Goal: Information Seeking & Learning: Check status

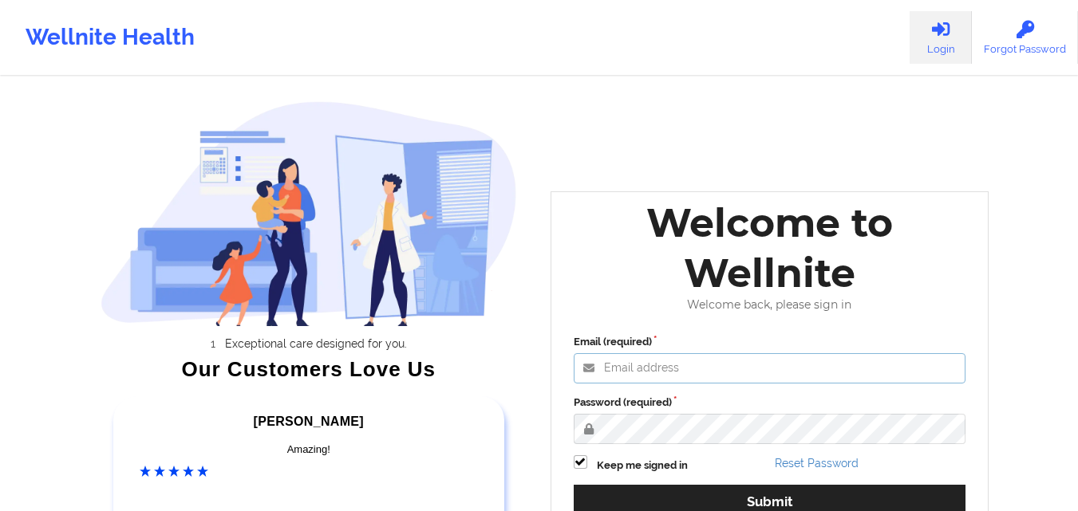
type input "[EMAIL_ADDRESS][DOMAIN_NAME]"
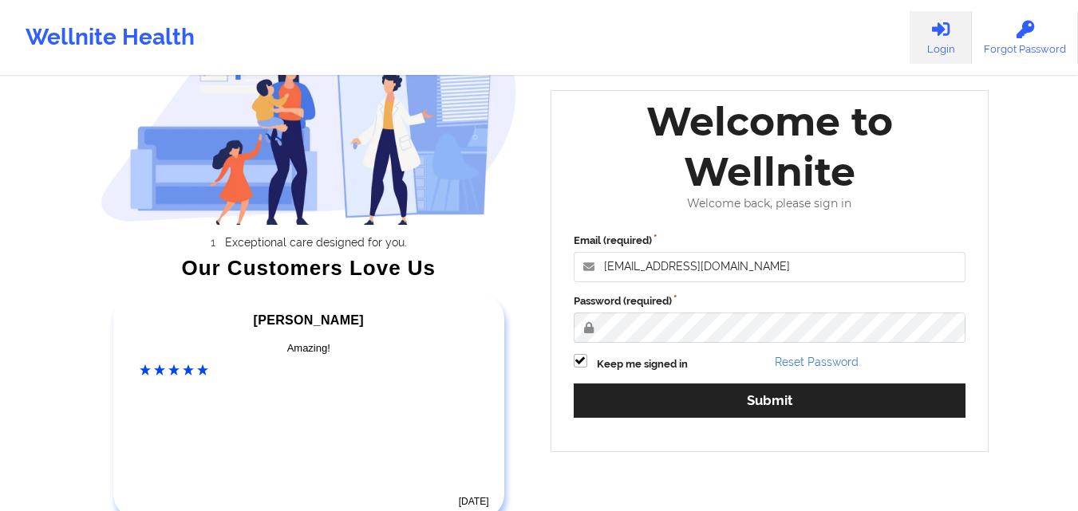
scroll to position [108, 0]
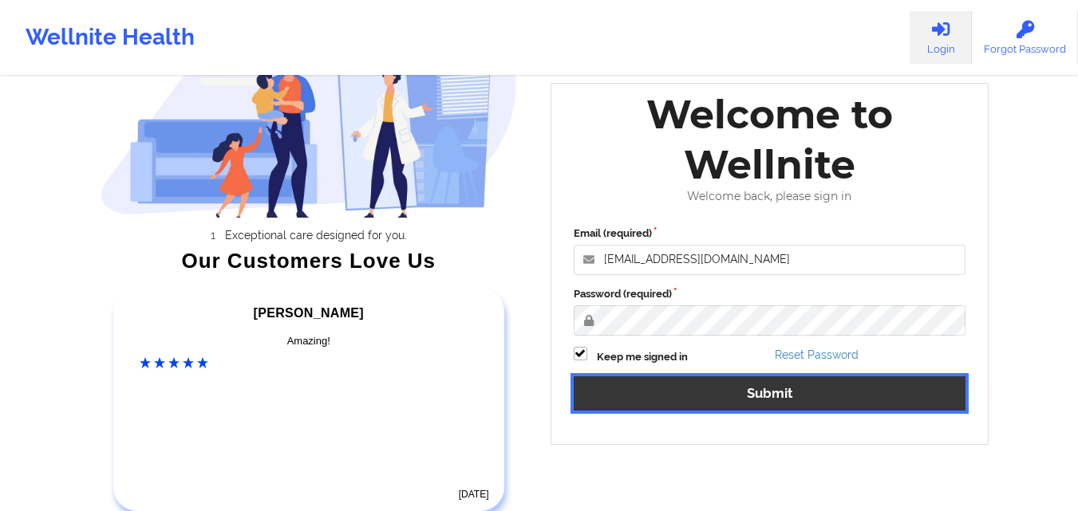
click at [822, 387] on button "Submit" at bounding box center [769, 393] width 392 height 34
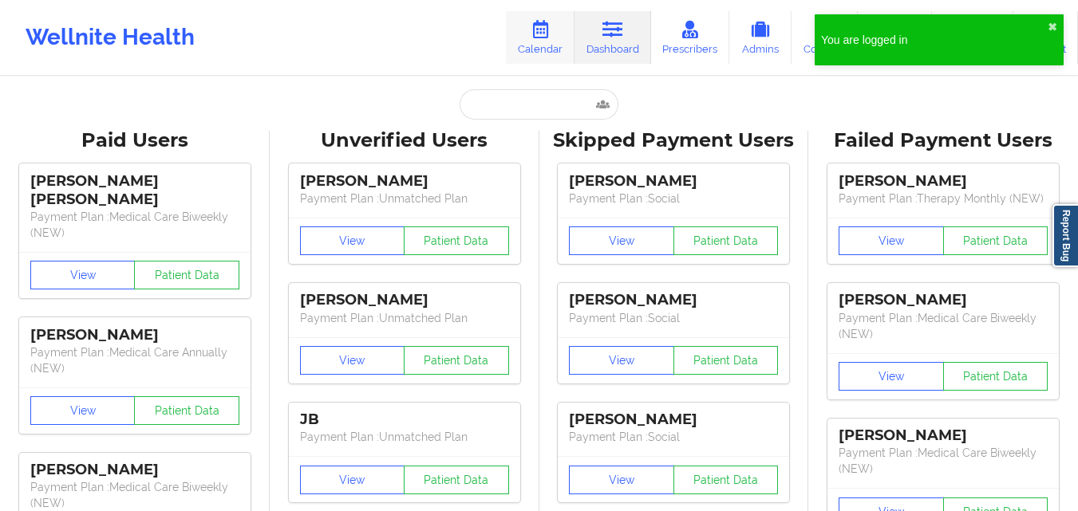
click at [538, 45] on link "Calendar" at bounding box center [540, 37] width 69 height 53
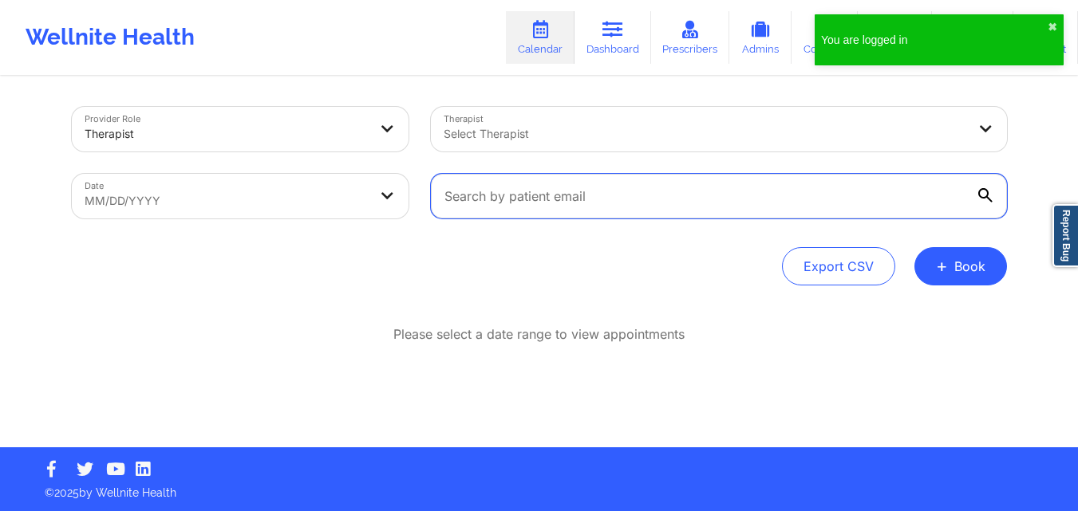
click at [650, 207] on input "text" at bounding box center [719, 196] width 576 height 45
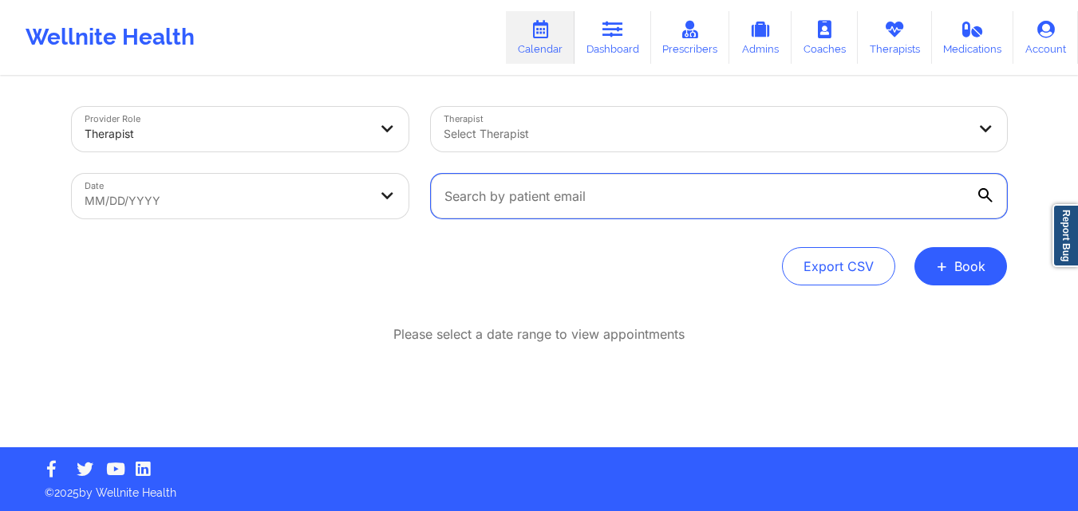
paste input "[EMAIL_ADDRESS][DOMAIN_NAME]"
type input "[EMAIL_ADDRESS][DOMAIN_NAME]"
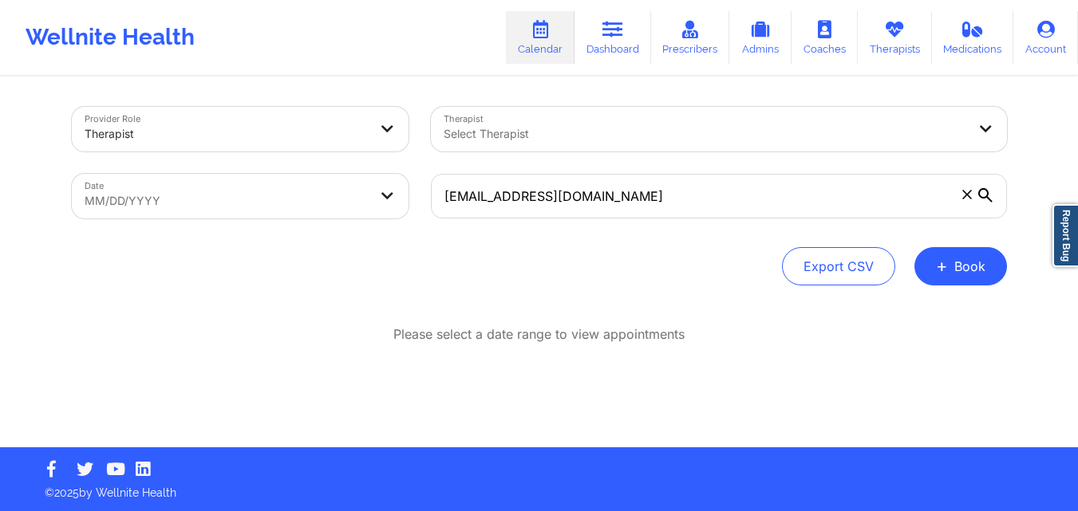
click at [983, 194] on icon at bounding box center [985, 195] width 14 height 14
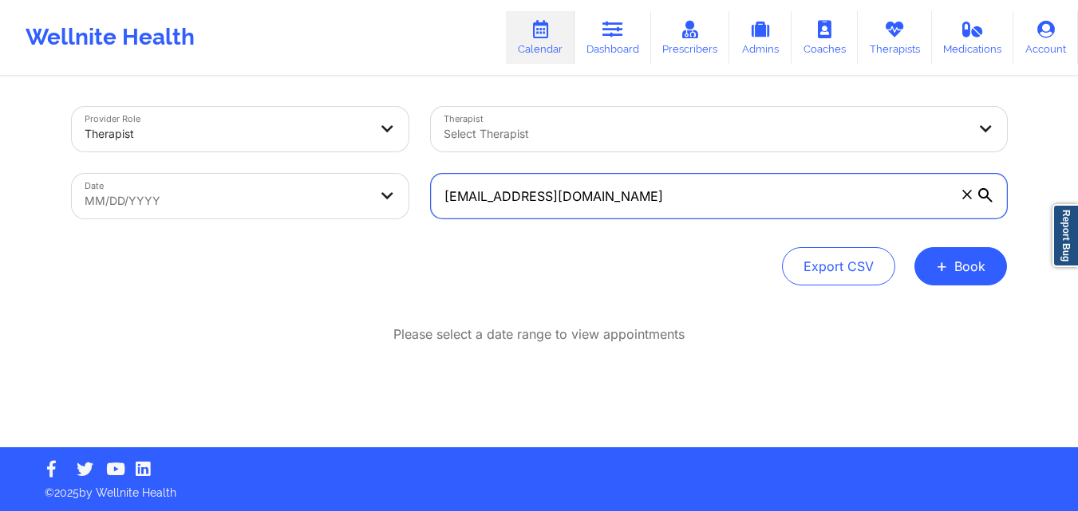
click at [983, 194] on input "[EMAIL_ADDRESS][DOMAIN_NAME]" at bounding box center [719, 196] width 576 height 45
click at [928, 199] on input "[EMAIL_ADDRESS][DOMAIN_NAME]" at bounding box center [719, 196] width 576 height 45
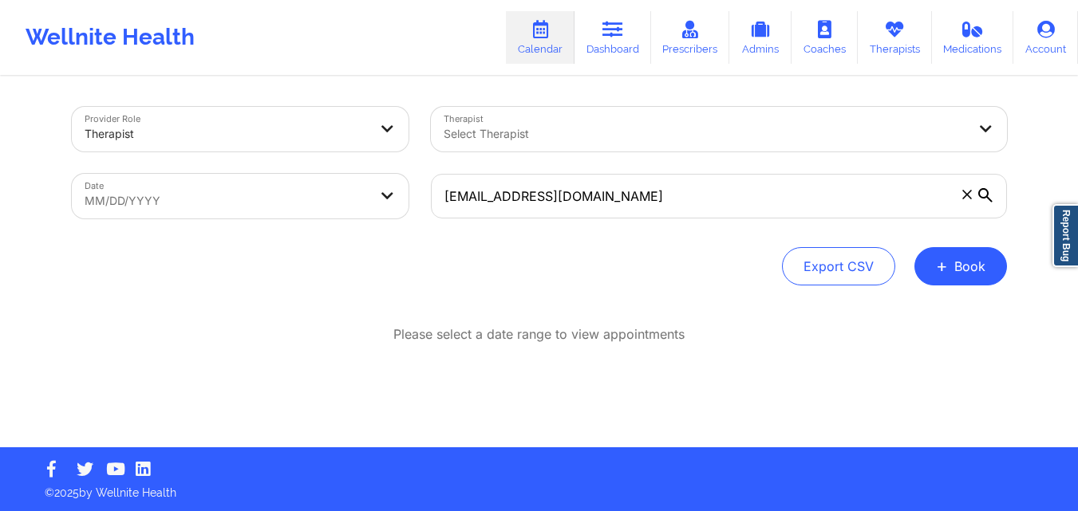
select select "2025-8"
select select "2025-9"
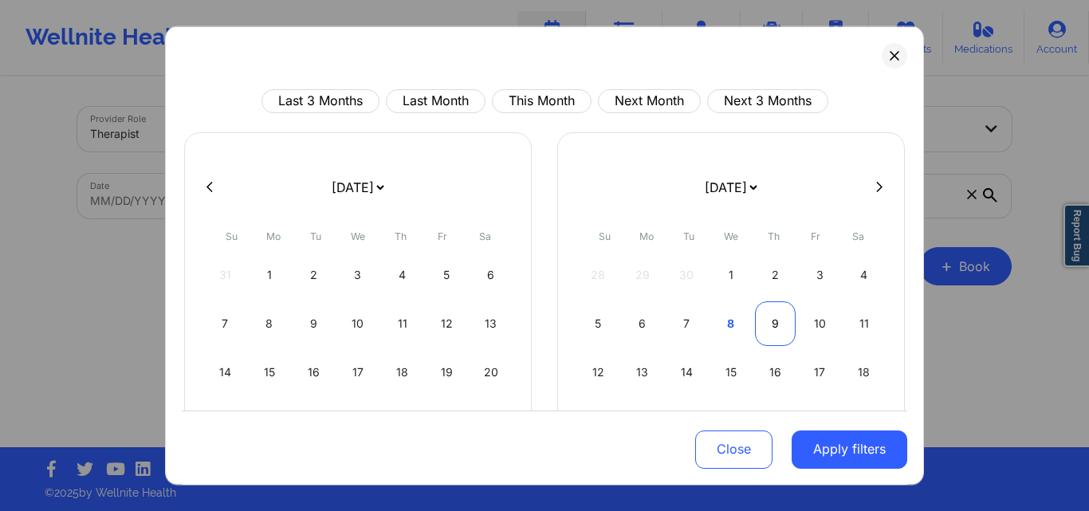
click at [768, 331] on div "9" at bounding box center [775, 323] width 41 height 45
select select "2025-9"
select select "2025-10"
select select "2025-9"
select select "2025-10"
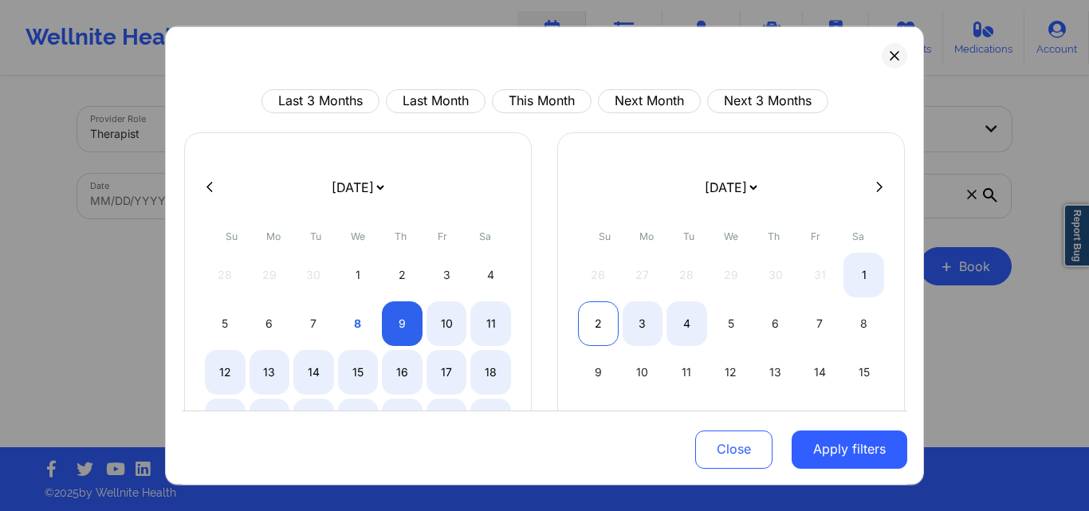
select select "2025-9"
select select "2025-10"
select select "2025-9"
select select "2025-10"
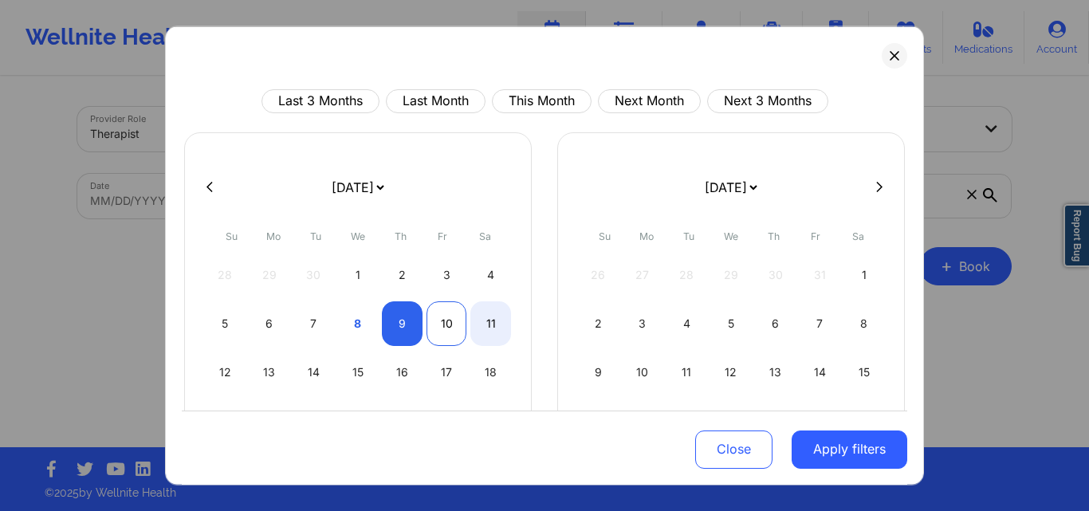
select select "2025-9"
select select "2025-10"
select select "2025-9"
select select "2025-10"
click at [403, 321] on div "9" at bounding box center [402, 323] width 41 height 45
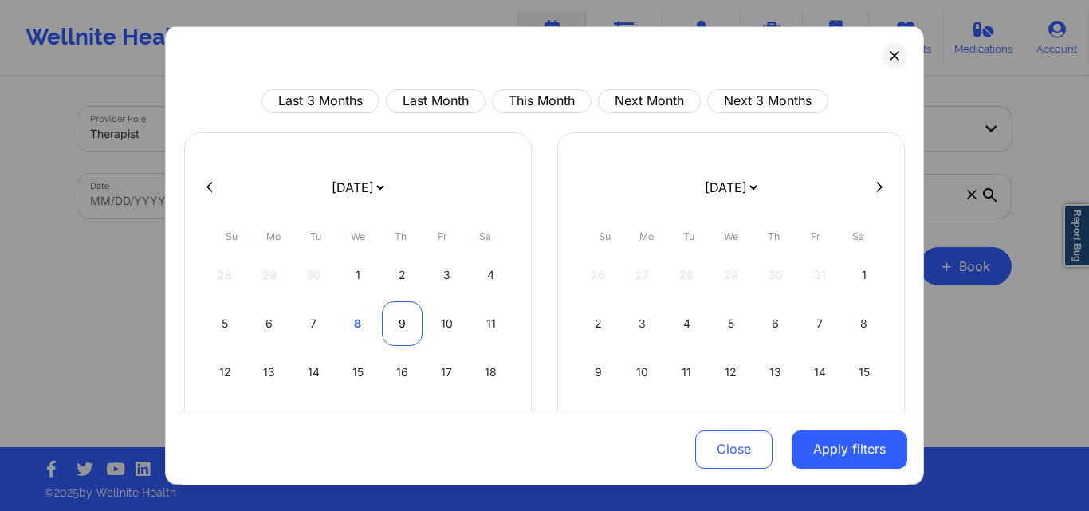
select select "2025-9"
select select "2025-10"
click at [442, 323] on div "10" at bounding box center [447, 323] width 41 height 45
select select "2025-9"
select select "2025-10"
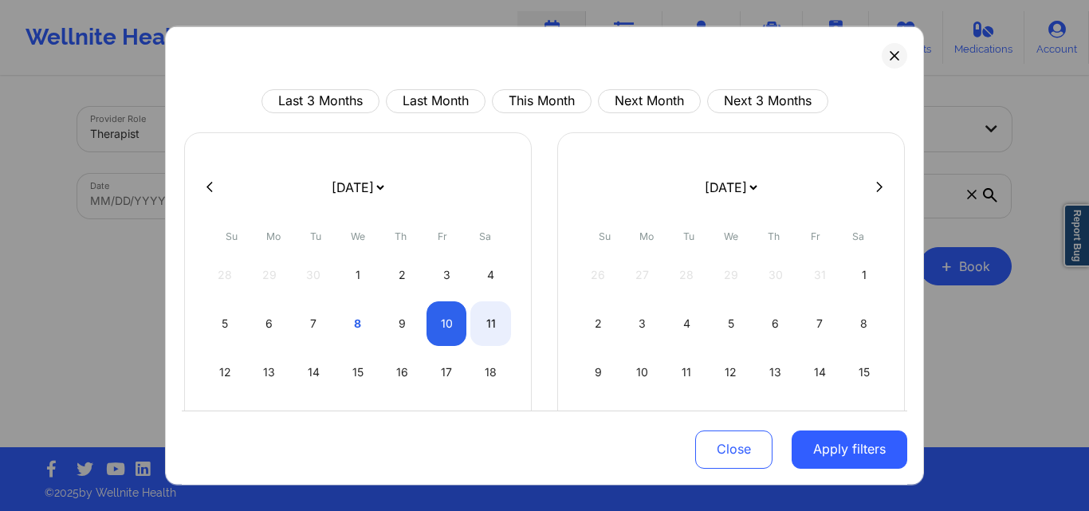
select select "2025-9"
select select "2025-10"
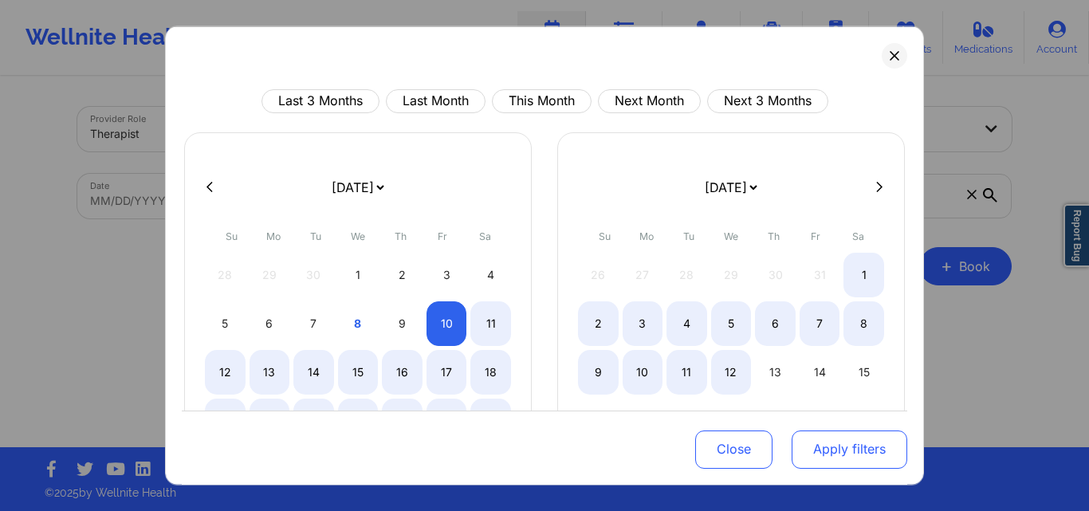
select select "2025-9"
select select "2025-10"
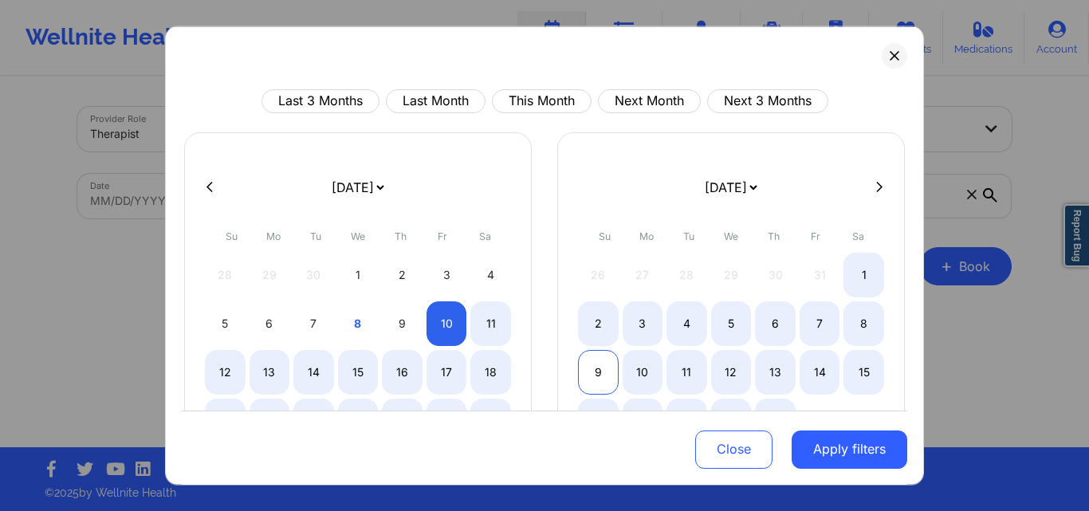
select select "2025-9"
select select "2025-10"
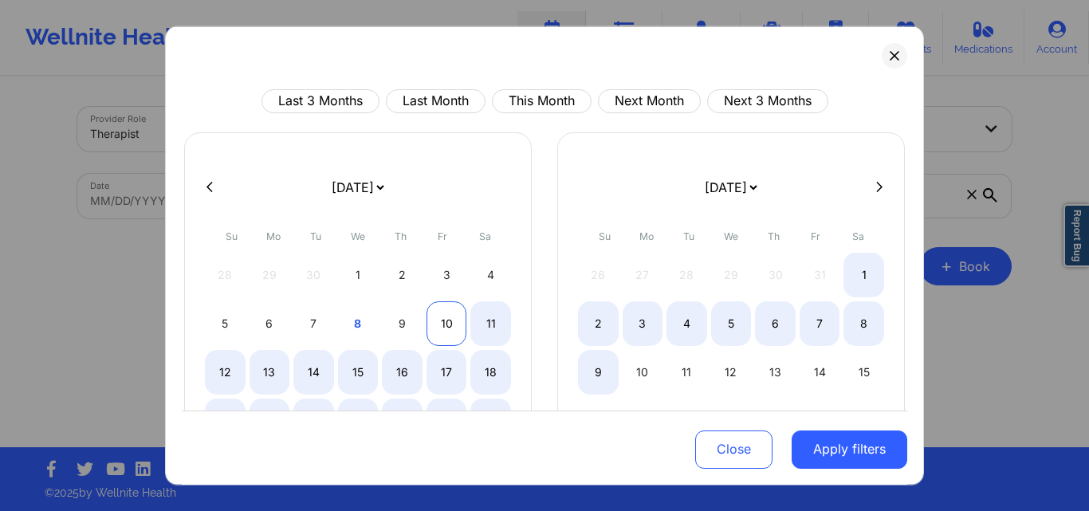
select select "2025-9"
select select "2025-10"
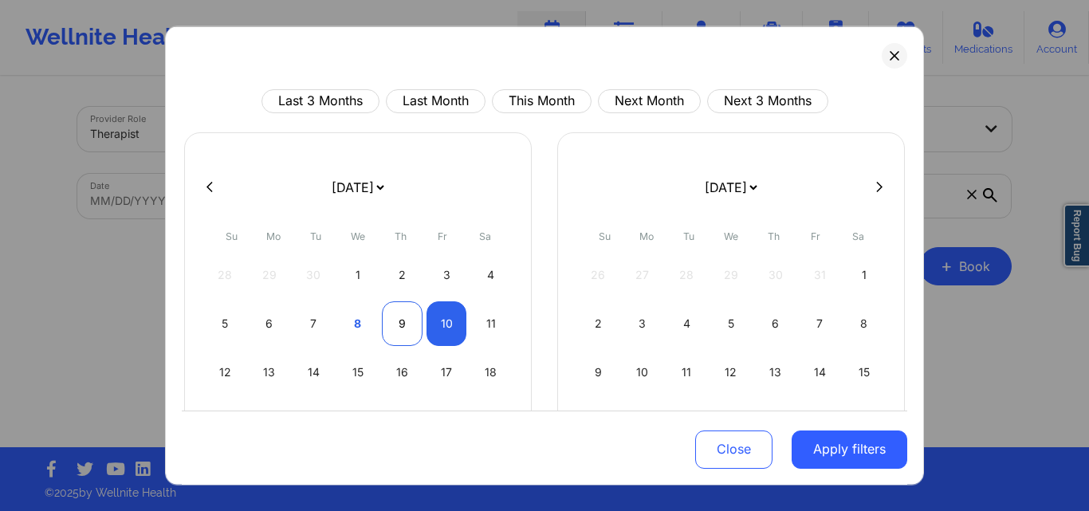
select select "2025-9"
select select "2025-10"
click at [396, 323] on div "9" at bounding box center [402, 323] width 41 height 45
select select "2025-9"
select select "2025-10"
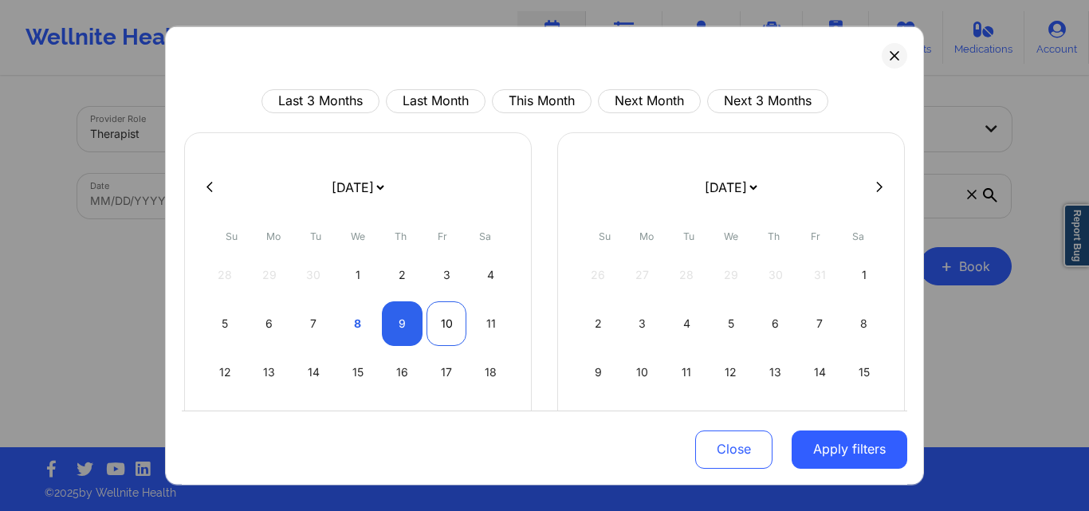
select select "2025-9"
select select "2025-10"
click at [439, 325] on div "10" at bounding box center [447, 323] width 41 height 45
select select "2025-9"
select select "2025-10"
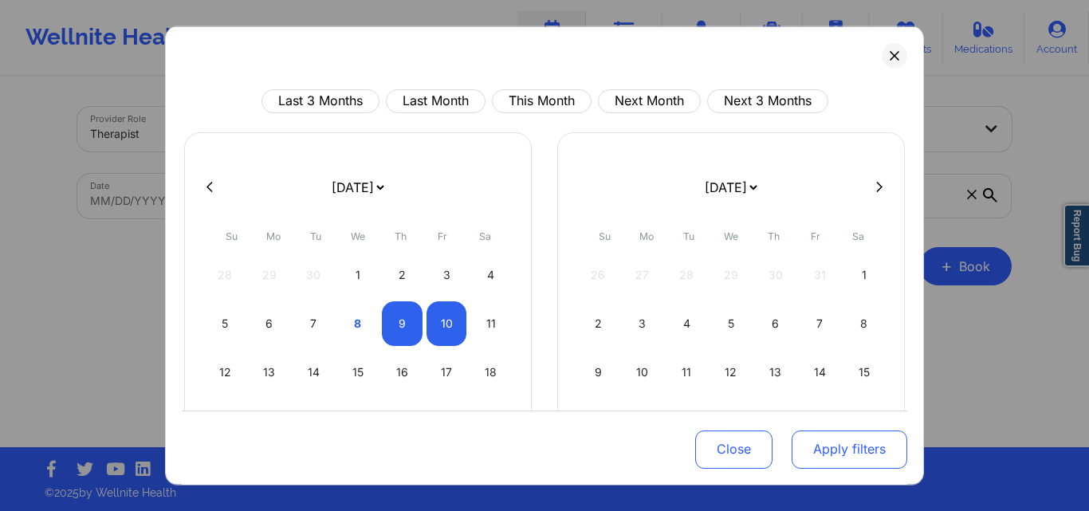
click at [837, 439] on button "Apply filters" at bounding box center [850, 450] width 116 height 38
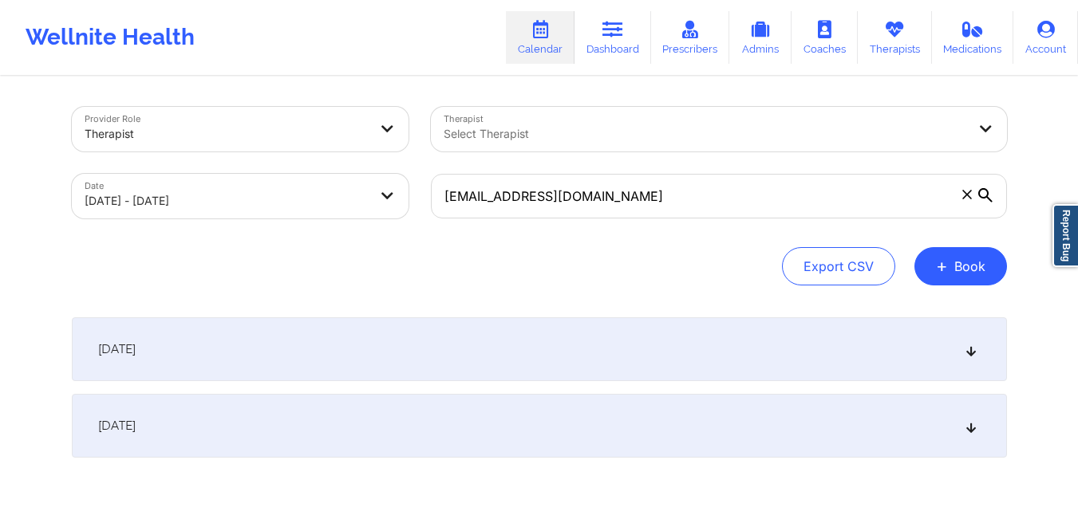
click at [971, 348] on icon at bounding box center [970, 349] width 14 height 11
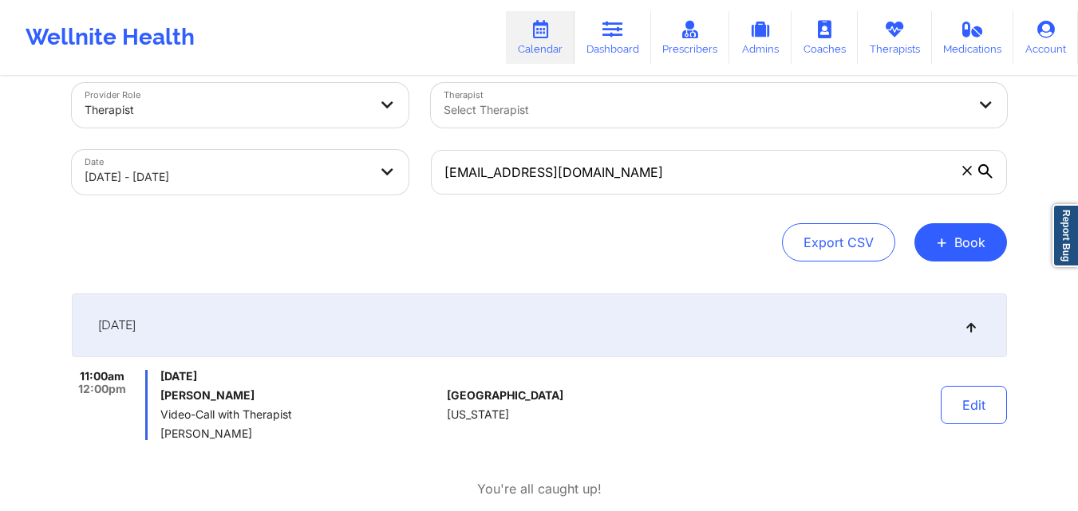
scroll to position [26, 0]
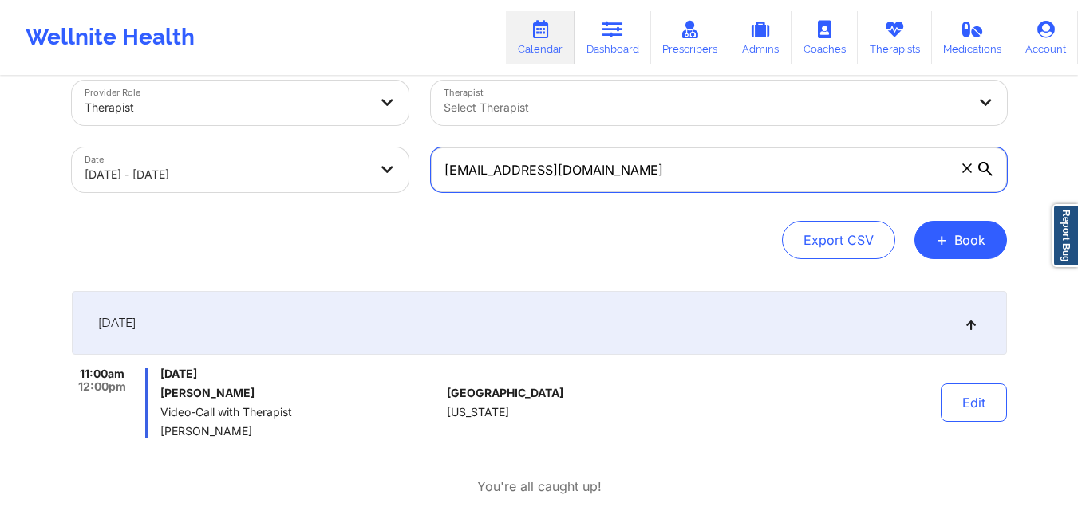
click at [618, 167] on input "[EMAIL_ADDRESS][DOMAIN_NAME]" at bounding box center [719, 170] width 576 height 45
paste input "vegayamayra23"
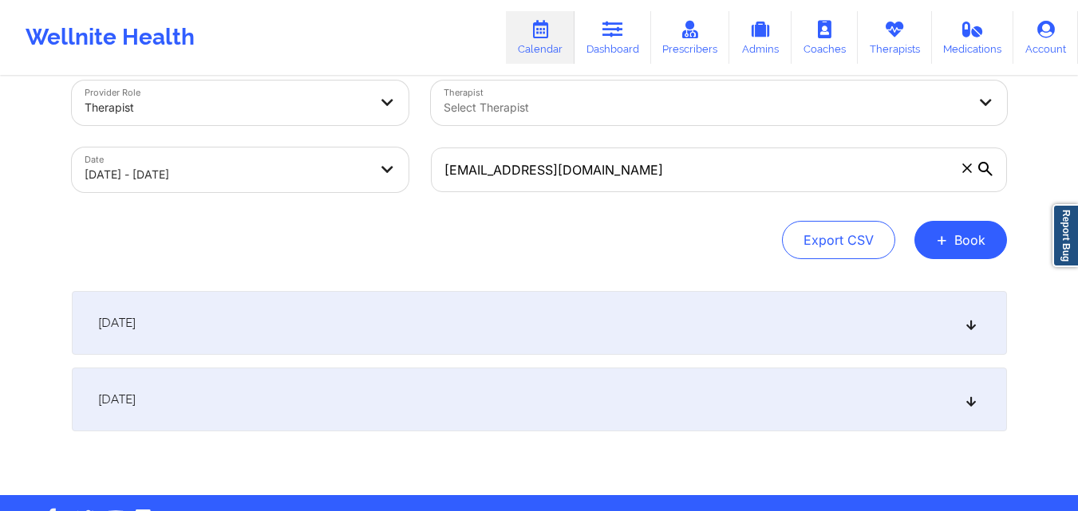
click at [971, 337] on div "[DATE]" at bounding box center [539, 323] width 935 height 64
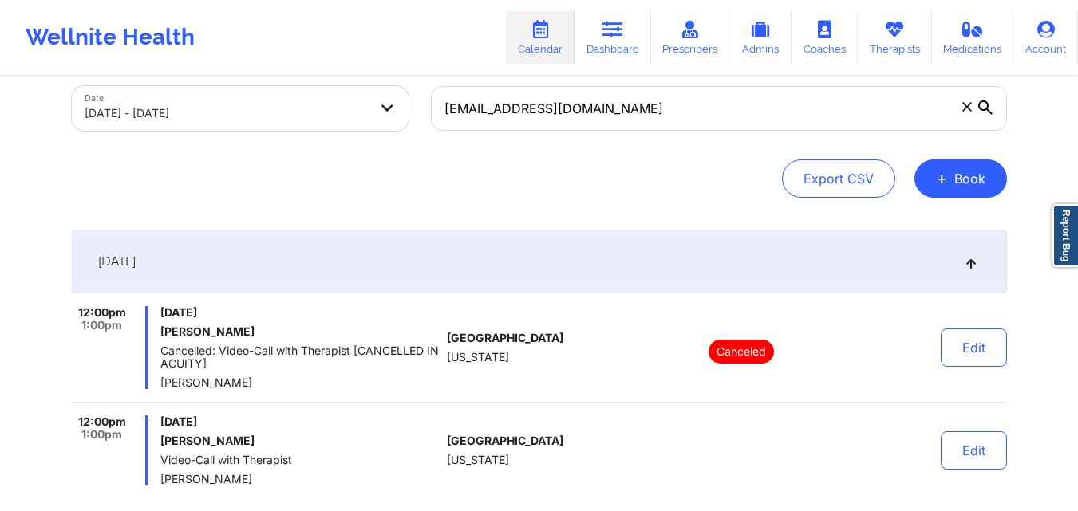
scroll to position [90, 0]
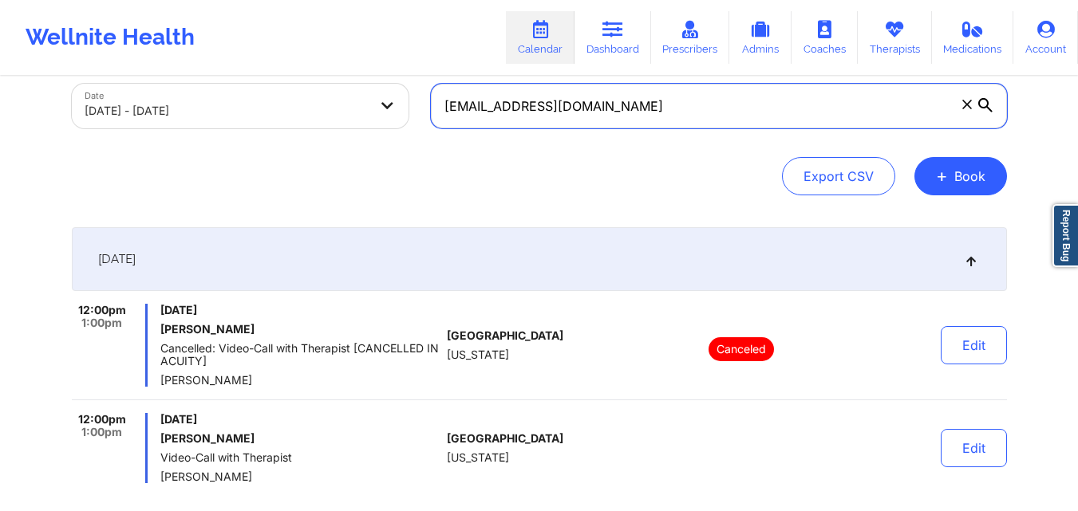
click at [691, 105] on input "[EMAIL_ADDRESS][DOMAIN_NAME]" at bounding box center [719, 106] width 576 height 45
paste input "yanira16.mj"
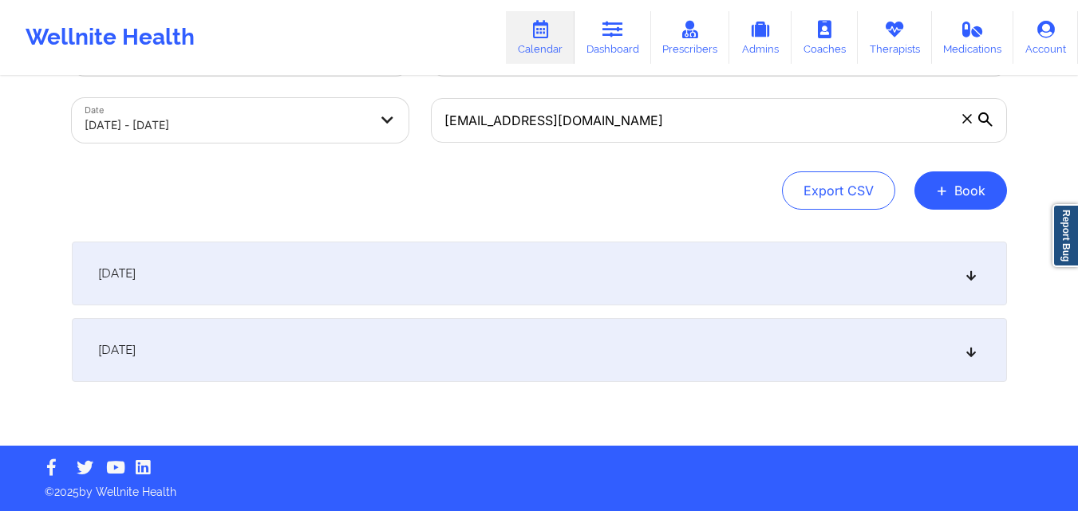
click at [984, 280] on div "[DATE]" at bounding box center [539, 274] width 935 height 64
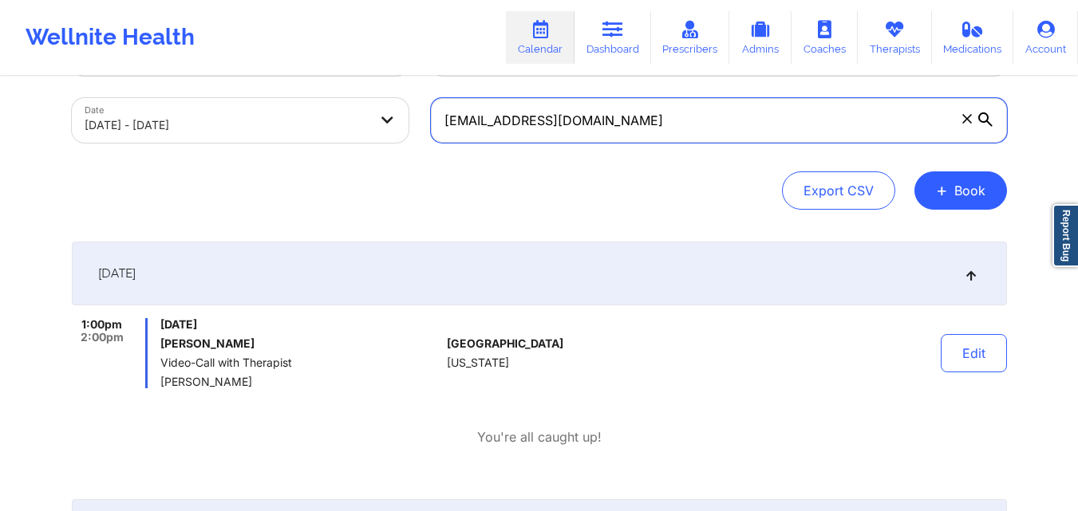
click at [656, 120] on input "[EMAIL_ADDRESS][DOMAIN_NAME]" at bounding box center [719, 120] width 576 height 45
paste input "springfield.c"
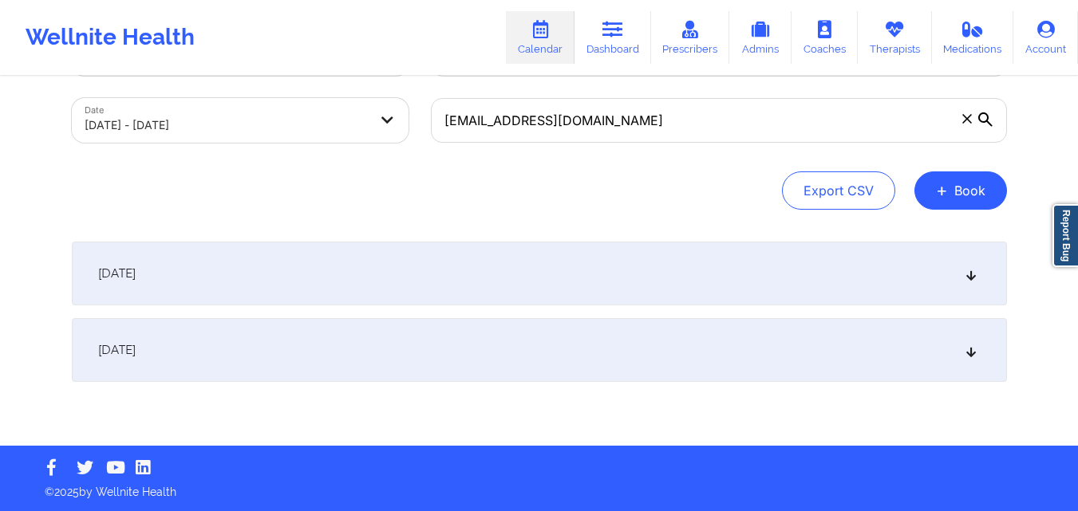
click at [967, 274] on icon at bounding box center [970, 273] width 14 height 11
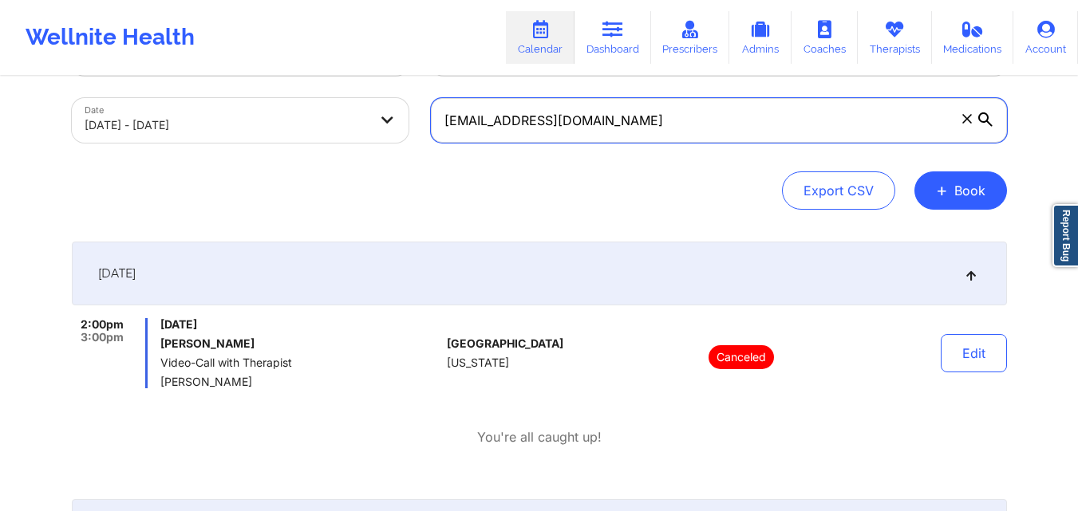
click at [638, 112] on input "[EMAIL_ADDRESS][DOMAIN_NAME]" at bounding box center [719, 120] width 576 height 45
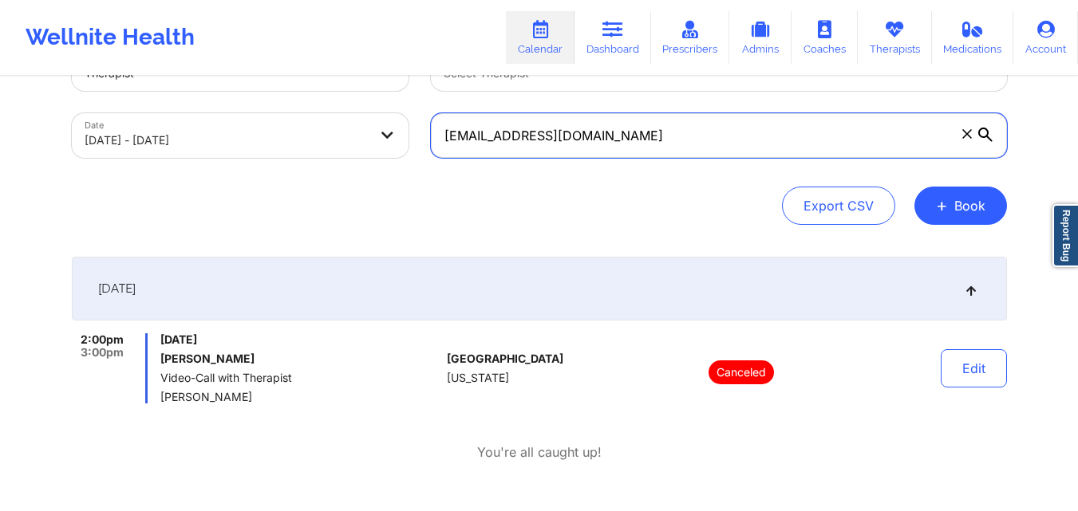
scroll to position [78, 0]
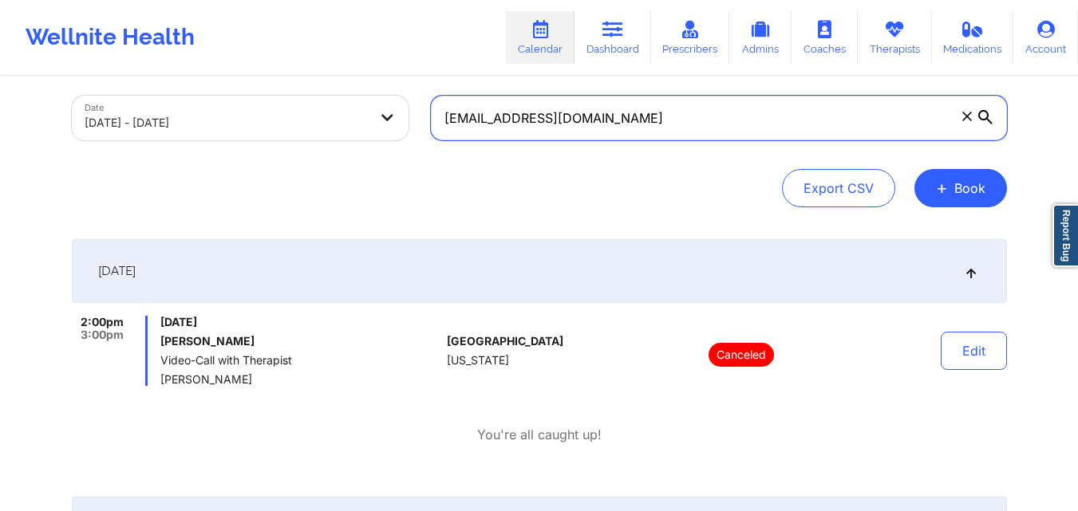
click at [648, 128] on input "[EMAIL_ADDRESS][DOMAIN_NAME]" at bounding box center [719, 118] width 576 height 45
paste input "kathleenrossdesign"
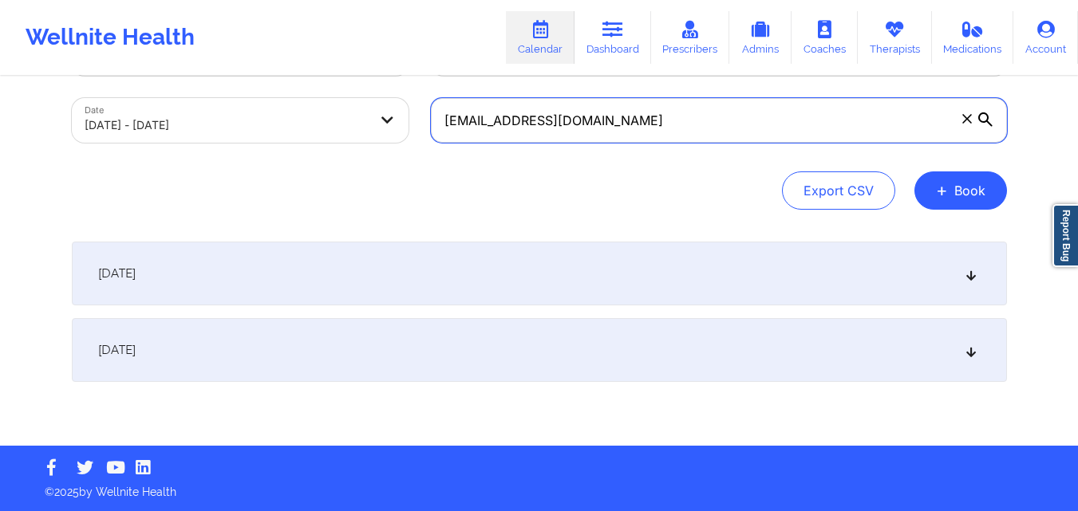
scroll to position [76, 0]
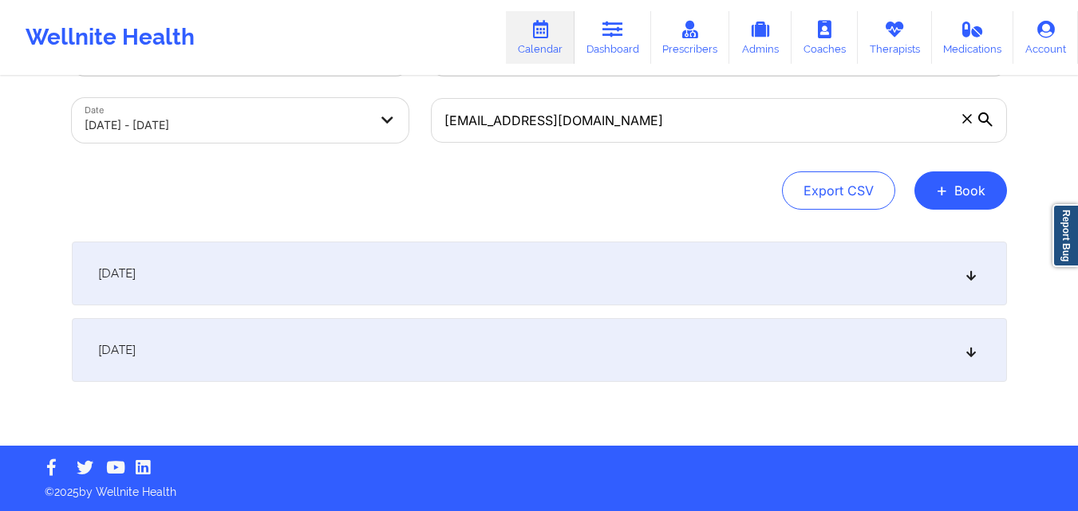
click at [971, 276] on icon at bounding box center [970, 273] width 14 height 11
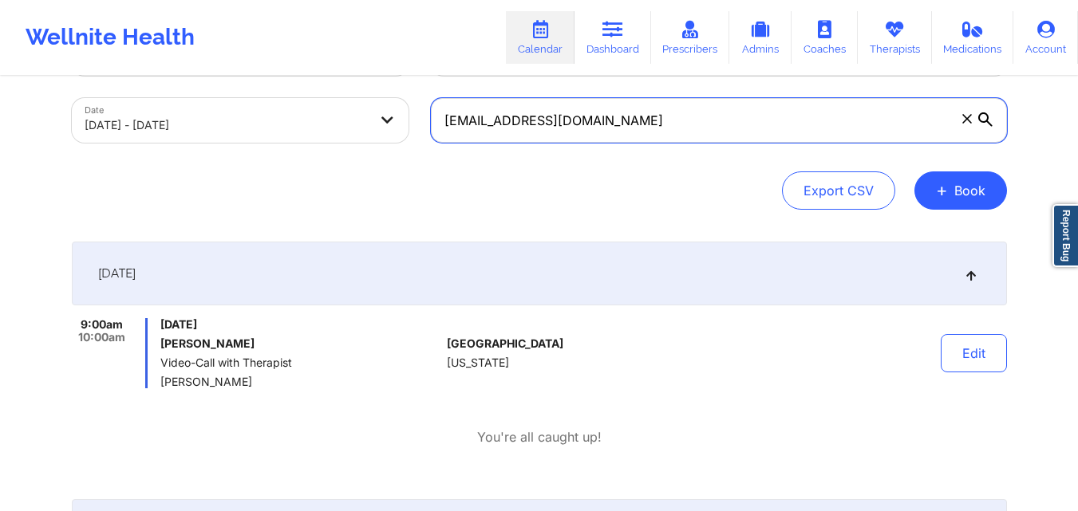
click at [572, 124] on input "[EMAIL_ADDRESS][DOMAIN_NAME]" at bounding box center [719, 120] width 576 height 45
paste input "derogoddess"
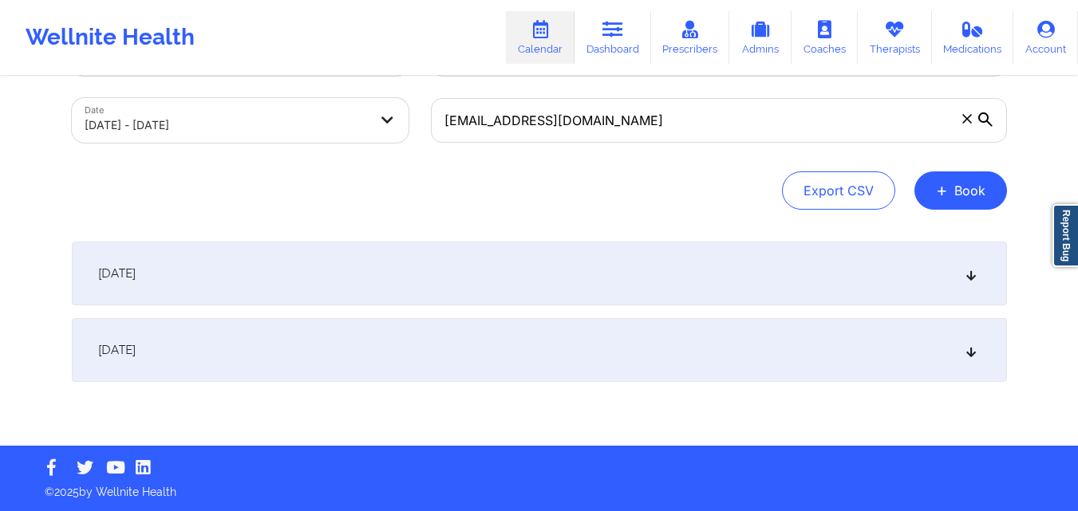
click at [968, 272] on icon at bounding box center [970, 273] width 14 height 11
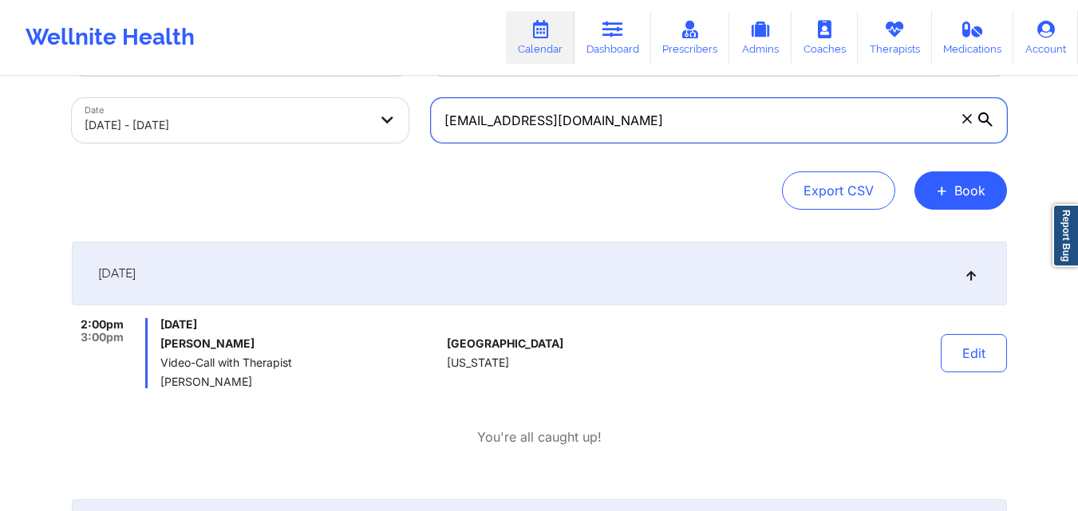
click at [632, 118] on input "[EMAIL_ADDRESS][DOMAIN_NAME]" at bounding box center [719, 120] width 576 height 45
paste input "madtyler10"
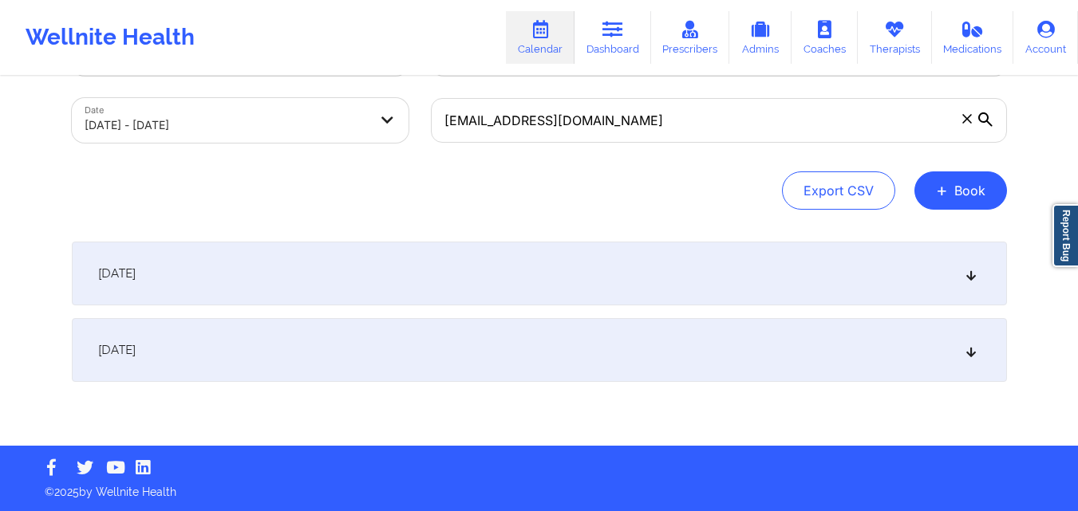
click at [976, 272] on icon at bounding box center [970, 273] width 14 height 11
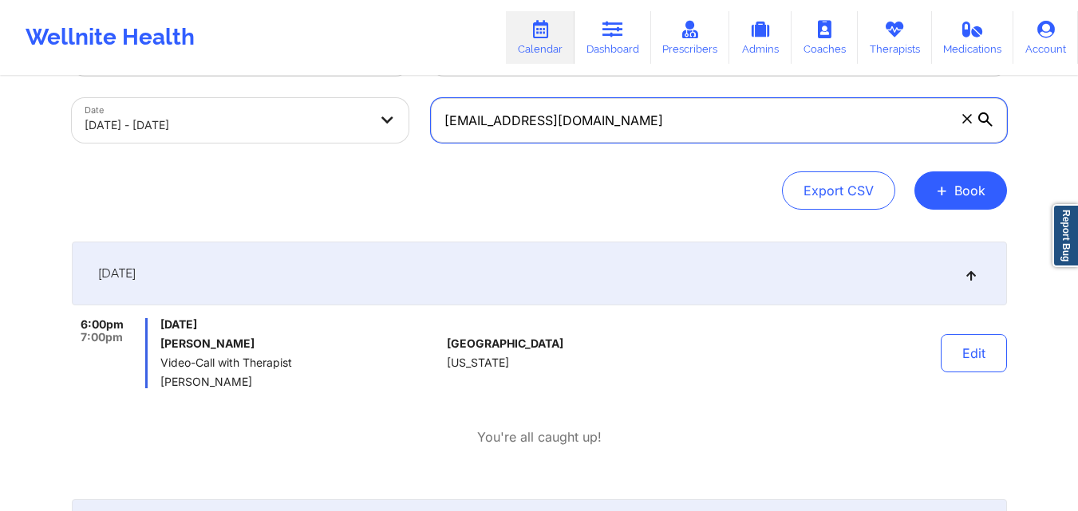
click at [522, 122] on input "[EMAIL_ADDRESS][DOMAIN_NAME]" at bounding box center [719, 120] width 576 height 45
paste input "rebeccatpratt"
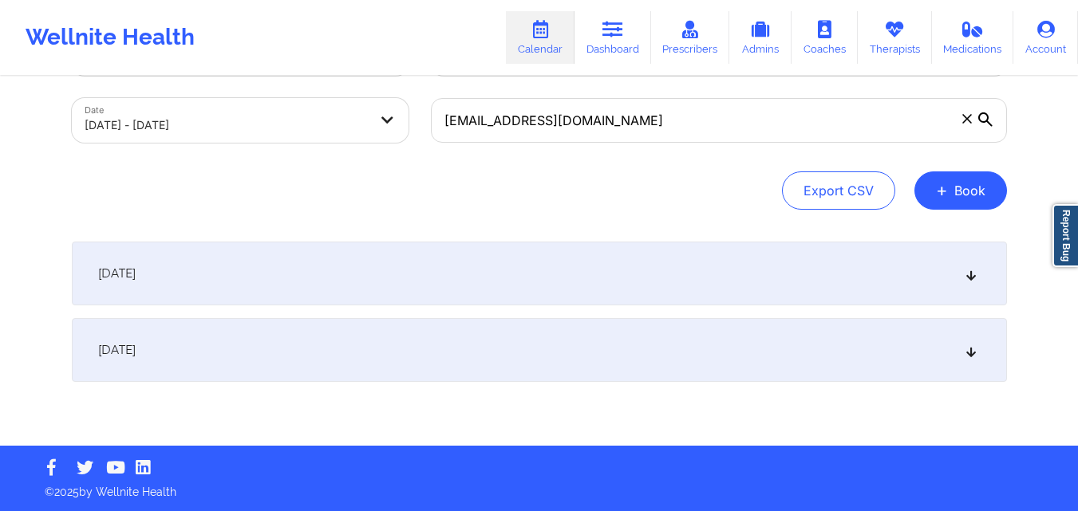
click at [970, 274] on icon at bounding box center [970, 273] width 14 height 11
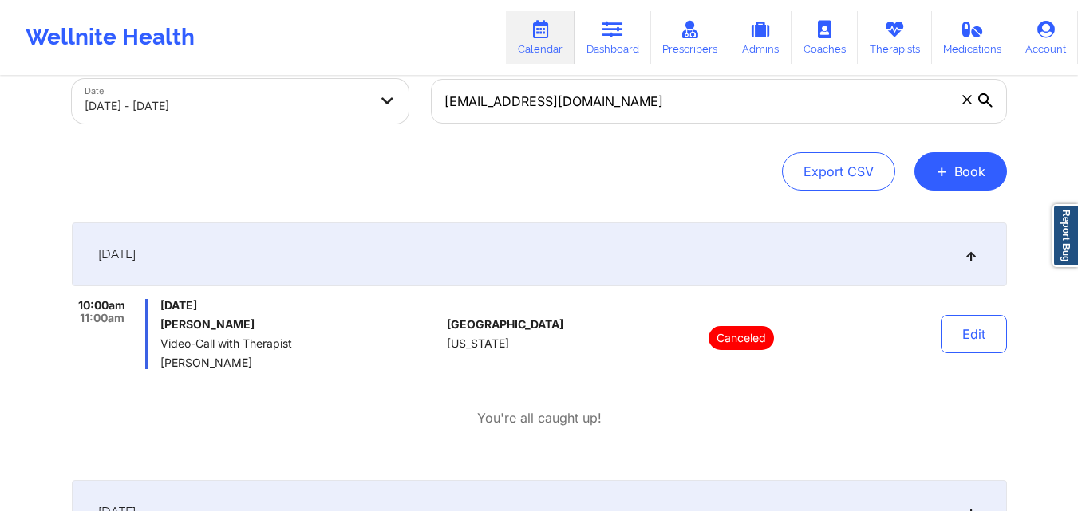
scroll to position [100, 0]
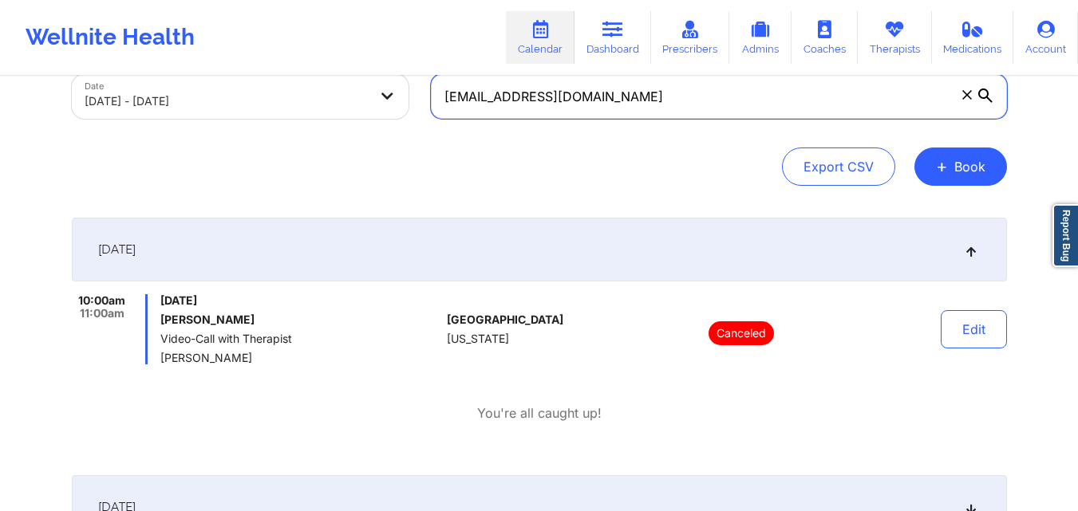
click at [615, 112] on input "[EMAIL_ADDRESS][DOMAIN_NAME]" at bounding box center [719, 96] width 576 height 45
paste input "loramiejl"
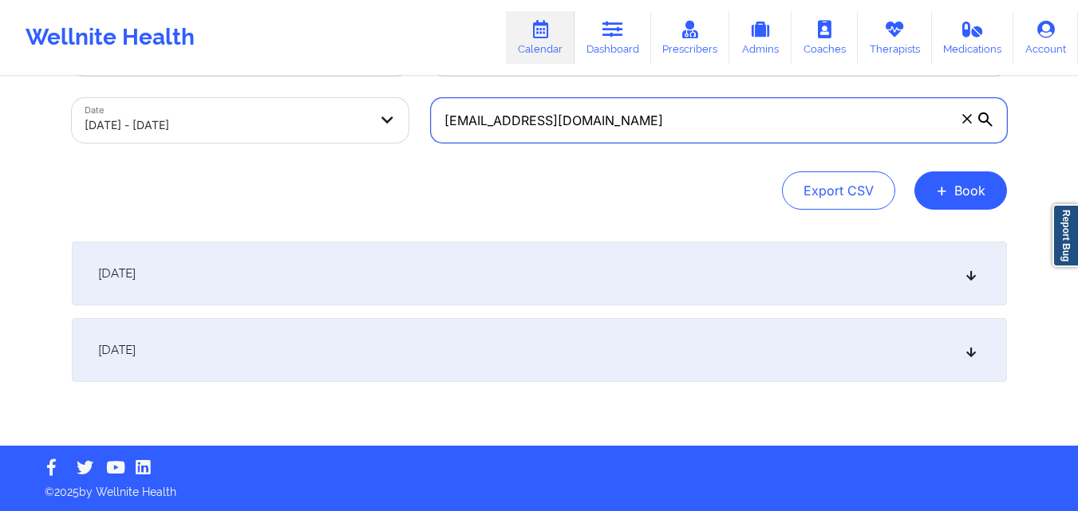
scroll to position [76, 0]
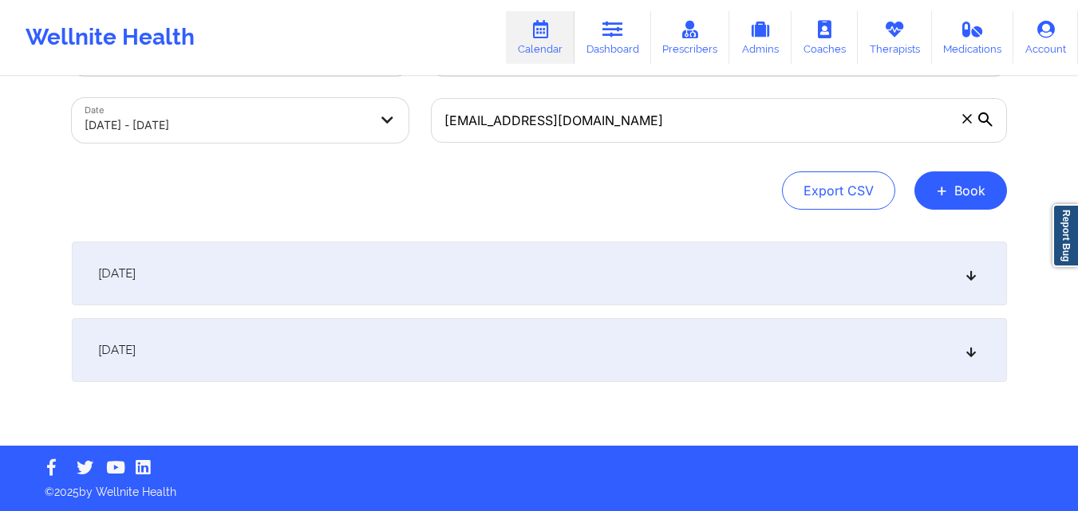
click at [970, 278] on icon at bounding box center [970, 273] width 14 height 11
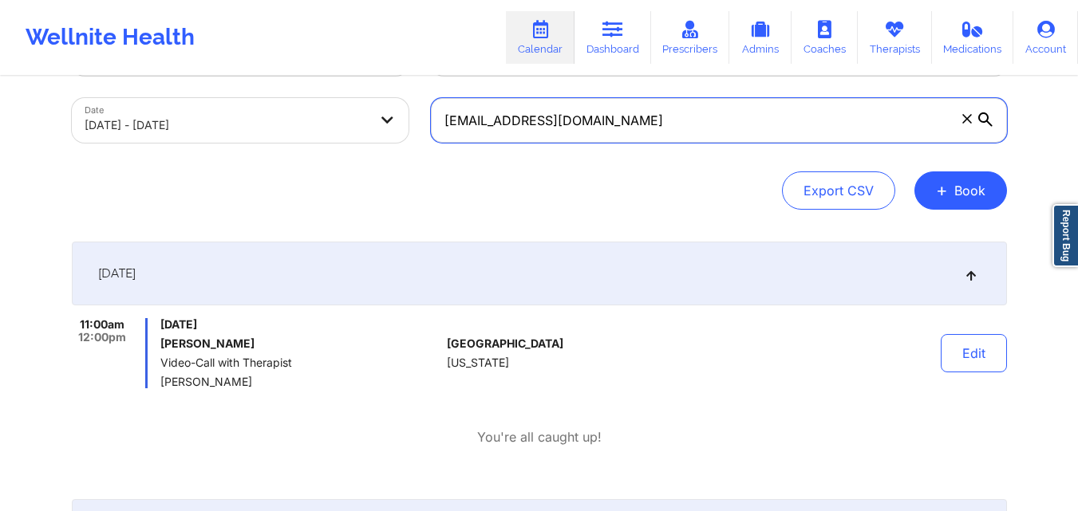
click at [609, 118] on input "[EMAIL_ADDRESS][DOMAIN_NAME]" at bounding box center [719, 120] width 576 height 45
paste input "[PERSON_NAME].[PERSON_NAME]"
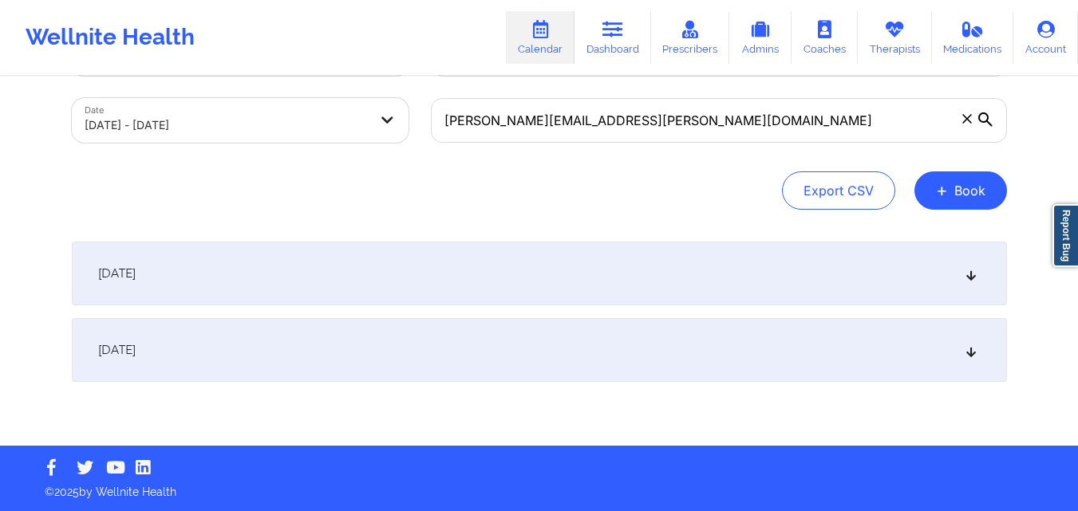
click at [966, 271] on icon at bounding box center [970, 273] width 14 height 11
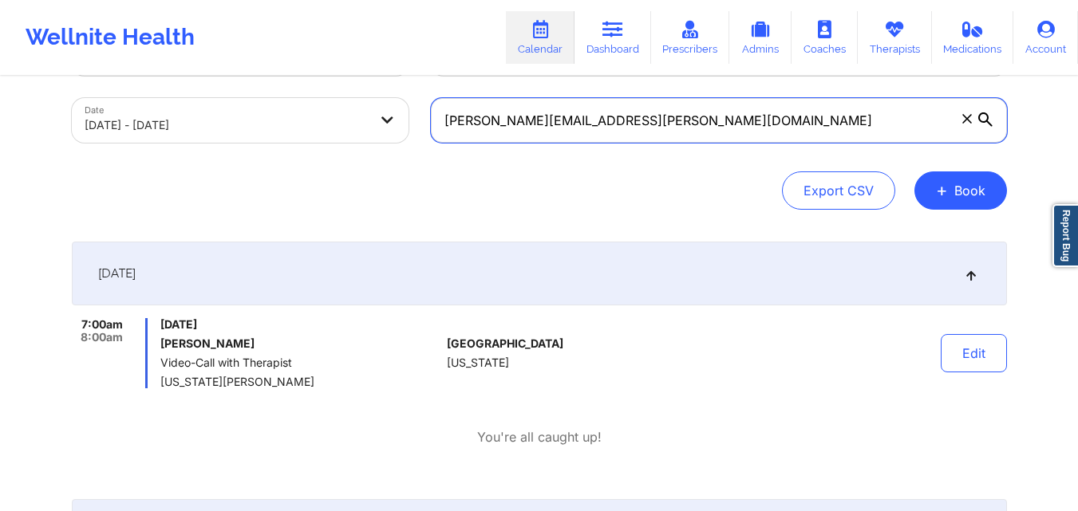
click at [653, 113] on input "[PERSON_NAME][EMAIL_ADDRESS][PERSON_NAME][DOMAIN_NAME]" at bounding box center [719, 120] width 576 height 45
paste input "[EMAIL_ADDRESS][DOMAIN_NAME]"
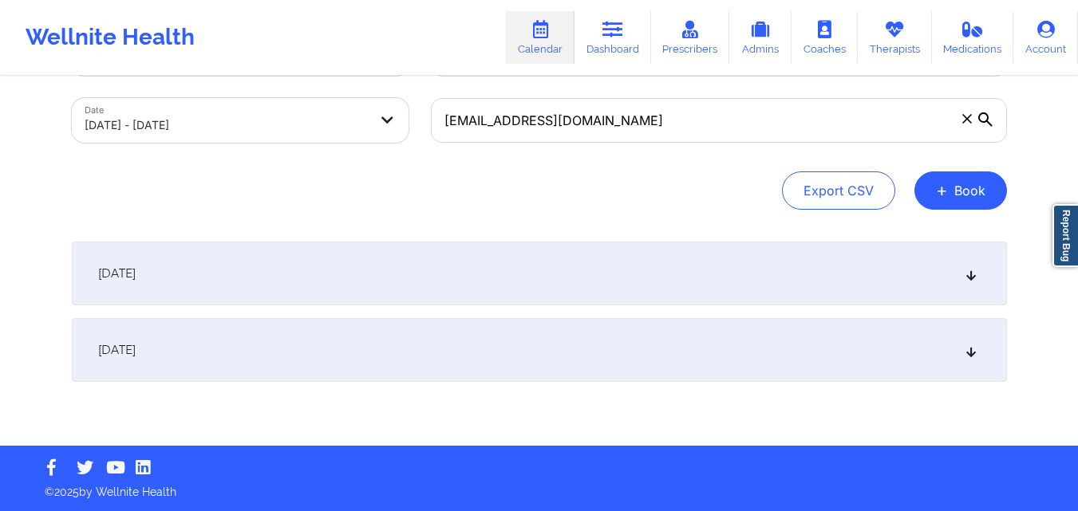
click at [972, 277] on icon at bounding box center [970, 273] width 14 height 11
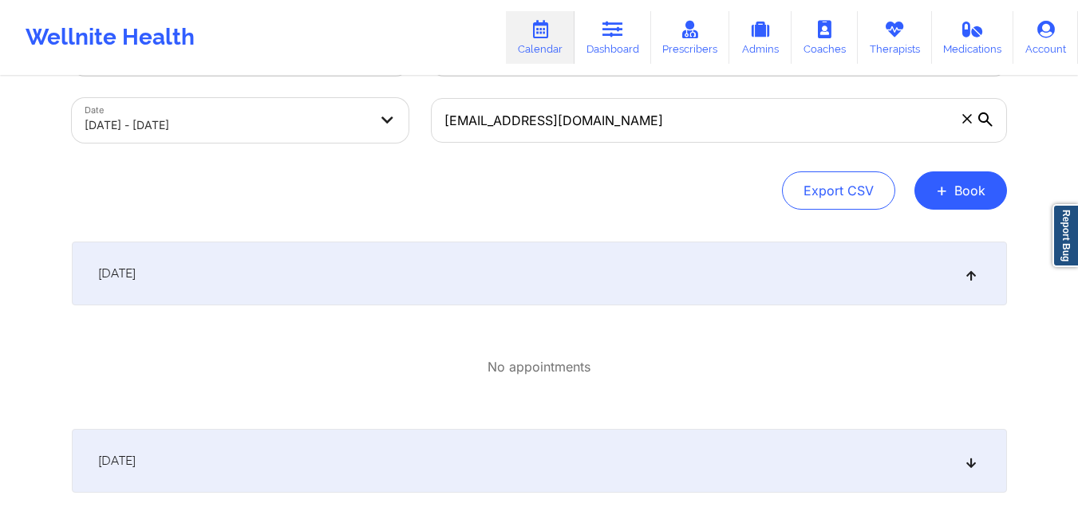
click at [972, 277] on icon at bounding box center [970, 273] width 14 height 11
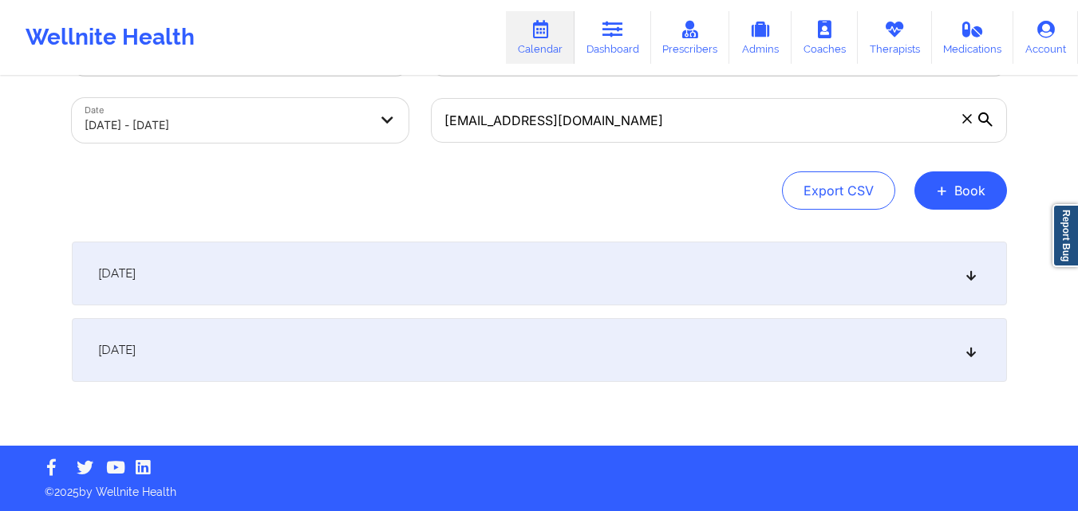
click at [972, 277] on icon at bounding box center [970, 273] width 14 height 11
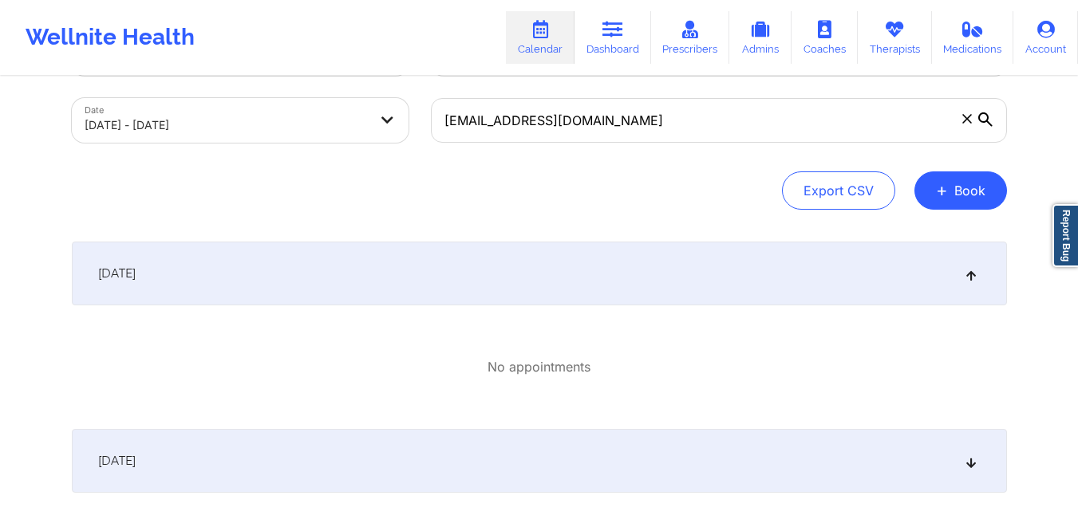
click at [972, 277] on icon at bounding box center [970, 273] width 14 height 11
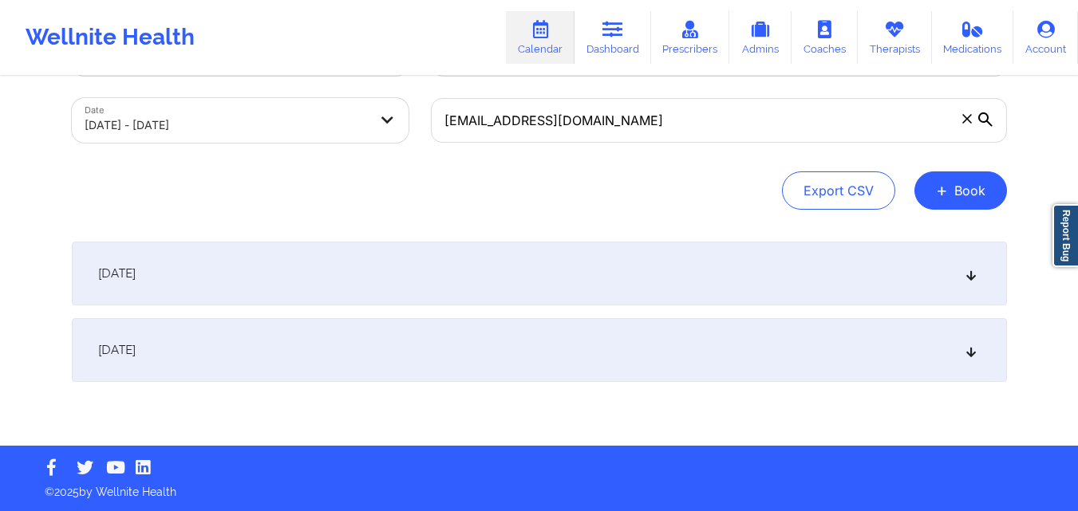
click at [972, 277] on icon at bounding box center [970, 273] width 14 height 11
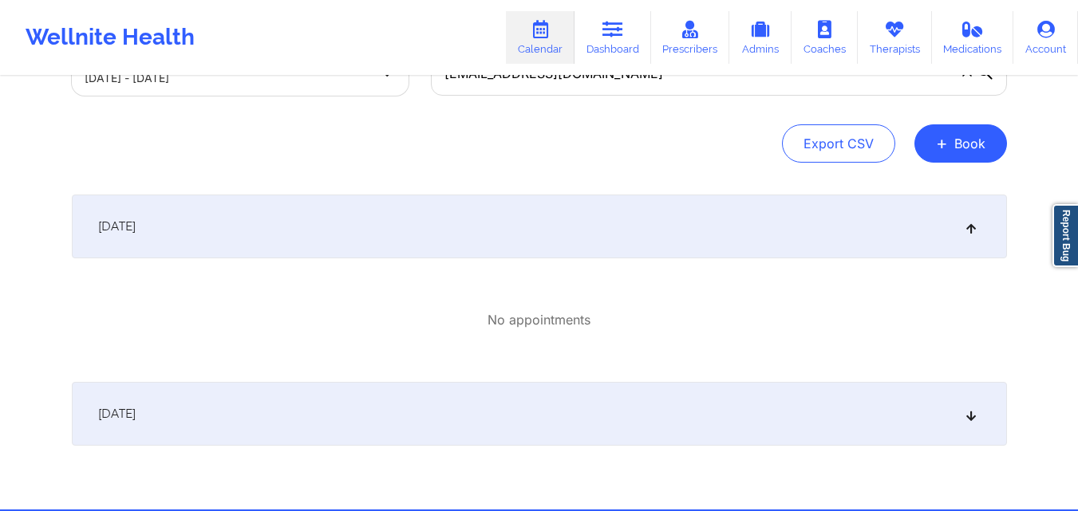
scroll to position [127, 0]
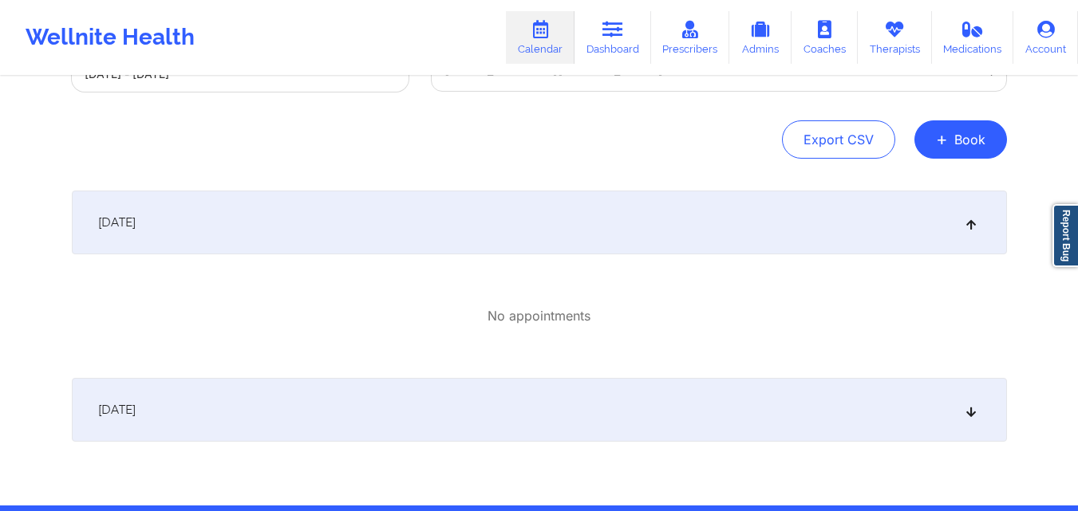
click at [971, 420] on div "[DATE]" at bounding box center [539, 410] width 935 height 64
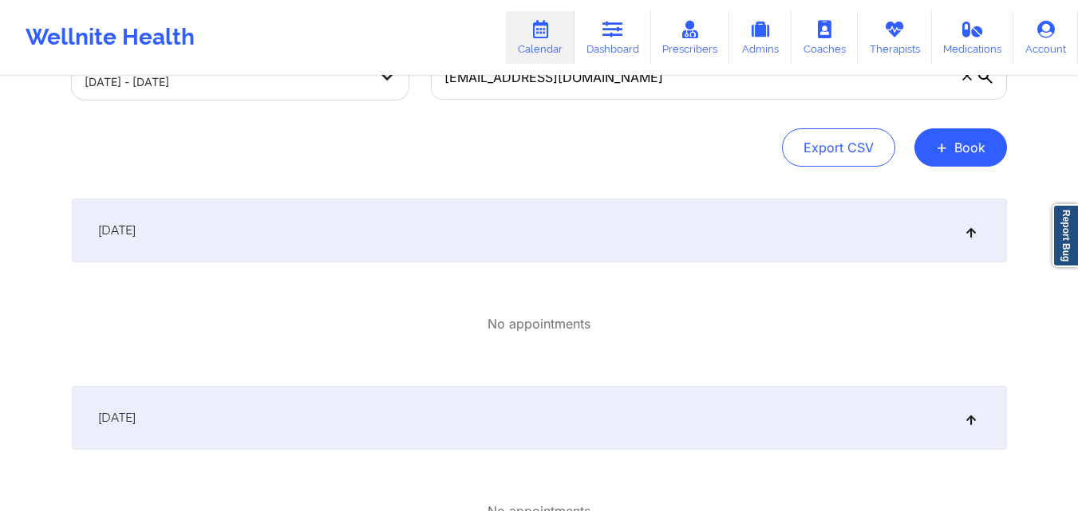
scroll to position [113, 0]
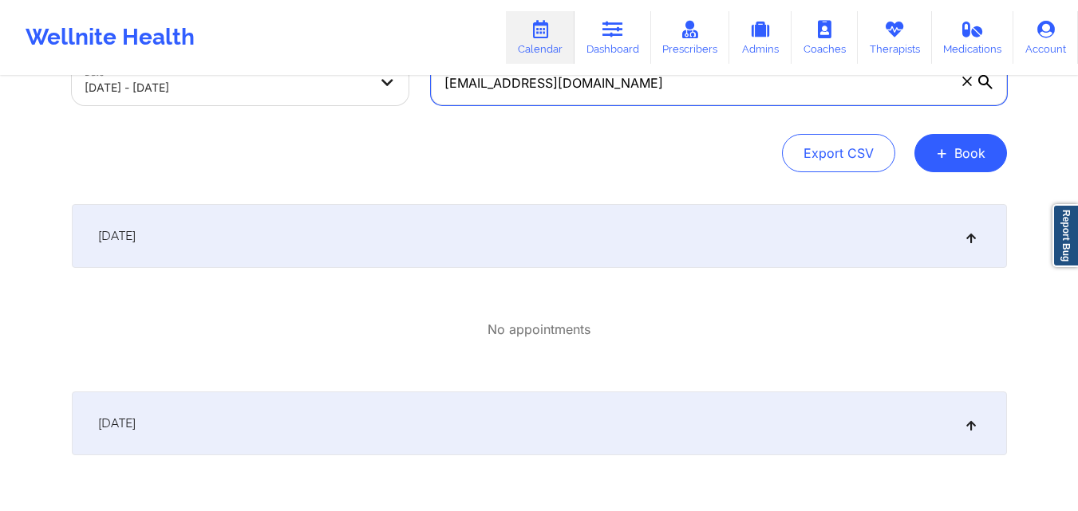
click at [647, 98] on input "[EMAIL_ADDRESS][DOMAIN_NAME]" at bounding box center [719, 83] width 576 height 45
paste input "[EMAIL_ADDRESS][DOMAIN_NAME]"
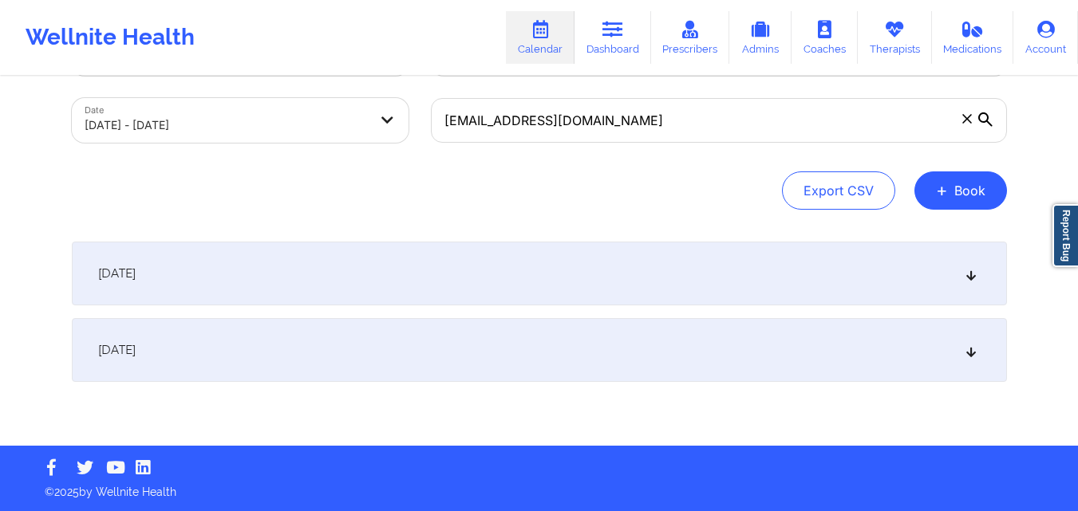
click at [979, 278] on div "[DATE]" at bounding box center [539, 274] width 935 height 64
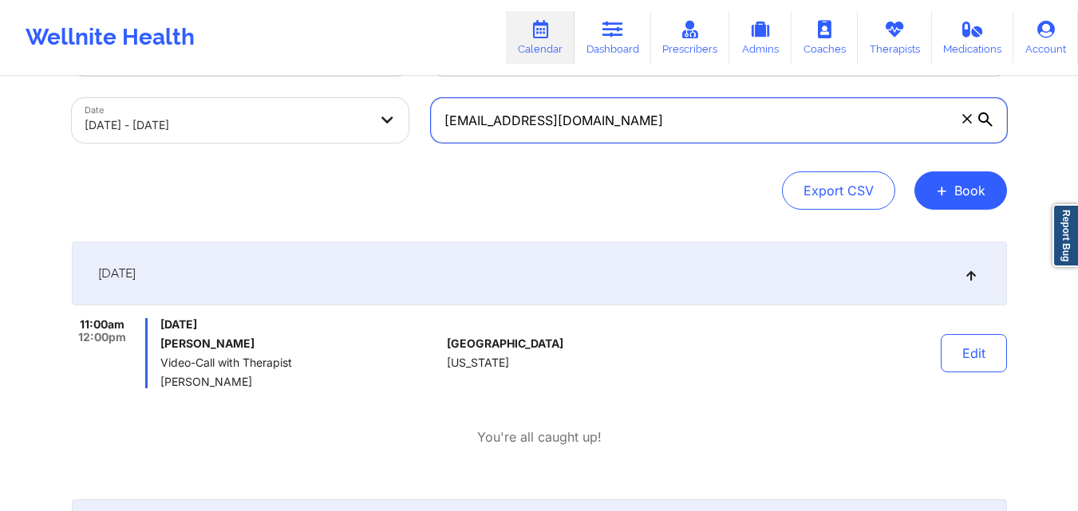
click at [628, 110] on input "[EMAIL_ADDRESS][DOMAIN_NAME]" at bounding box center [719, 120] width 576 height 45
paste input "madridcarlos.a"
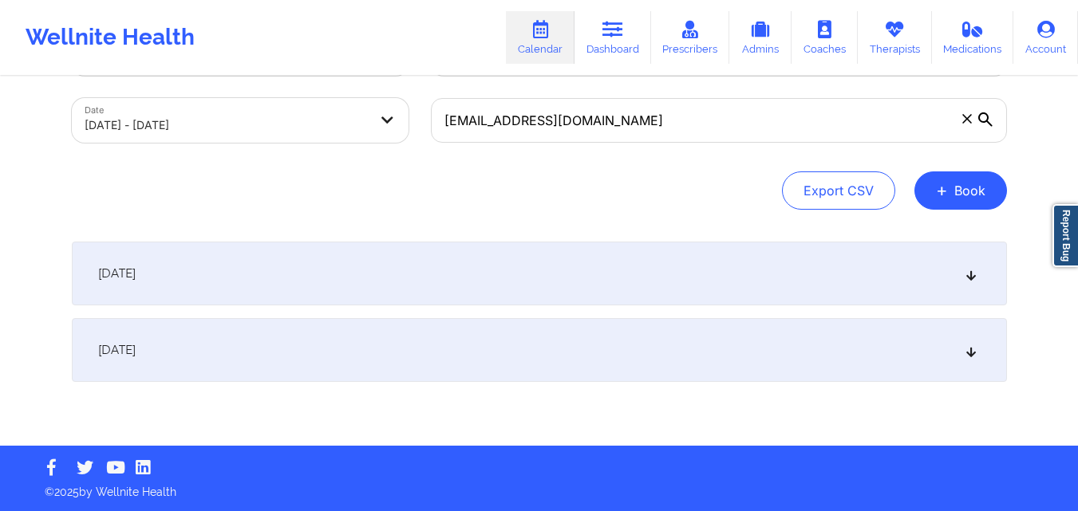
click at [966, 274] on icon at bounding box center [970, 273] width 14 height 11
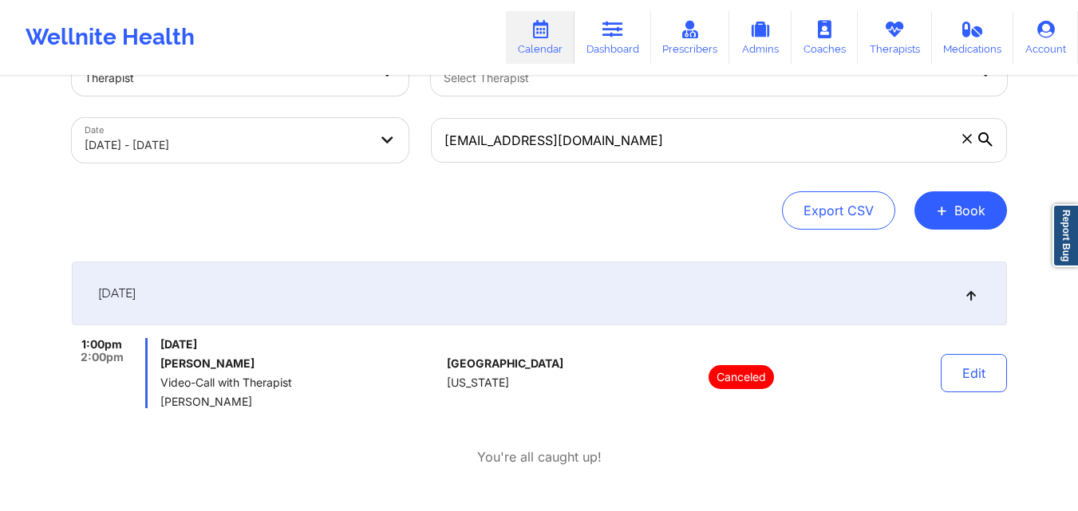
scroll to position [59, 0]
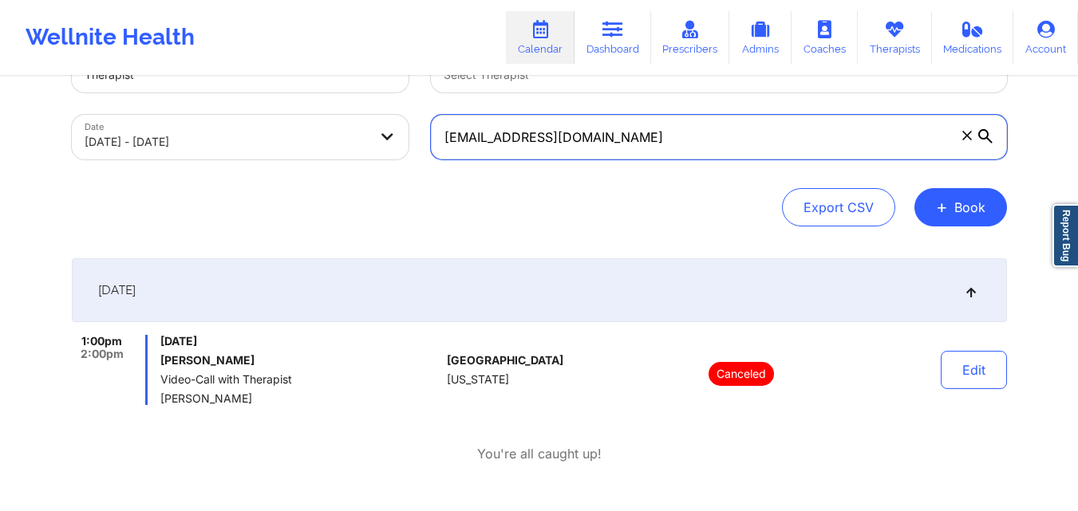
click at [585, 140] on input "[EMAIL_ADDRESS][DOMAIN_NAME]" at bounding box center [719, 137] width 576 height 45
paste input "MilenaPalechor2"
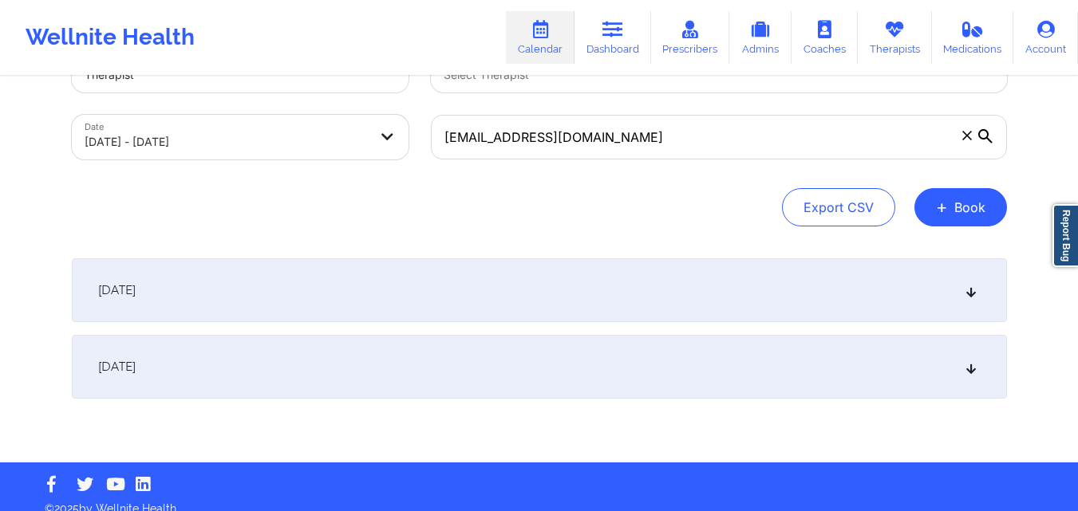
click at [967, 295] on icon at bounding box center [970, 290] width 14 height 11
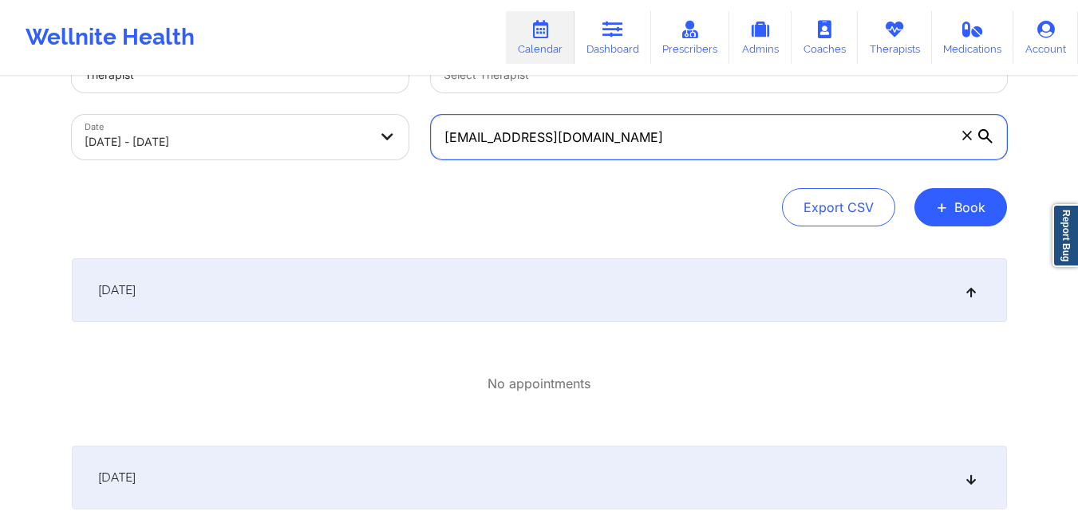
click at [645, 134] on input "[EMAIL_ADDRESS][DOMAIN_NAME]" at bounding box center [719, 137] width 576 height 45
paste input "jes0918@valdane"
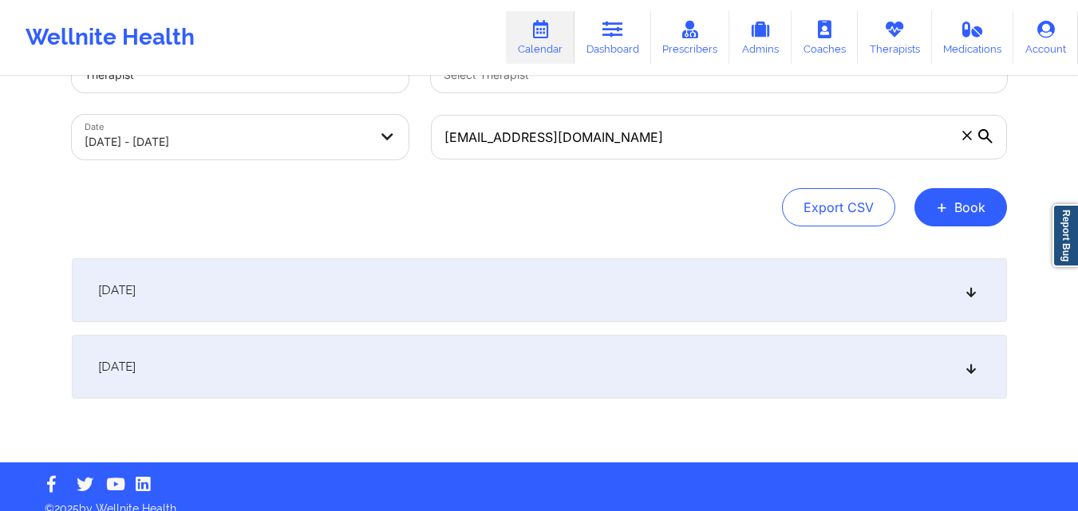
click at [968, 293] on icon at bounding box center [970, 290] width 14 height 11
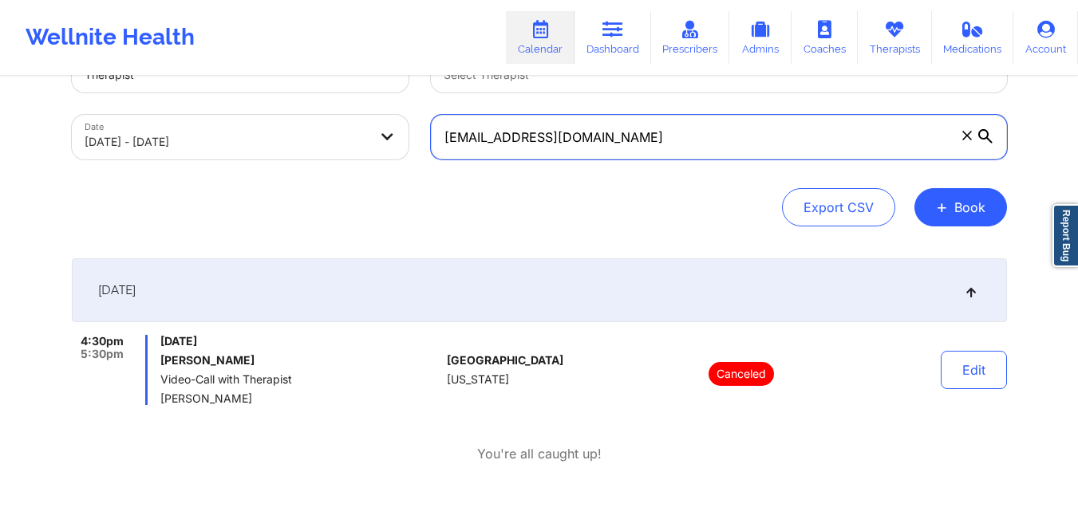
click at [640, 155] on input "[EMAIL_ADDRESS][DOMAIN_NAME]" at bounding box center [719, 137] width 576 height 45
paste input "[EMAIL_ADDRESS]"
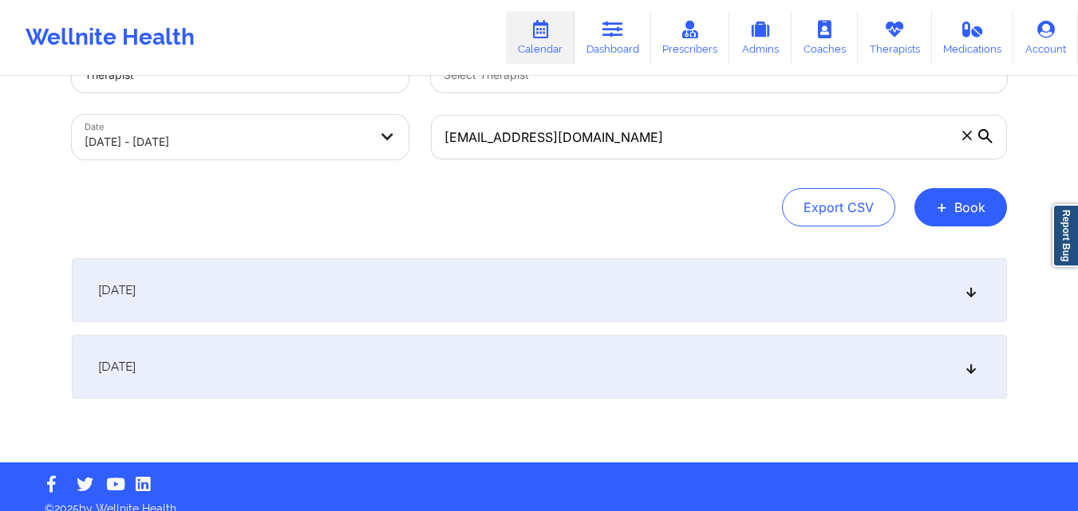
click at [979, 284] on div "[DATE]" at bounding box center [539, 290] width 935 height 64
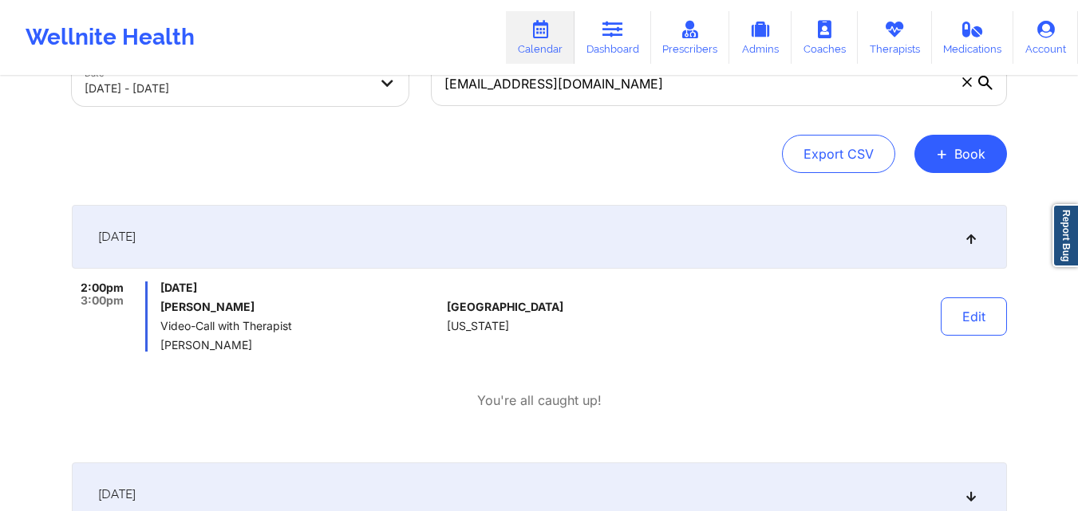
scroll to position [112, 0]
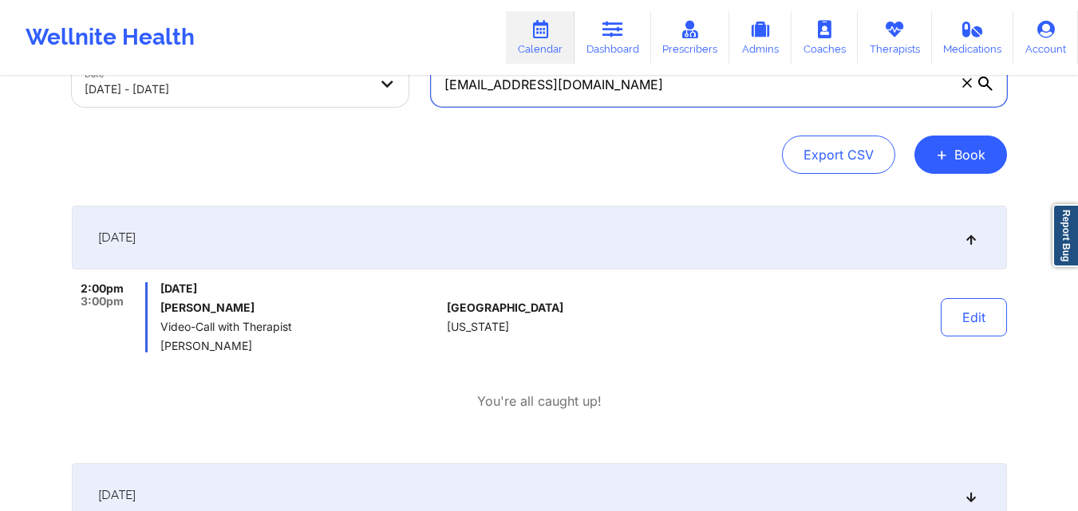
click at [652, 100] on input "[EMAIL_ADDRESS][DOMAIN_NAME]" at bounding box center [719, 84] width 576 height 45
paste input "susz.orl"
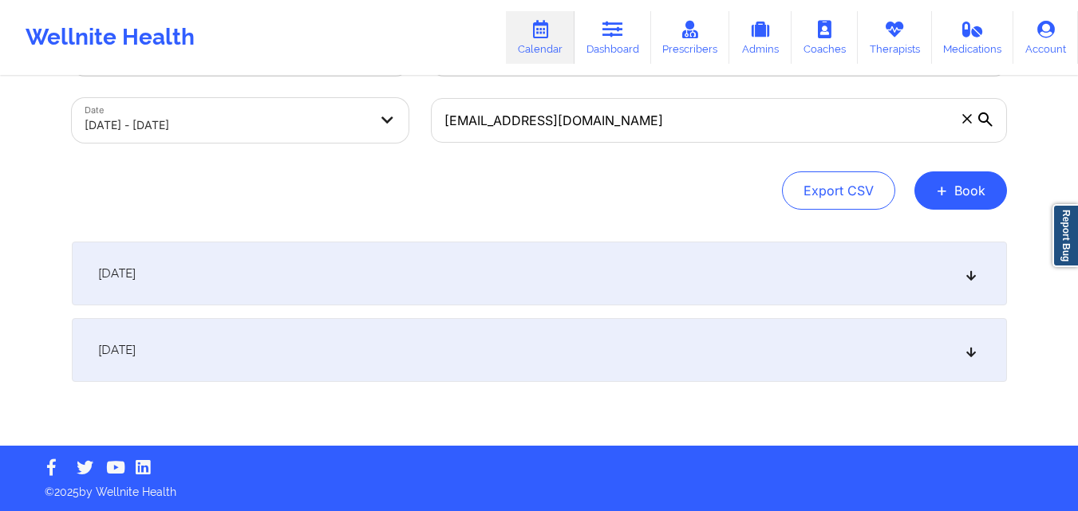
click at [967, 273] on icon at bounding box center [970, 273] width 14 height 11
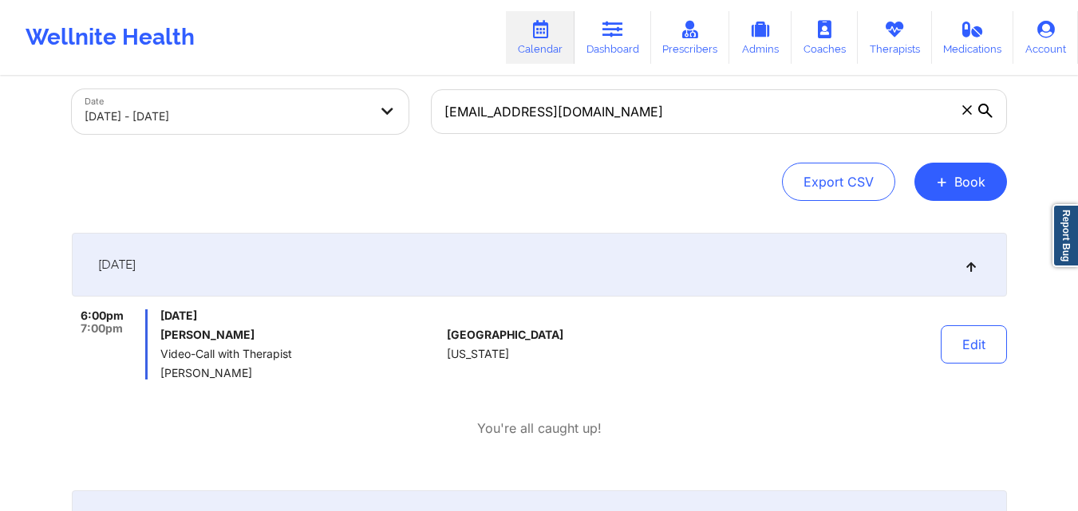
scroll to position [86, 0]
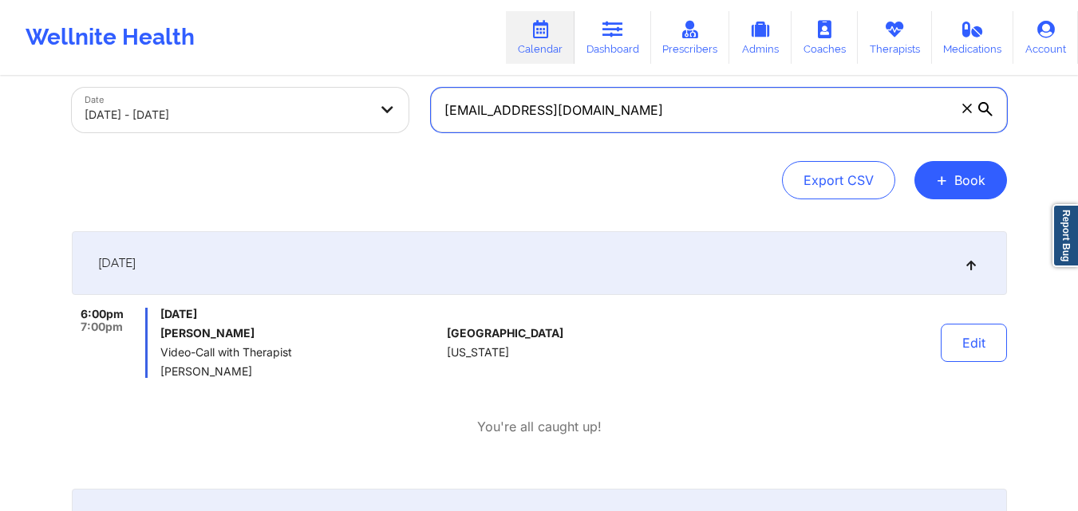
click at [661, 119] on input "[EMAIL_ADDRESS][DOMAIN_NAME]" at bounding box center [719, 110] width 576 height 45
paste input "alex.f28@hot"
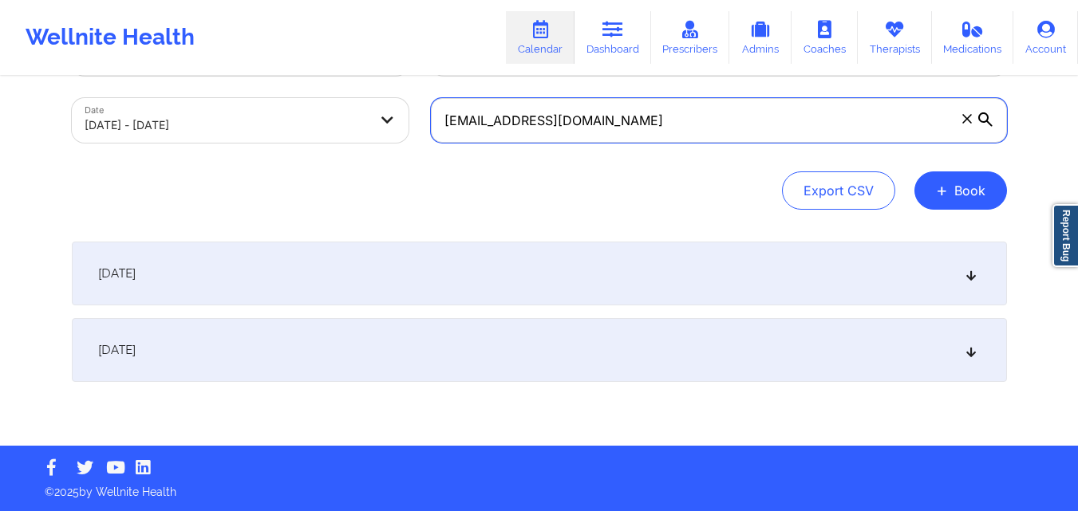
scroll to position [76, 0]
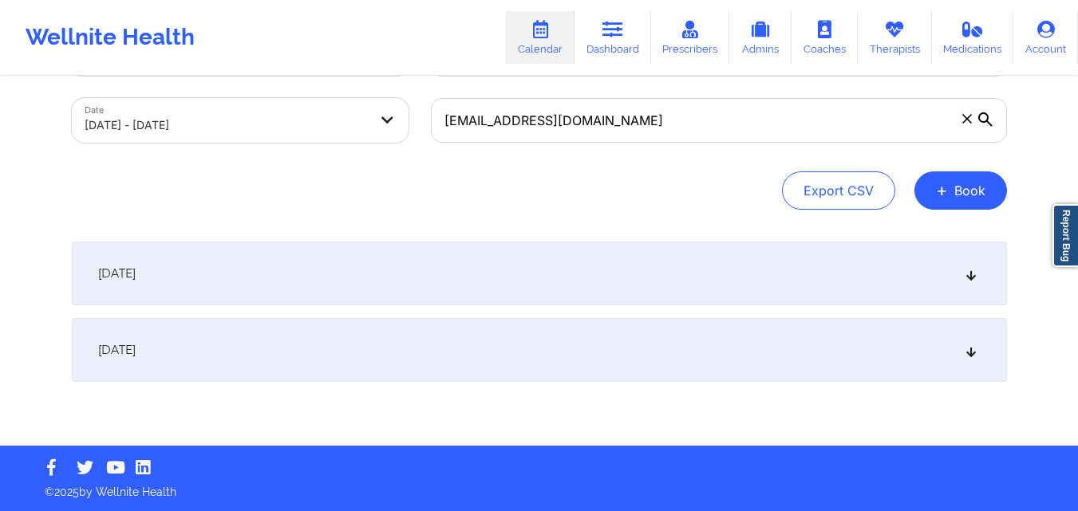
click at [972, 270] on icon at bounding box center [970, 273] width 14 height 11
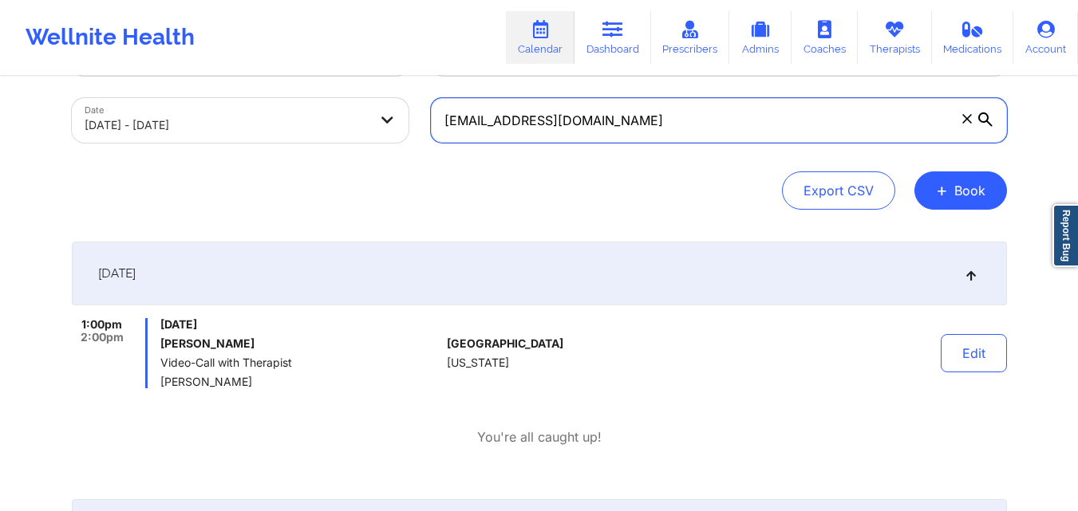
click at [554, 136] on input "[EMAIL_ADDRESS][DOMAIN_NAME]" at bounding box center [719, 120] width 576 height 45
paste input "rbmt1234@g"
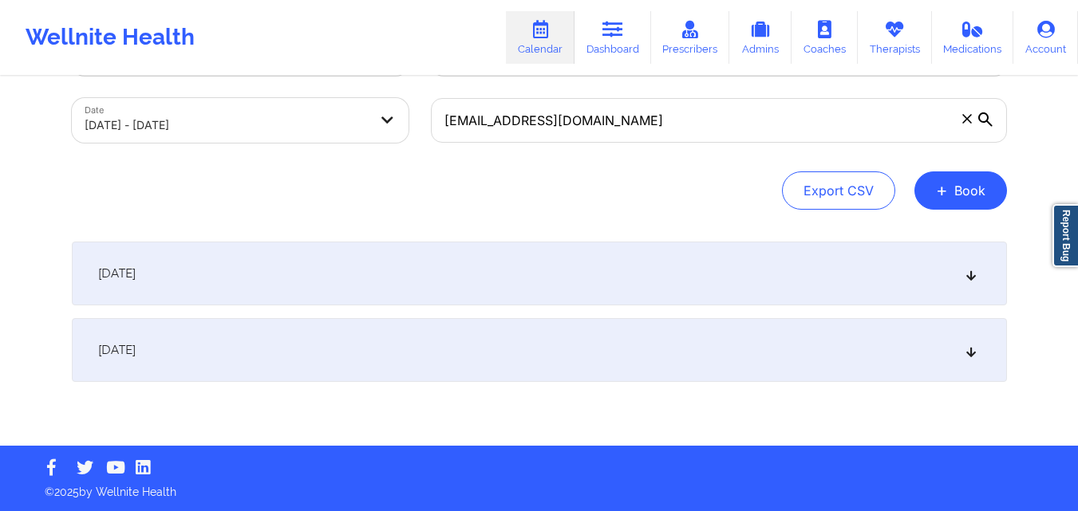
click at [976, 275] on icon at bounding box center [970, 273] width 14 height 11
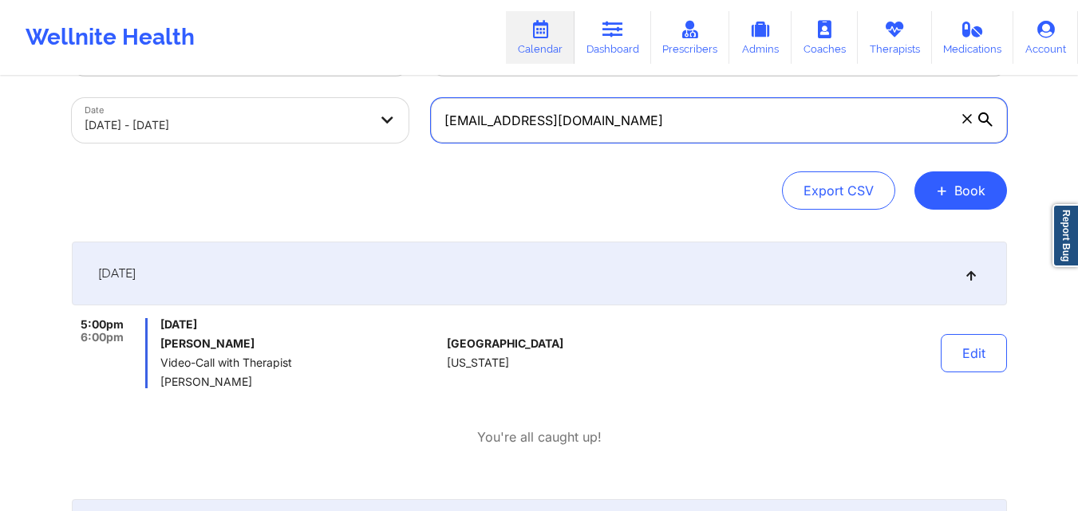
click at [651, 117] on input "[EMAIL_ADDRESS][DOMAIN_NAME]" at bounding box center [719, 120] width 576 height 45
paste input "[EMAIL_ADDRESS]"
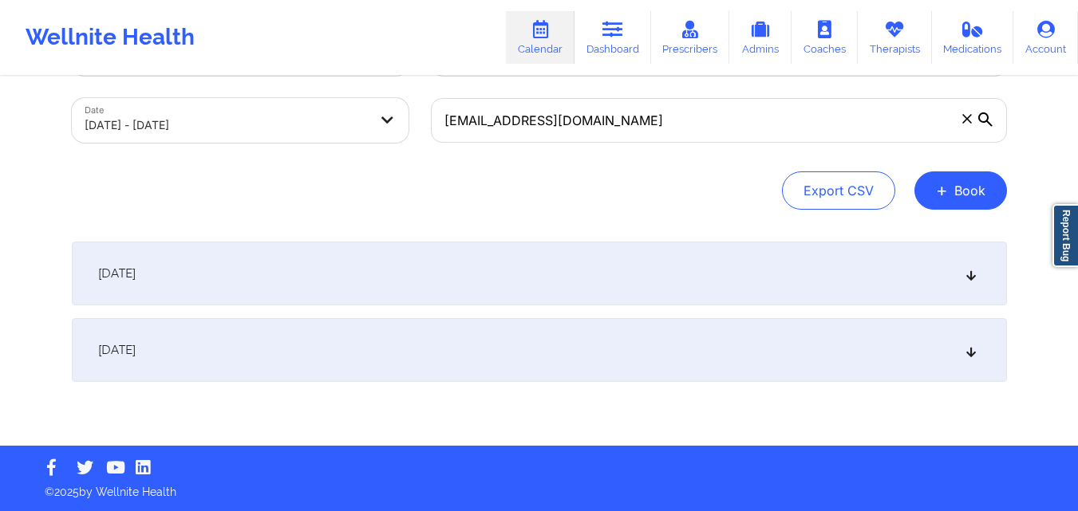
click at [979, 278] on div "[DATE]" at bounding box center [539, 274] width 935 height 64
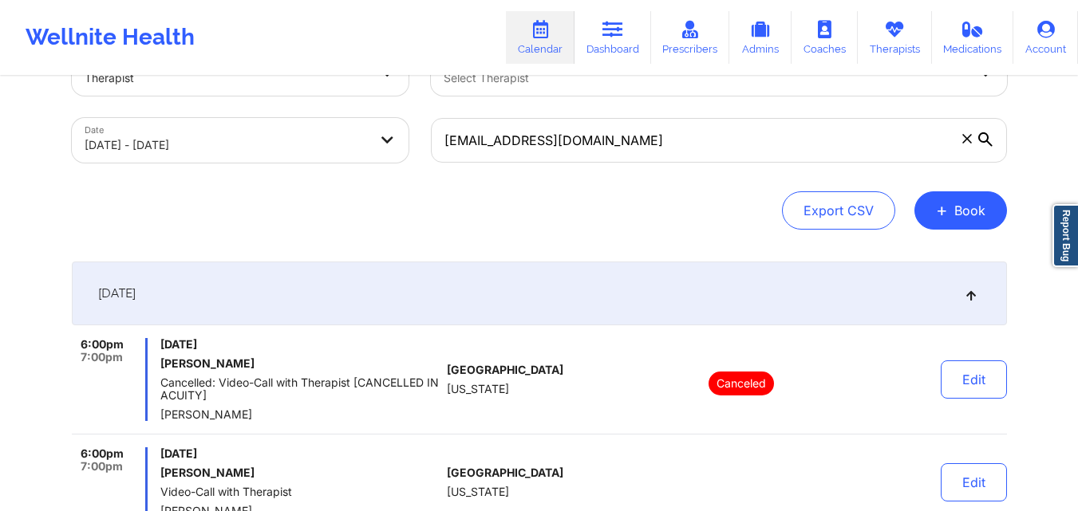
scroll to position [0, 0]
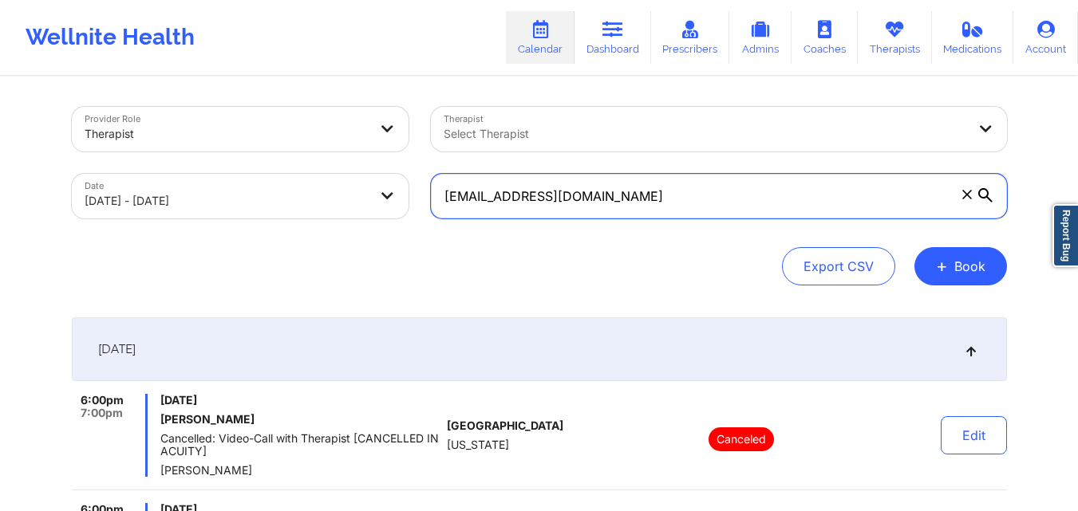
click at [652, 193] on input "[EMAIL_ADDRESS][DOMAIN_NAME]" at bounding box center [719, 196] width 576 height 45
paste input "[EMAIL_ADDRESS]"
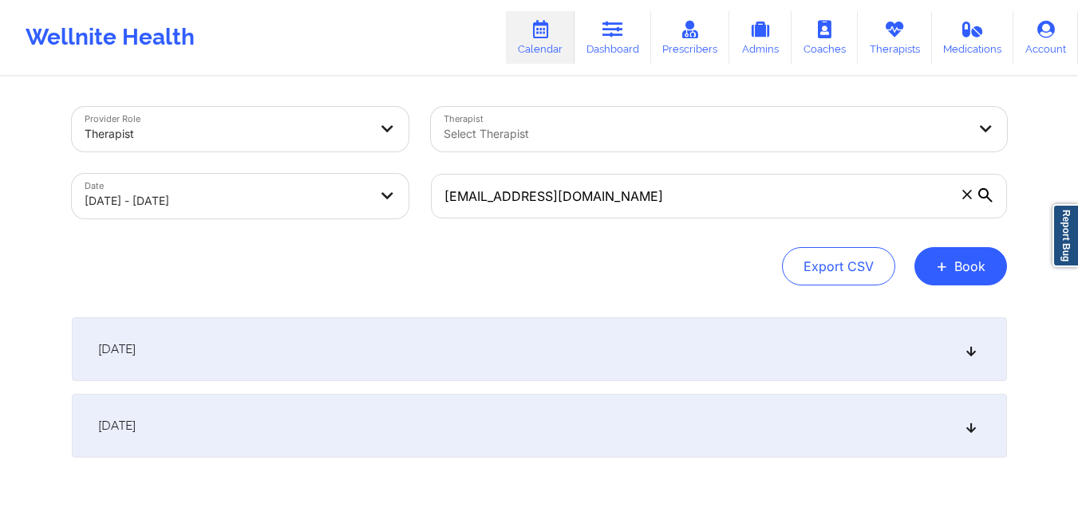
click at [973, 345] on icon at bounding box center [970, 349] width 14 height 11
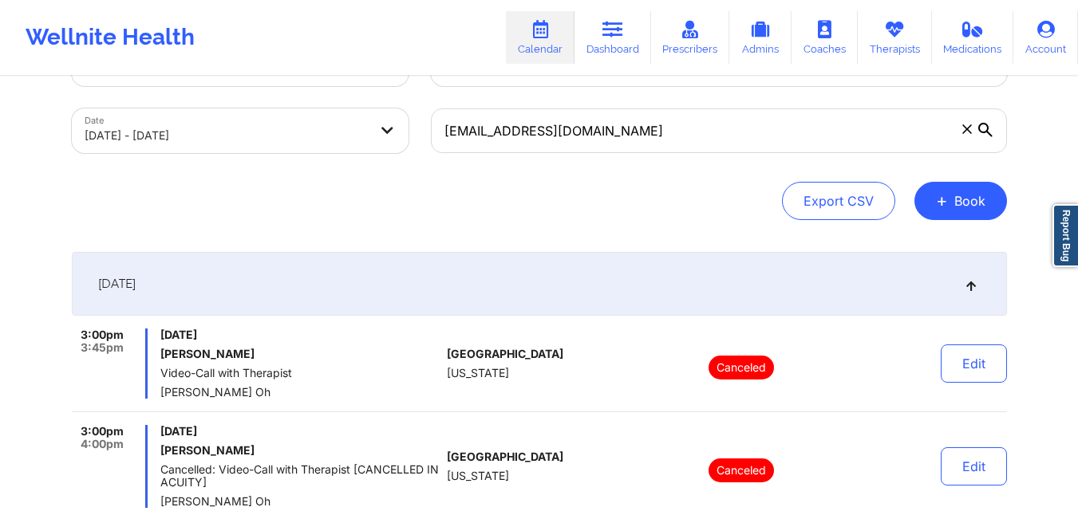
scroll to position [57, 0]
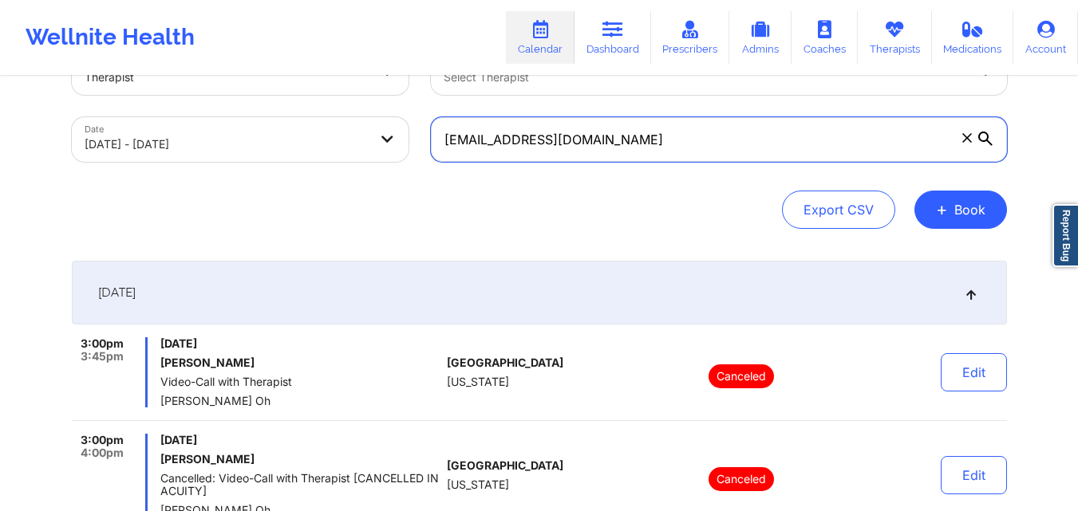
click at [739, 142] on input "[EMAIL_ADDRESS][DOMAIN_NAME]" at bounding box center [719, 139] width 576 height 45
paste input "matiasrodriguez01@hot"
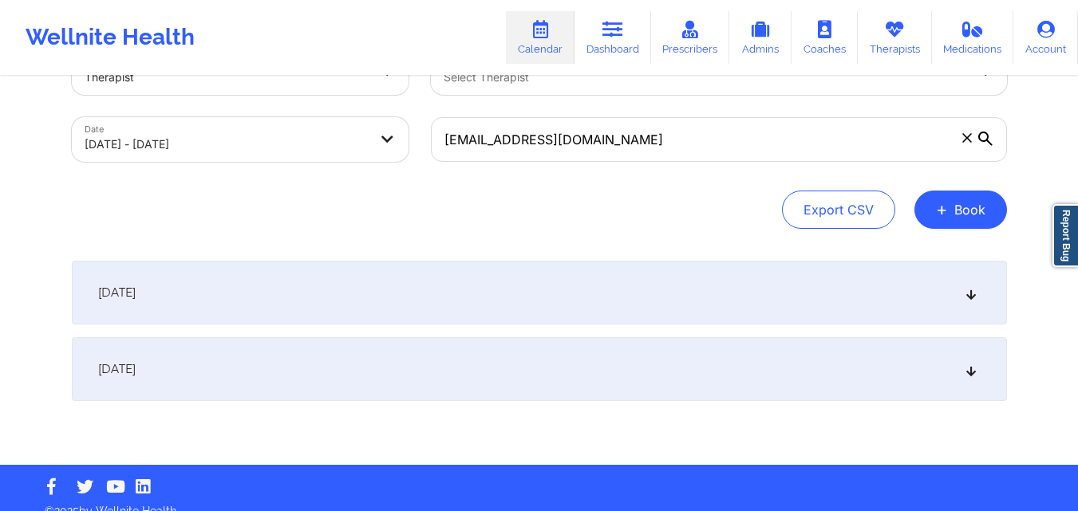
click at [972, 298] on icon at bounding box center [970, 292] width 14 height 11
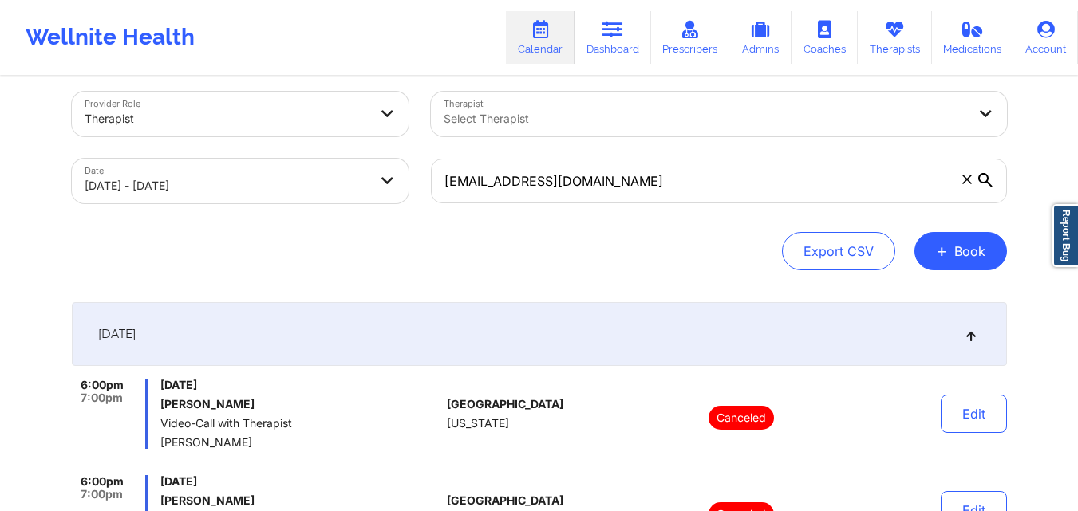
scroll to position [0, 0]
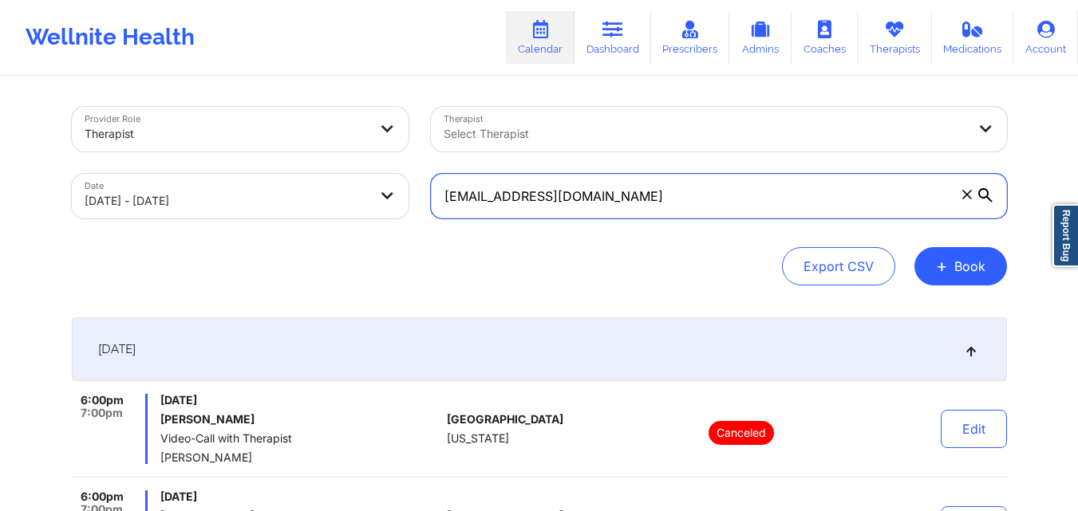
click at [793, 202] on input "[EMAIL_ADDRESS][DOMAIN_NAME]" at bounding box center [719, 196] width 576 height 45
paste input "[EMAIL_ADDRESS]"
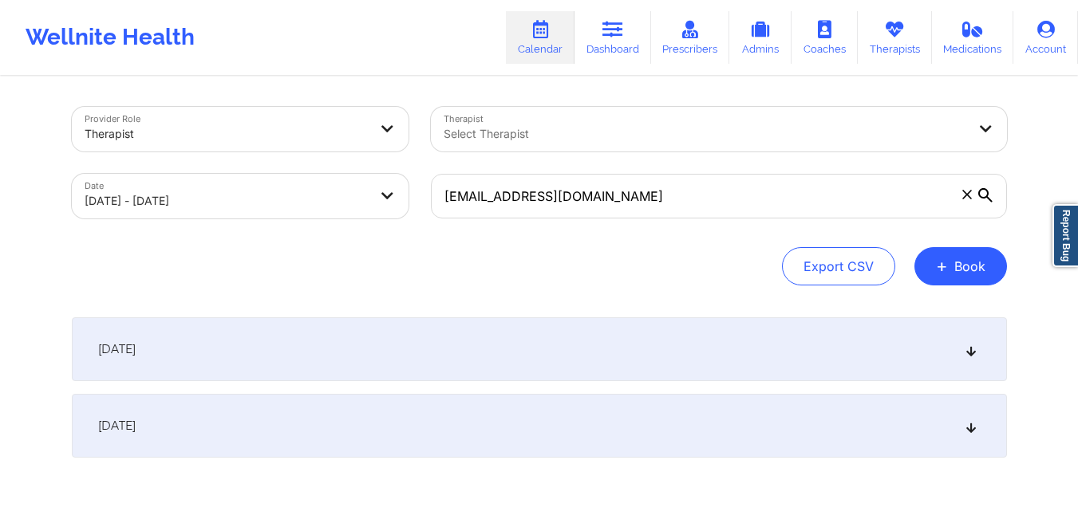
click at [979, 356] on div "[DATE]" at bounding box center [539, 349] width 935 height 64
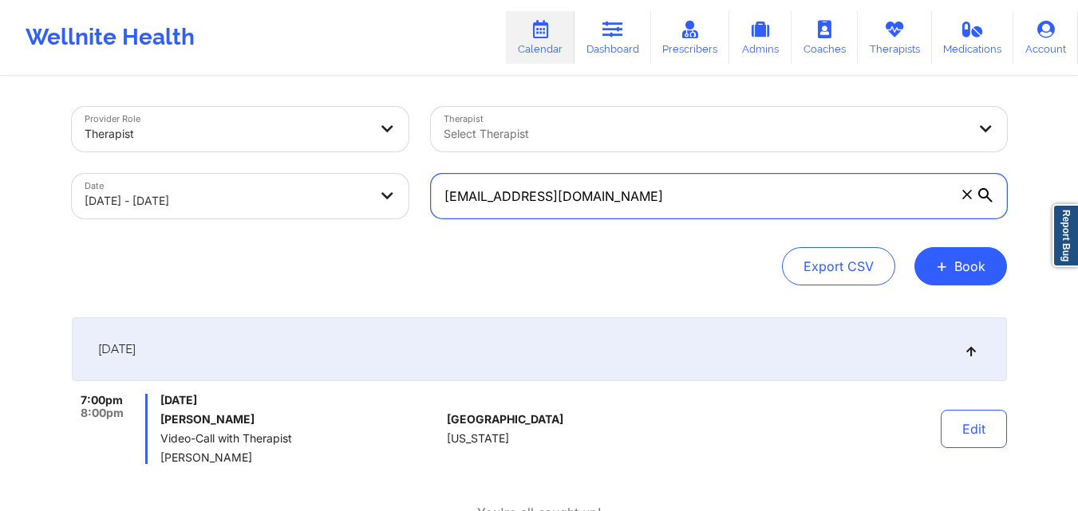
click at [636, 199] on input "[EMAIL_ADDRESS][DOMAIN_NAME]" at bounding box center [719, 196] width 576 height 45
paste input "[EMAIL_ADDRESS]"
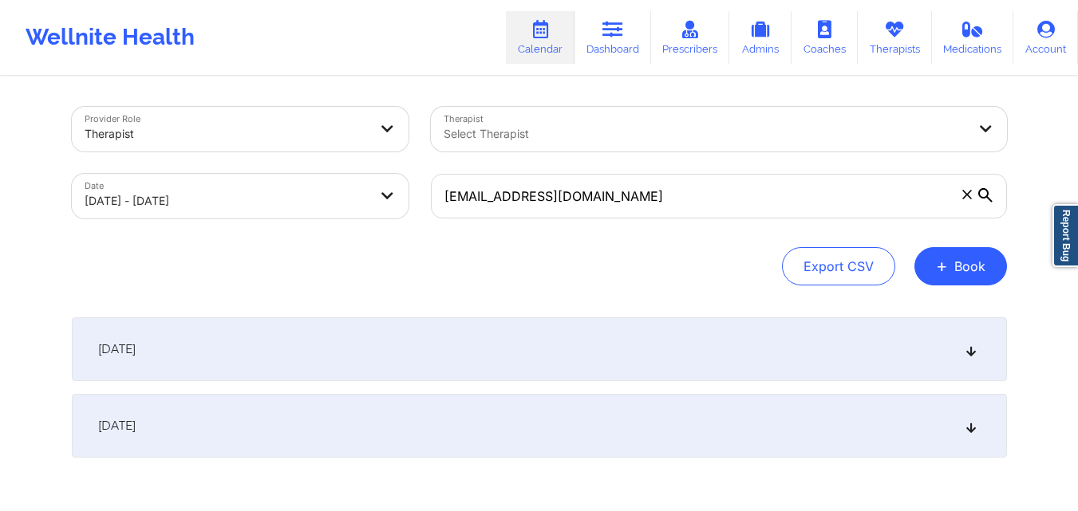
click at [968, 353] on icon at bounding box center [970, 349] width 14 height 11
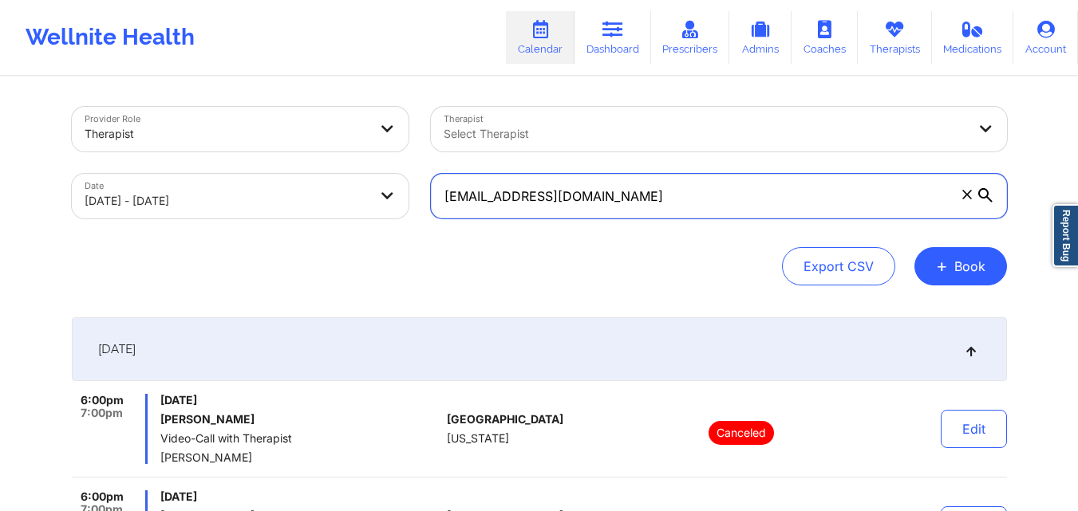
click at [655, 199] on input "[EMAIL_ADDRESS][DOMAIN_NAME]" at bounding box center [719, 196] width 576 height 45
paste input "chanelle0699@g"
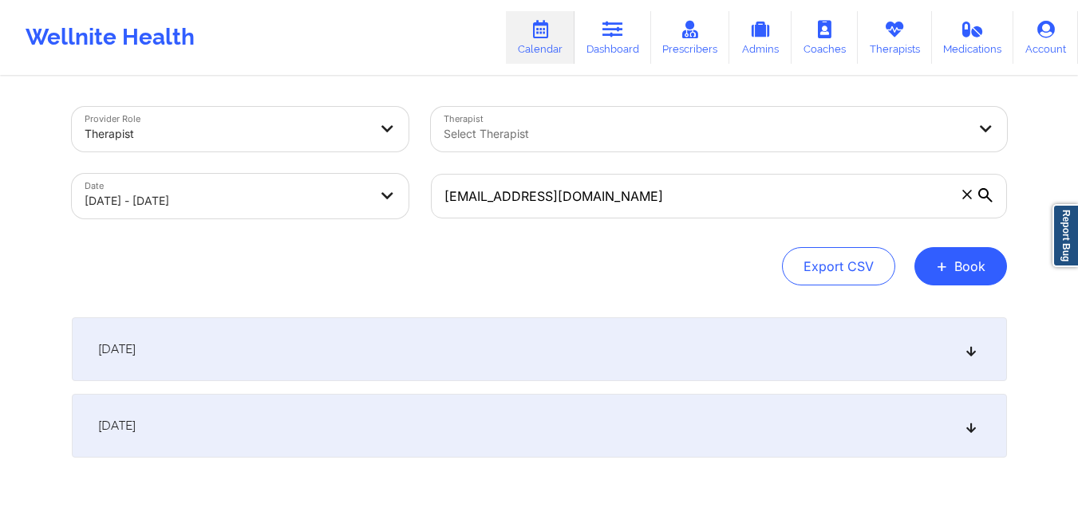
click at [972, 351] on icon at bounding box center [970, 349] width 14 height 11
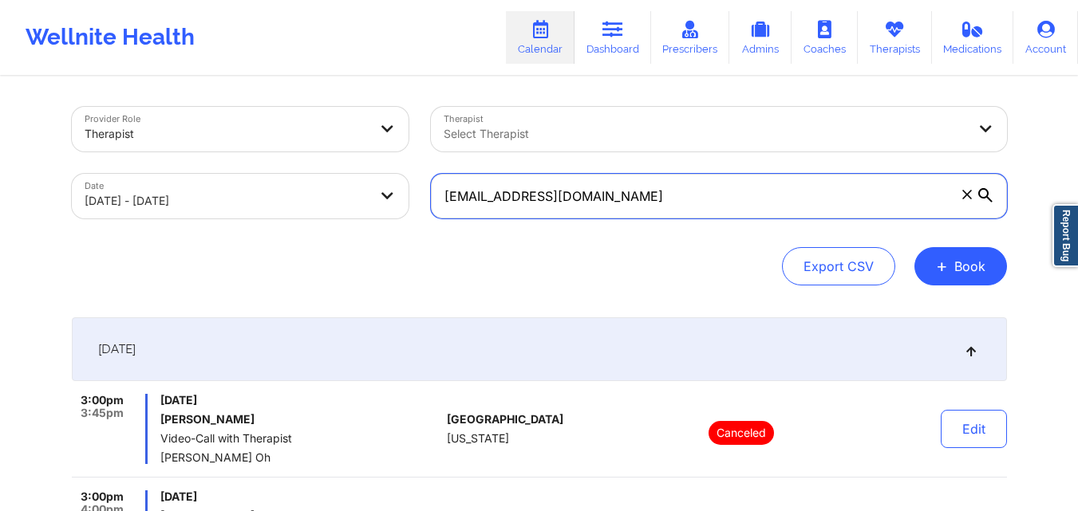
click at [620, 192] on input "[EMAIL_ADDRESS][DOMAIN_NAME]" at bounding box center [719, 196] width 576 height 45
paste input "[PERSON_NAME].[PERSON_NAME]@live"
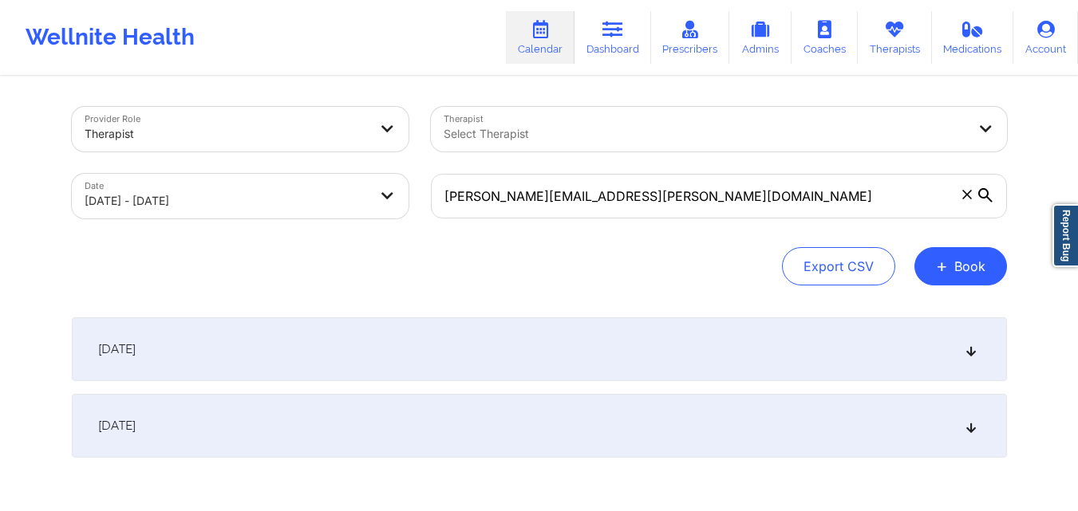
click at [971, 349] on icon at bounding box center [970, 349] width 14 height 11
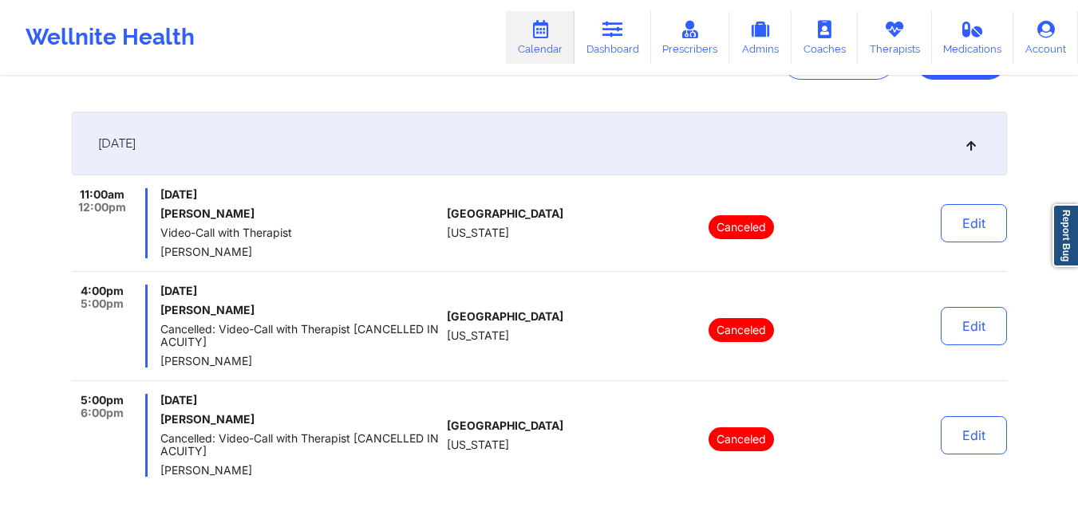
scroll to position [215, 0]
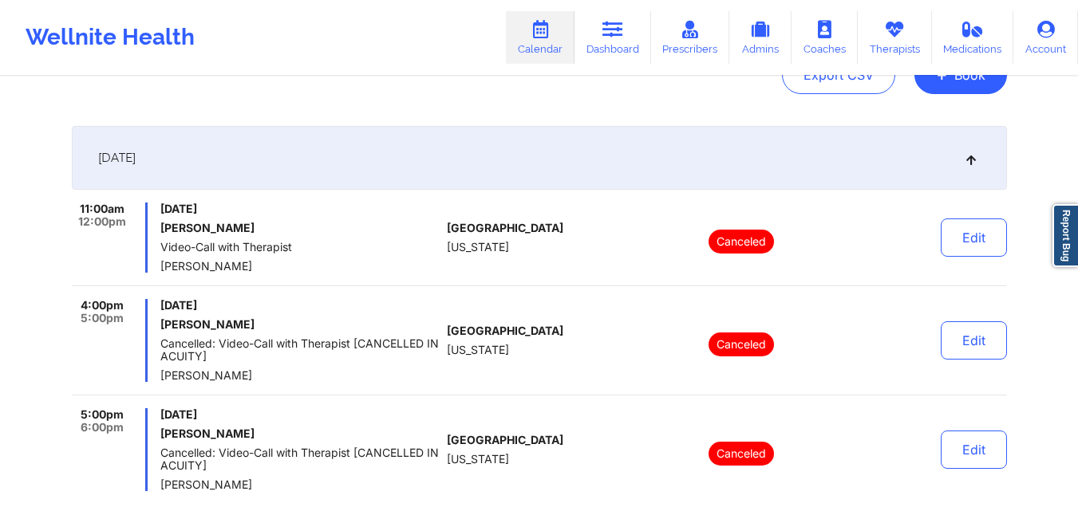
drag, startPoint x: 636, startPoint y: 147, endPoint x: 697, endPoint y: 181, distance: 69.6
click at [697, 181] on div "[DATE]" at bounding box center [539, 158] width 935 height 64
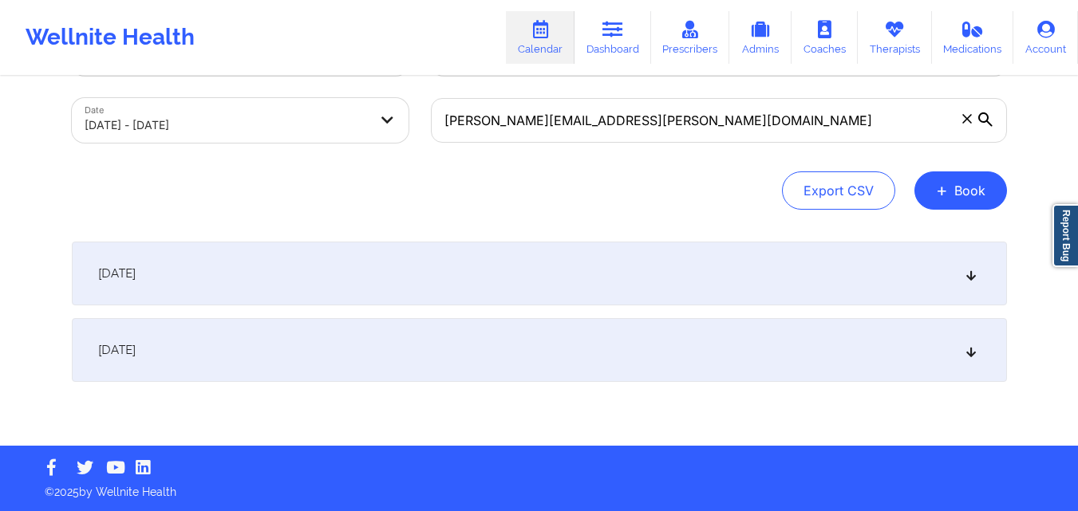
scroll to position [76, 0]
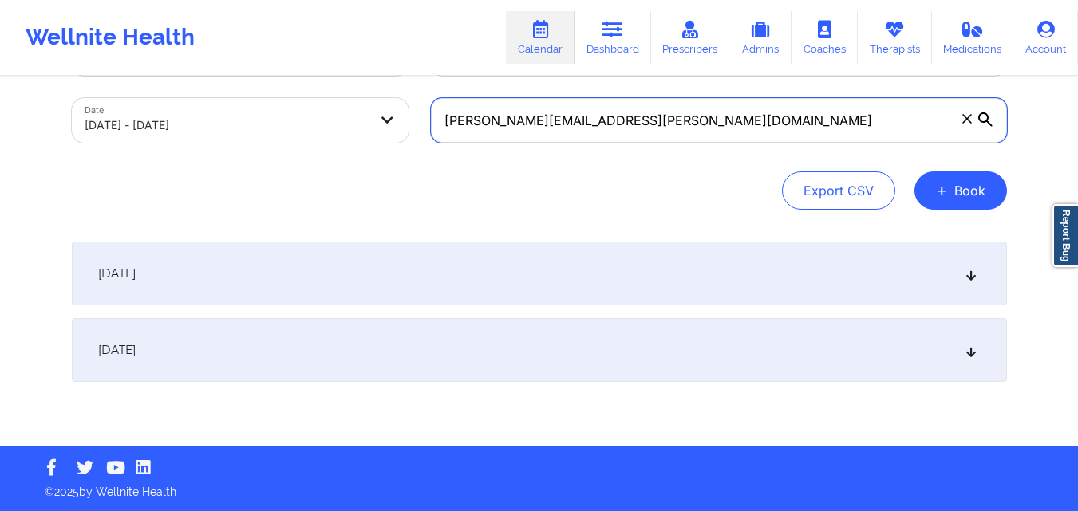
click at [723, 128] on input "[PERSON_NAME][EMAIL_ADDRESS][PERSON_NAME][DOMAIN_NAME]" at bounding box center [719, 120] width 576 height 45
paste input "[EMAIL_ADDRESS]"
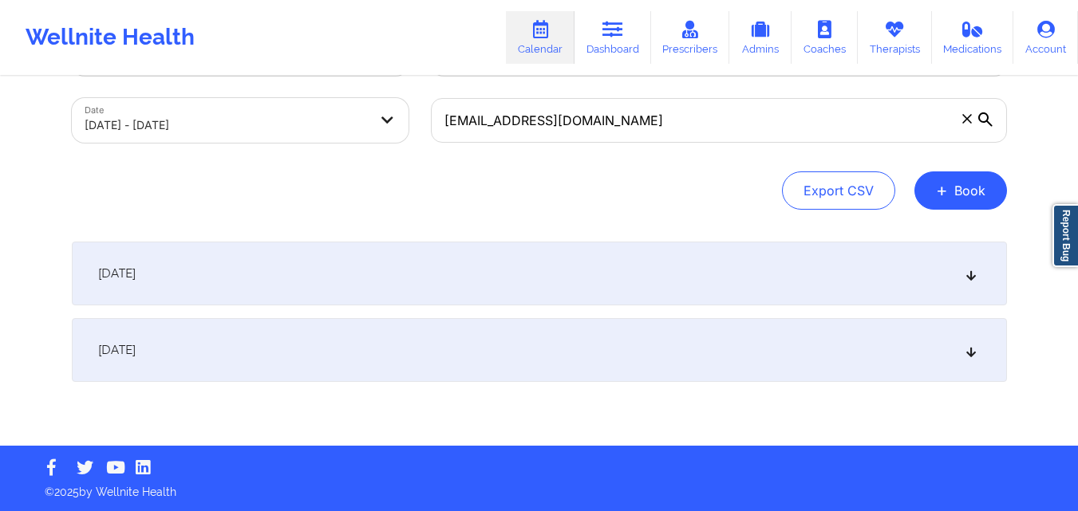
click at [972, 266] on div "[DATE]" at bounding box center [539, 274] width 935 height 64
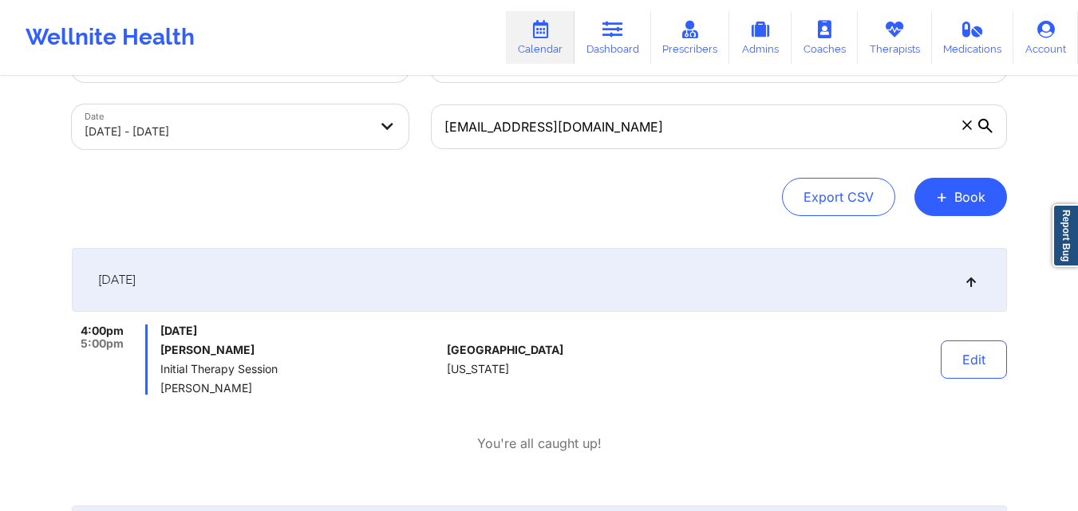
scroll to position [78, 0]
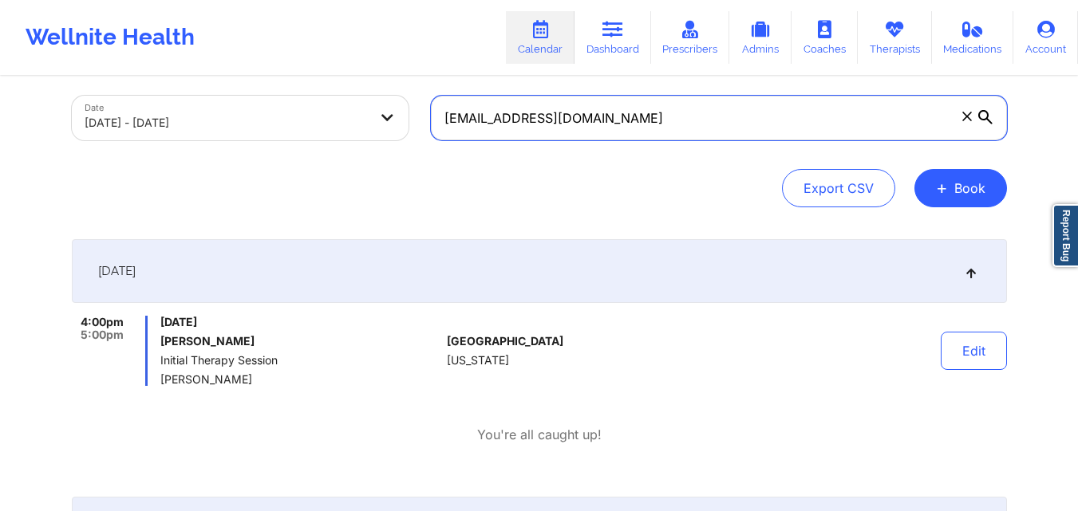
click at [707, 121] on input "[EMAIL_ADDRESS][DOMAIN_NAME]" at bounding box center [719, 118] width 576 height 45
paste input "lexipinchuk"
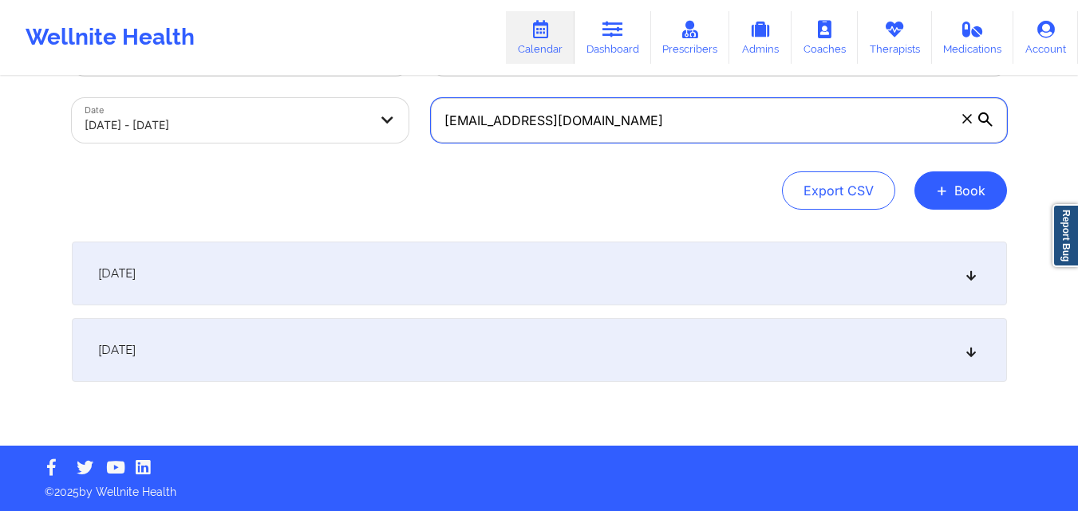
scroll to position [76, 0]
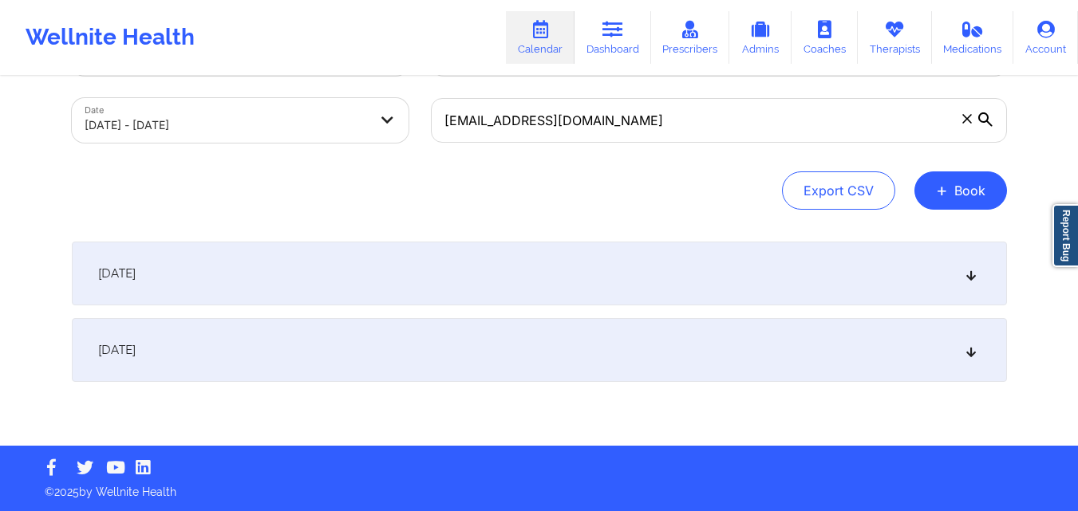
click at [973, 270] on icon at bounding box center [970, 273] width 14 height 11
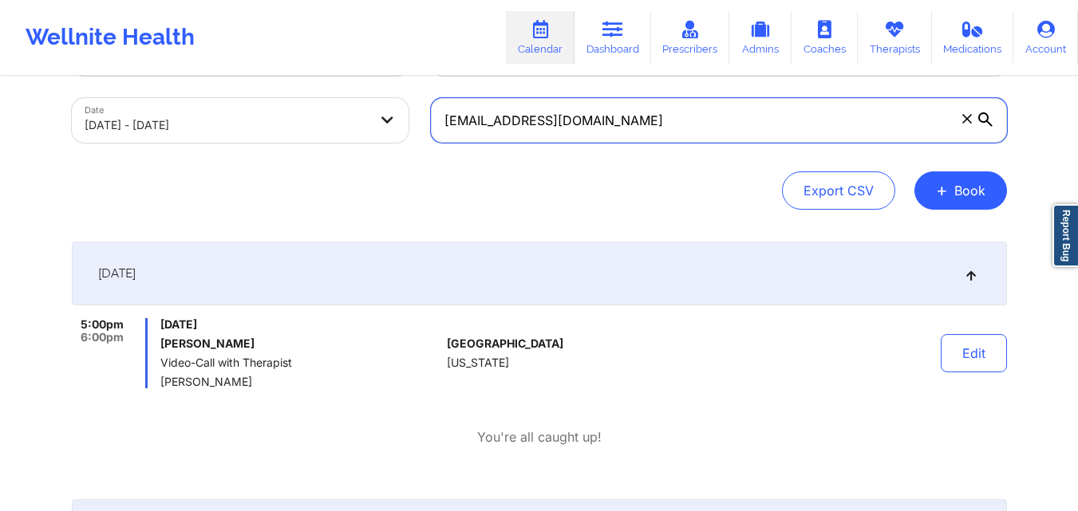
click at [644, 121] on input "[EMAIL_ADDRESS][DOMAIN_NAME]" at bounding box center [719, 120] width 576 height 45
paste input "[EMAIL_ADDRESS]"
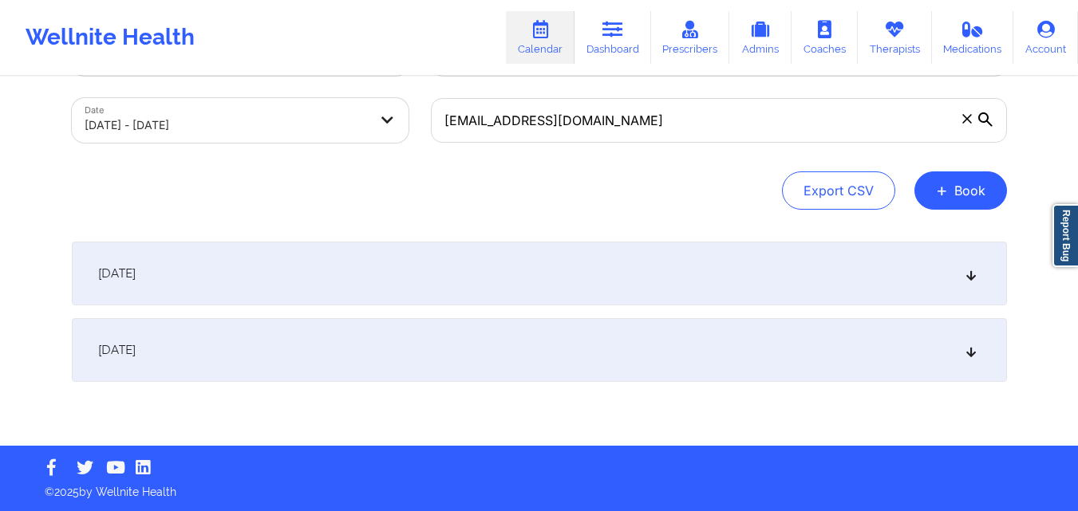
click at [985, 274] on div "[DATE]" at bounding box center [539, 274] width 935 height 64
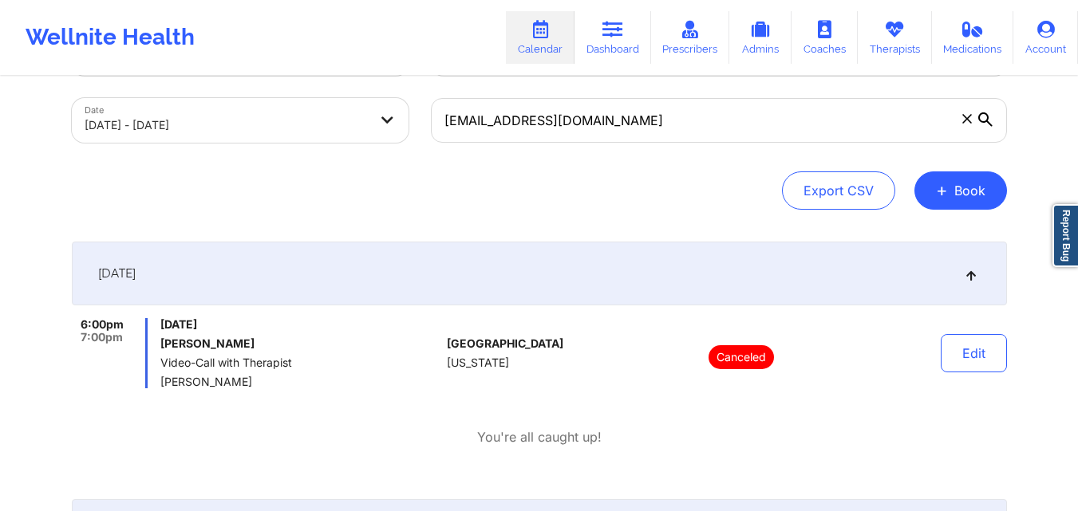
click at [1026, 319] on div "Provider Role Therapist Therapist Select Therapist Date [DATE] - [DATE] [EMAIL_…" at bounding box center [539, 275] width 1078 height 703
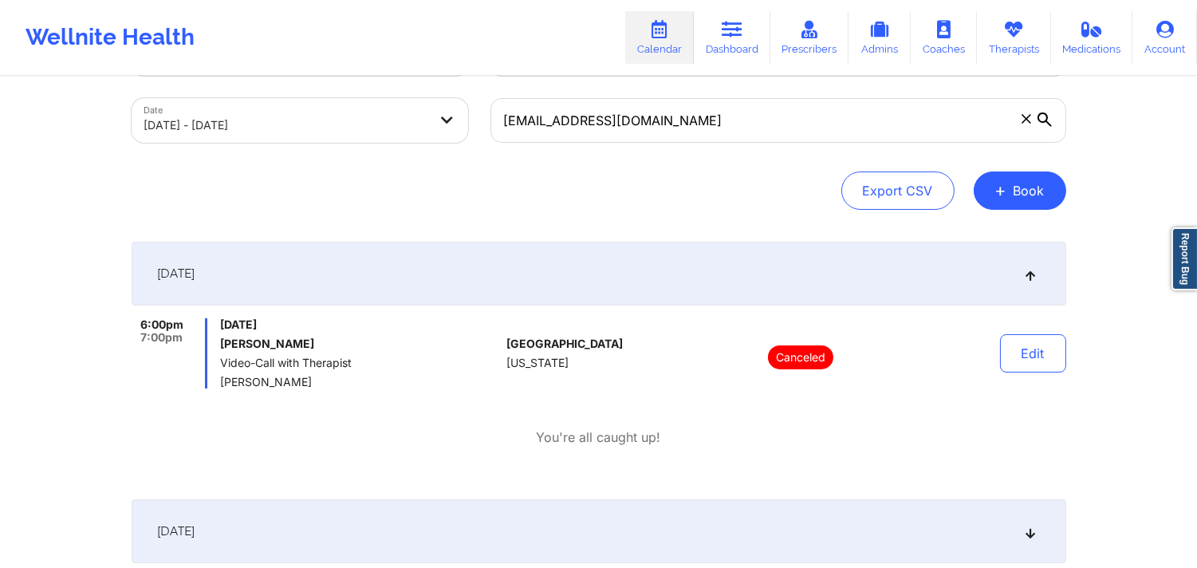
click at [1077, 355] on div "Provider Role Therapist Therapist Select Therapist Date [DATE] - [DATE] [EMAIL_…" at bounding box center [598, 275] width 1197 height 703
click at [705, 120] on input "[EMAIL_ADDRESS][DOMAIN_NAME]" at bounding box center [779, 120] width 576 height 45
paste input "[EMAIL_ADDRESS]"
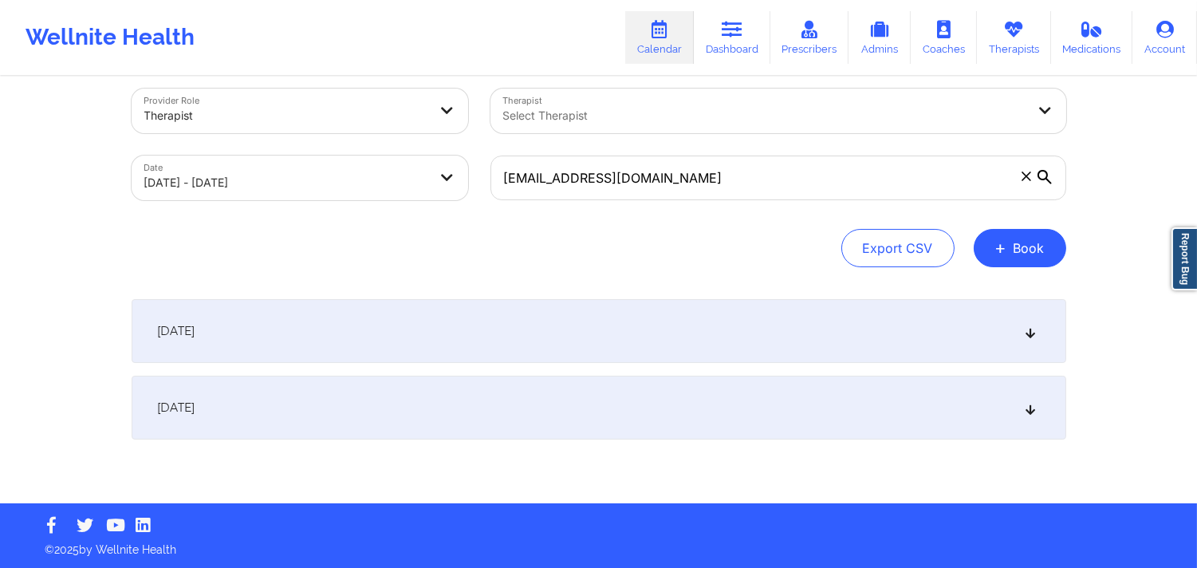
click at [719, 226] on div "Provider Role Therapist Therapist Select Therapist Date [DATE] - [DATE] [EMAIL_…" at bounding box center [599, 178] width 935 height 179
click at [1031, 332] on icon at bounding box center [1030, 330] width 14 height 11
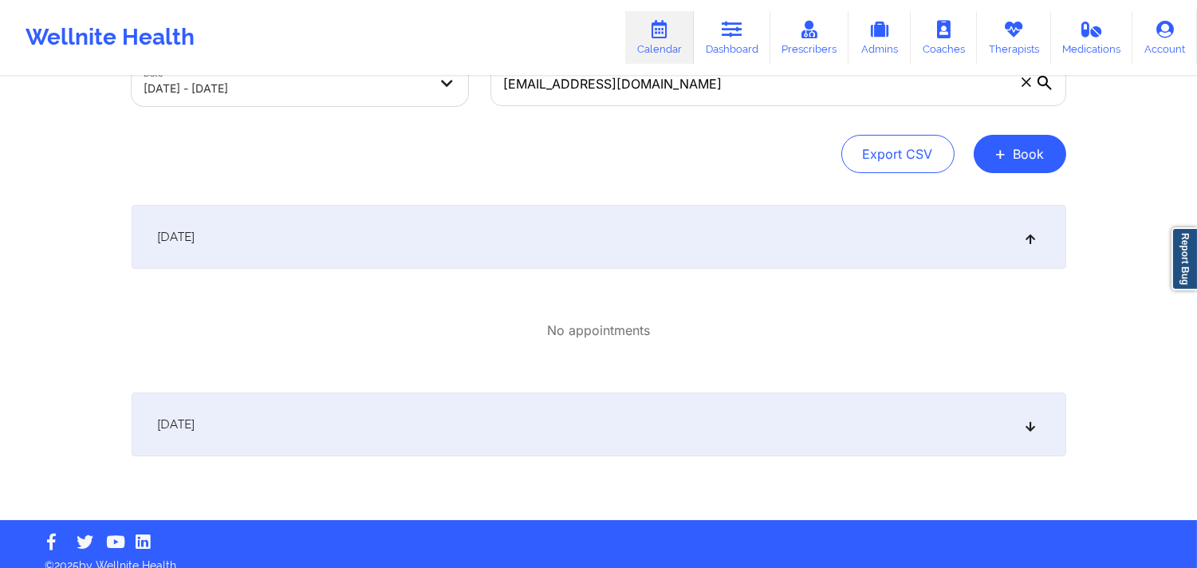
scroll to position [116, 0]
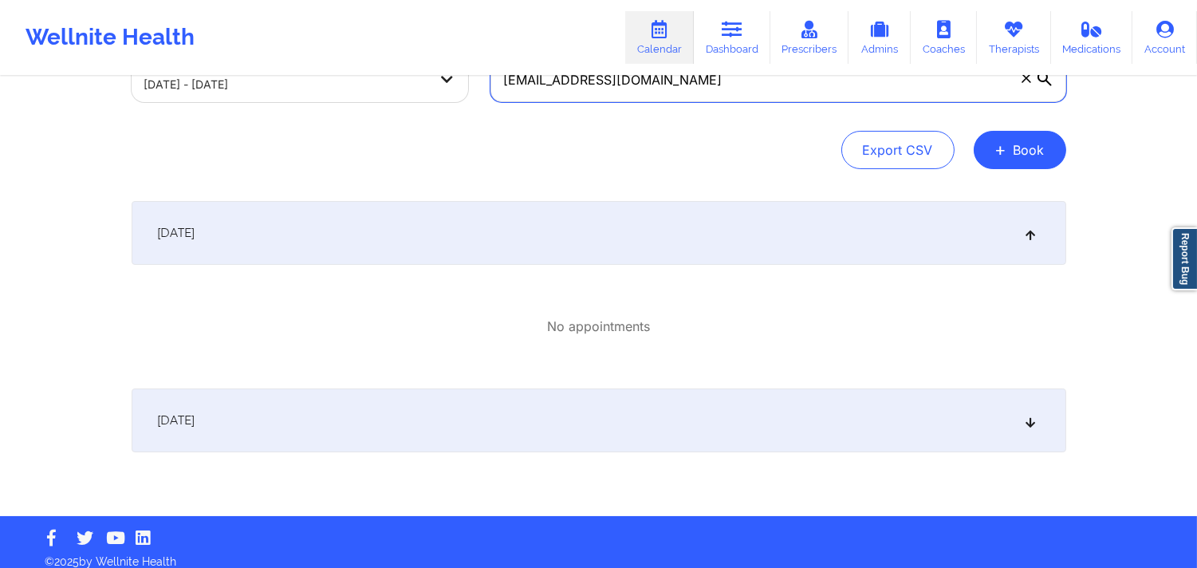
click at [715, 90] on input "[EMAIL_ADDRESS][DOMAIN_NAME]" at bounding box center [779, 79] width 576 height 45
paste input "earthdriller"
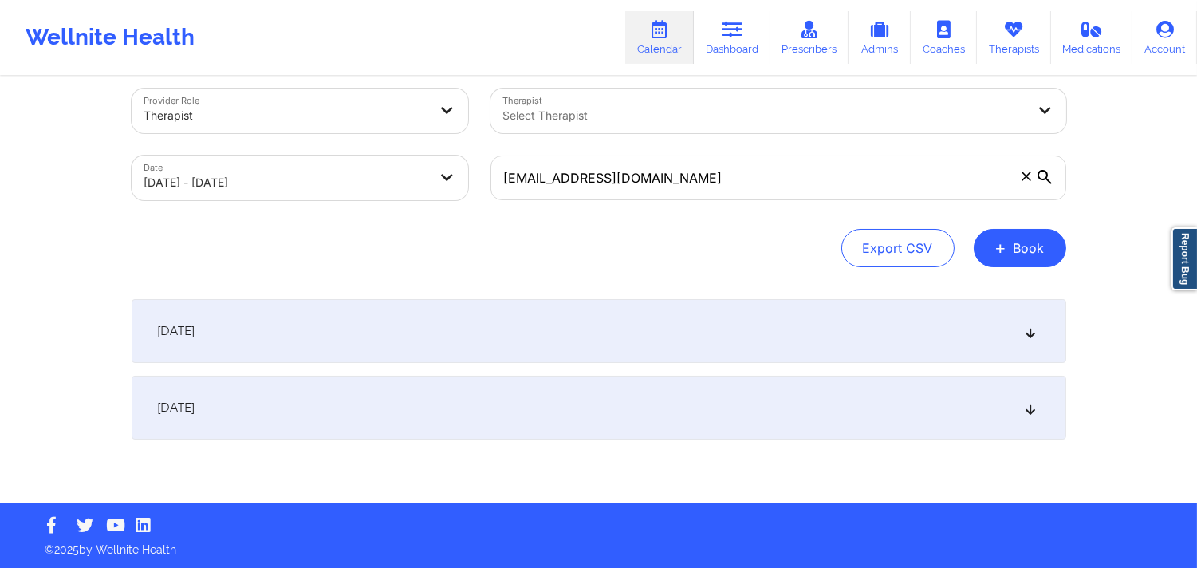
click at [1033, 332] on icon at bounding box center [1030, 330] width 14 height 11
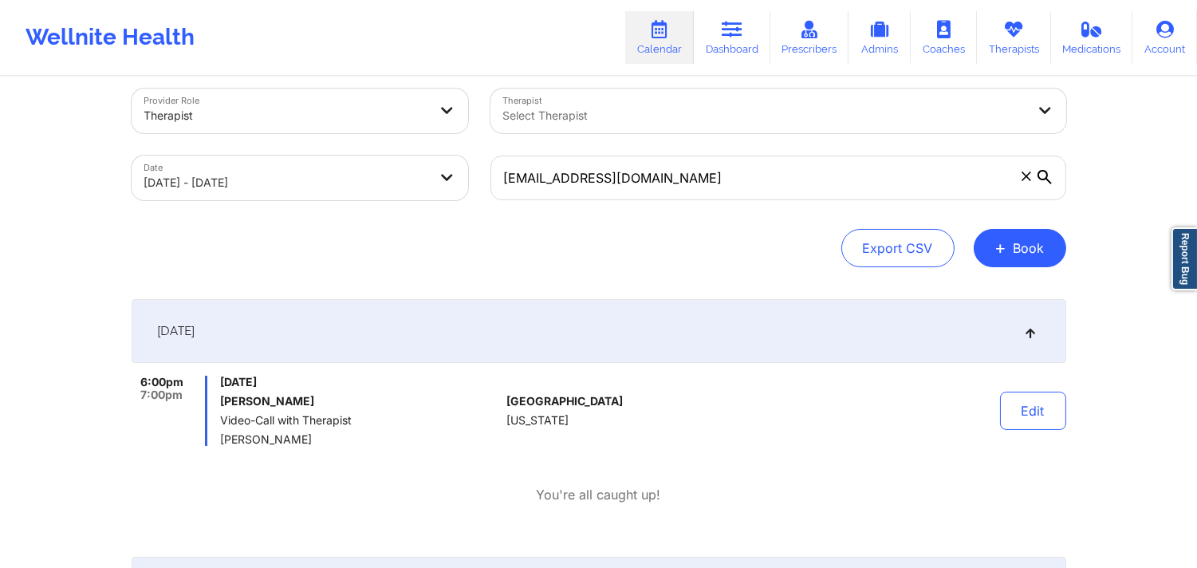
click at [1077, 325] on div "Provider Role Therapist Therapist Select Therapist Date [DATE] - [DATE] [EMAIL_…" at bounding box center [598, 333] width 1197 height 703
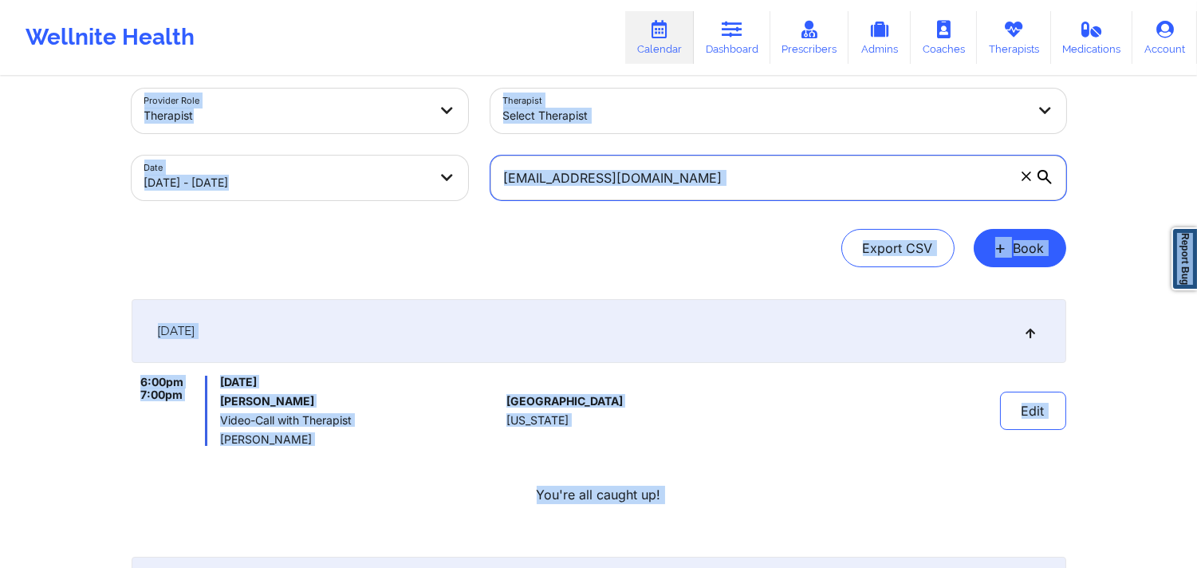
click at [739, 183] on input "[EMAIL_ADDRESS][DOMAIN_NAME]" at bounding box center [779, 178] width 576 height 45
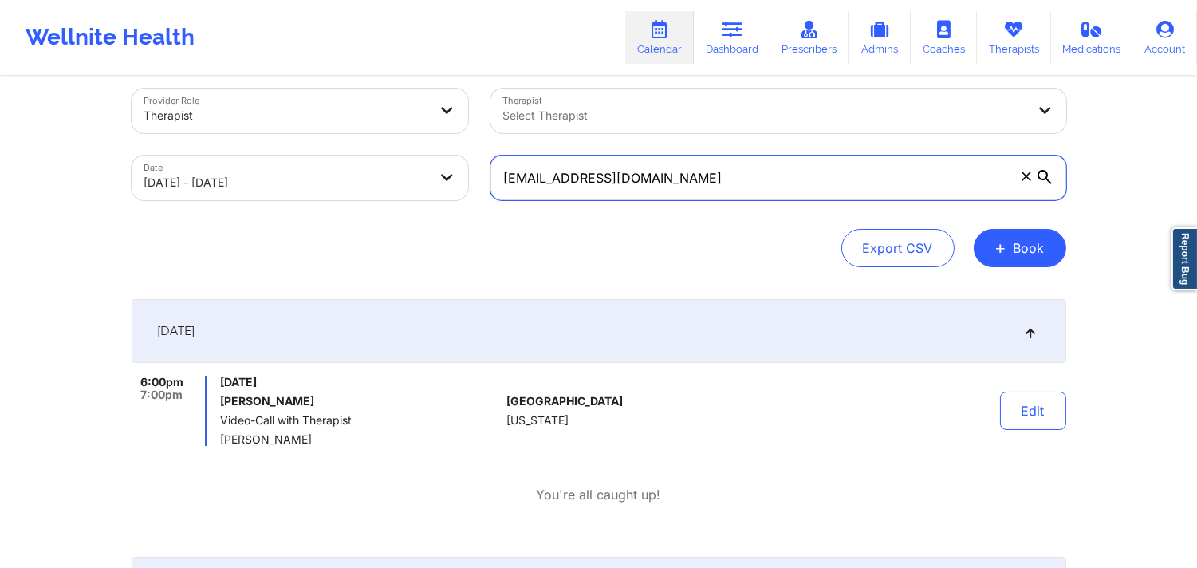
paste input "[PERSON_NAME]"
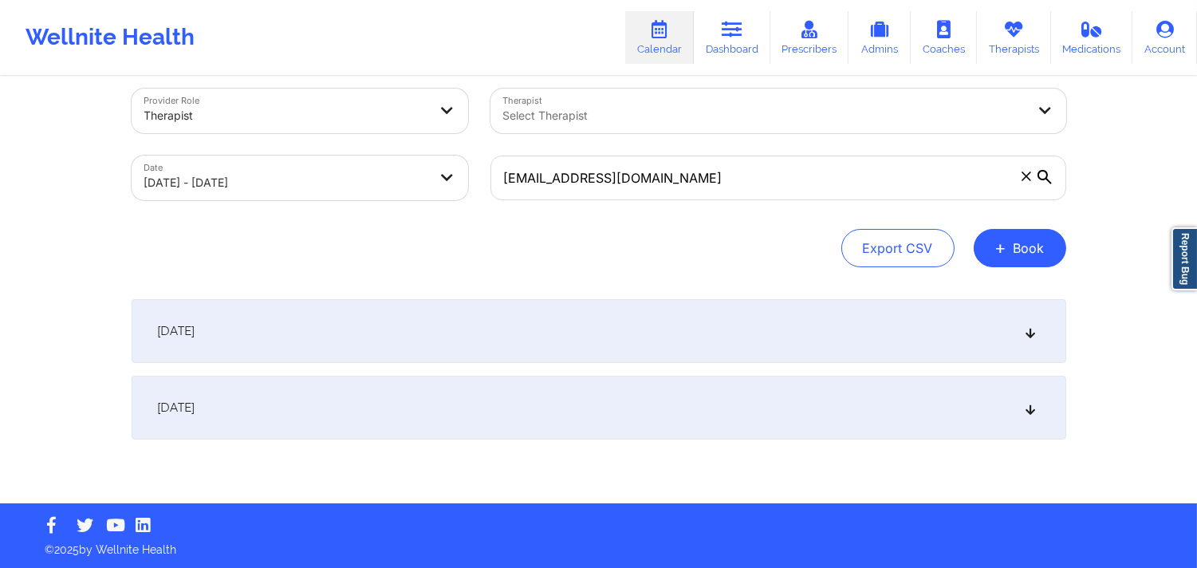
click at [1030, 333] on icon at bounding box center [1030, 330] width 14 height 11
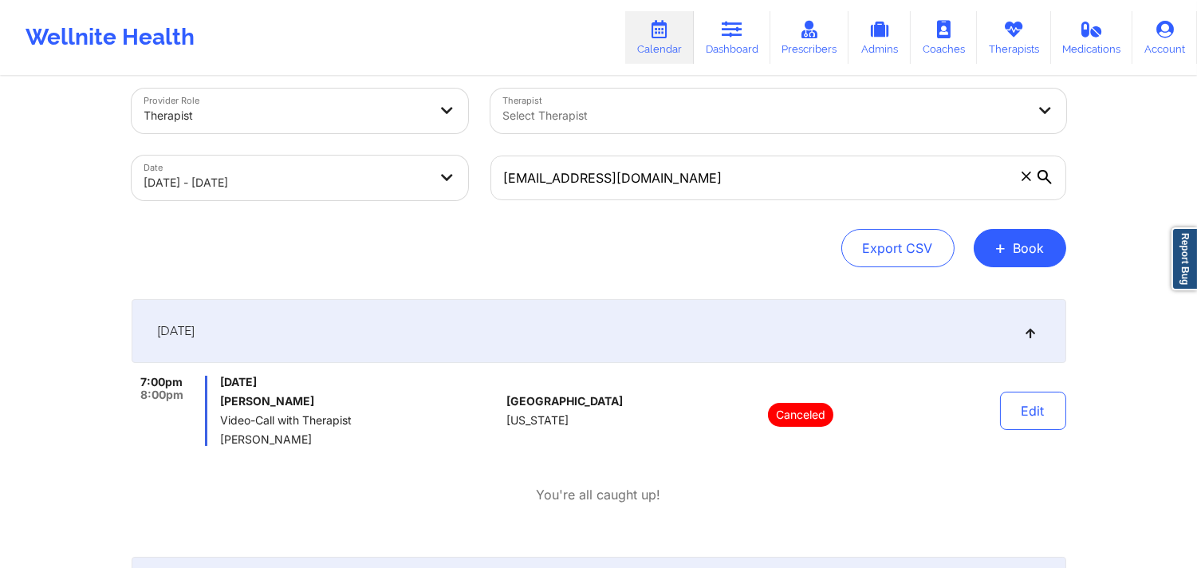
click at [1077, 347] on div "Provider Role Therapist Therapist Select Therapist Date [DATE] - [DATE] [EMAIL_…" at bounding box center [598, 333] width 1197 height 703
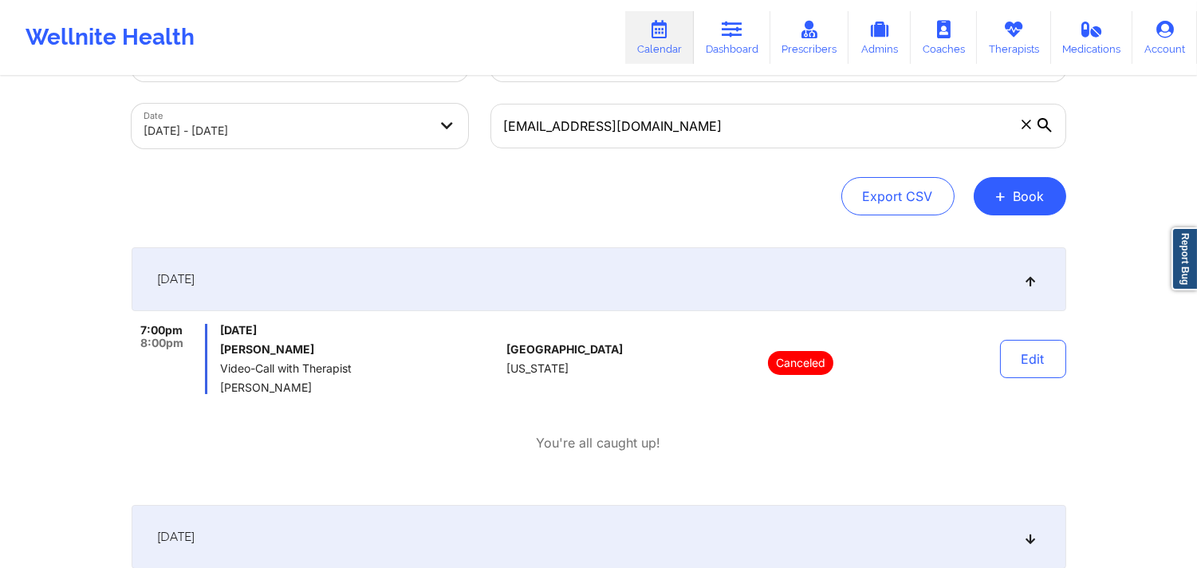
scroll to position [73, 0]
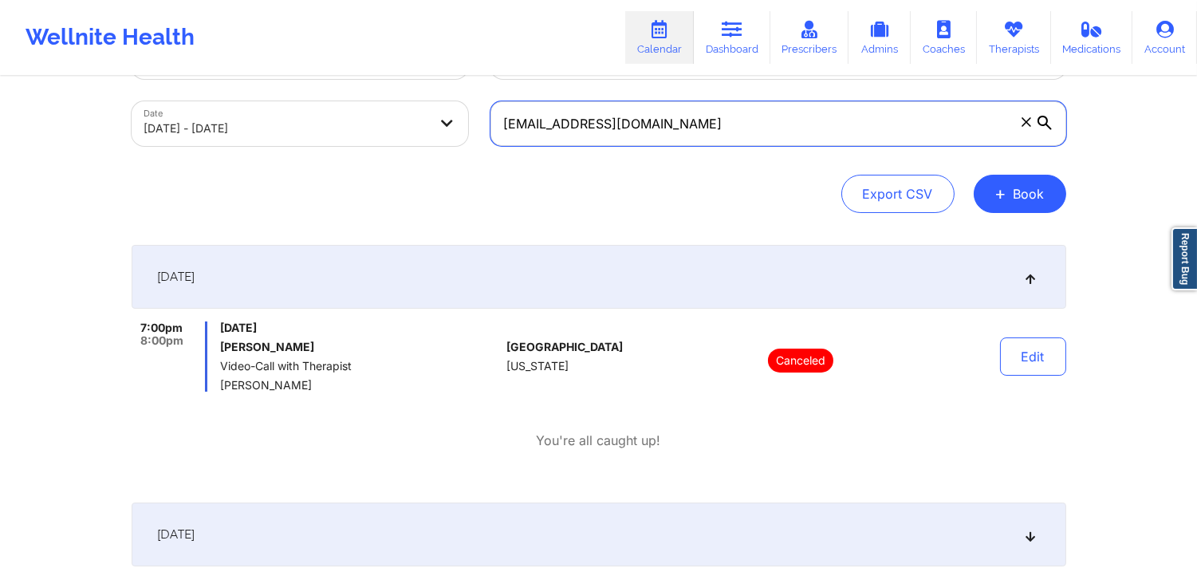
click at [727, 113] on input "[EMAIL_ADDRESS][DOMAIN_NAME]" at bounding box center [779, 123] width 576 height 45
paste input "kingdomgirld@ao"
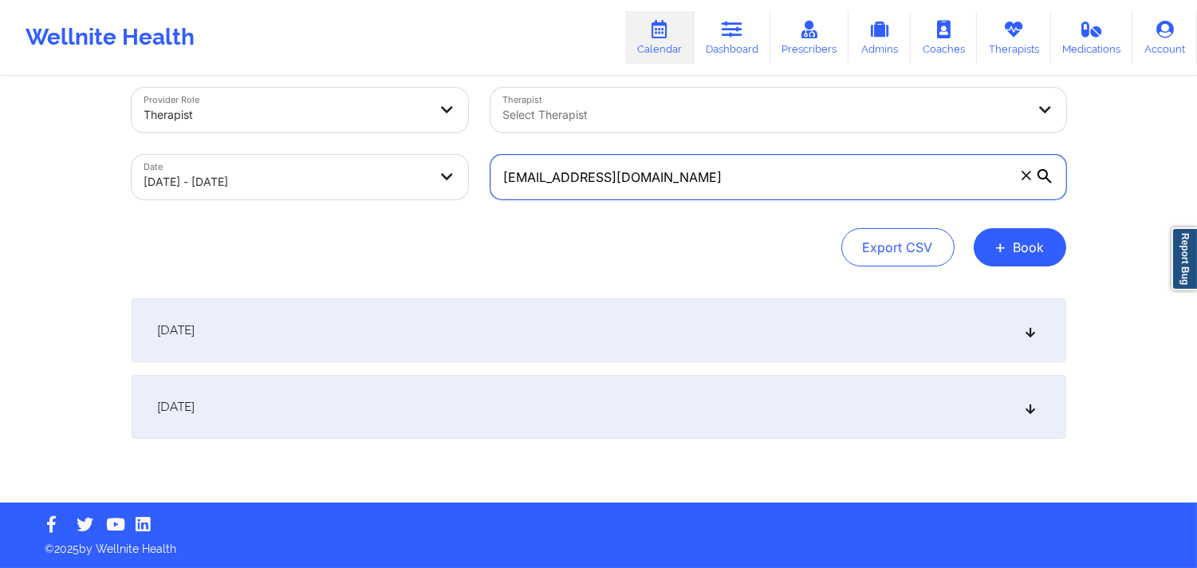
scroll to position [18, 0]
click at [1022, 333] on div "[DATE]" at bounding box center [599, 331] width 935 height 64
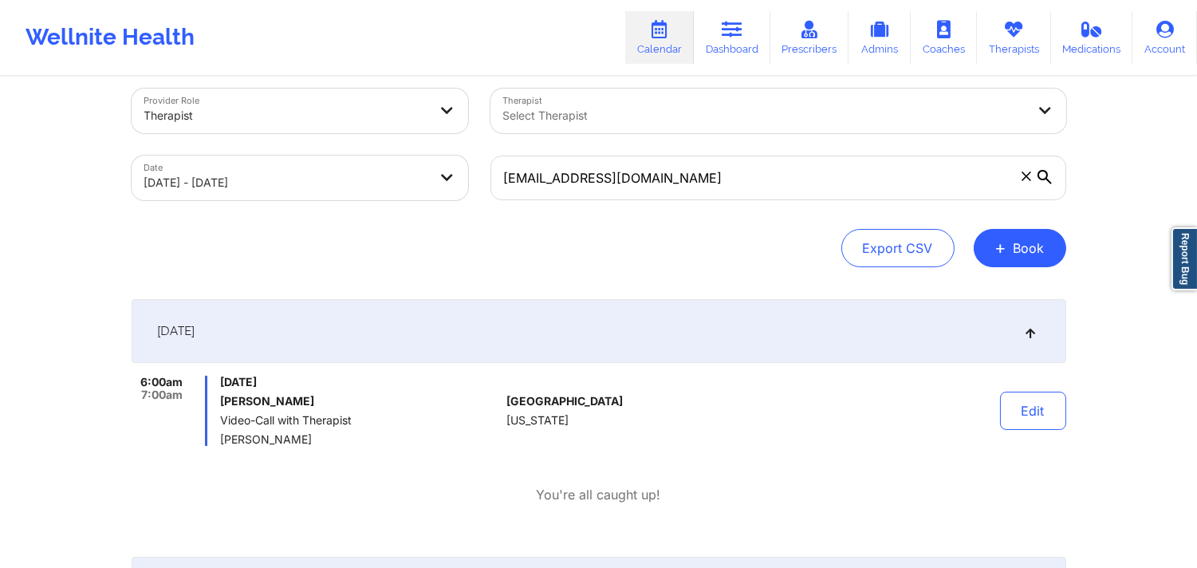
click at [1077, 339] on div "Provider Role Therapist Therapist Select Therapist Date [DATE] - [DATE] [EMAIL_…" at bounding box center [598, 333] width 1197 height 703
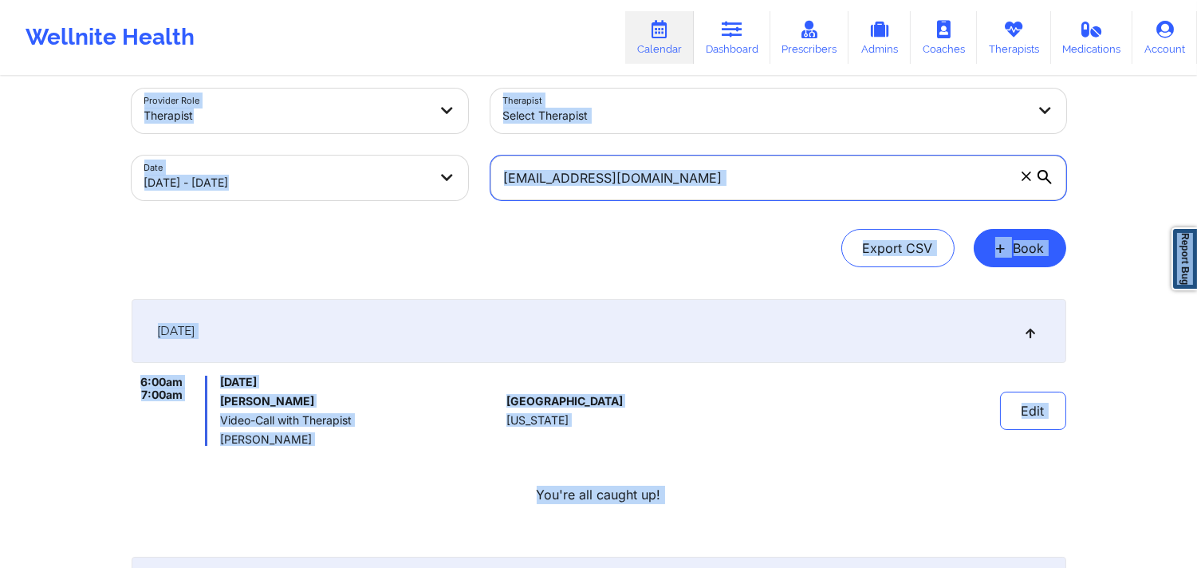
click at [735, 188] on input "[EMAIL_ADDRESS][DOMAIN_NAME]" at bounding box center [779, 178] width 576 height 45
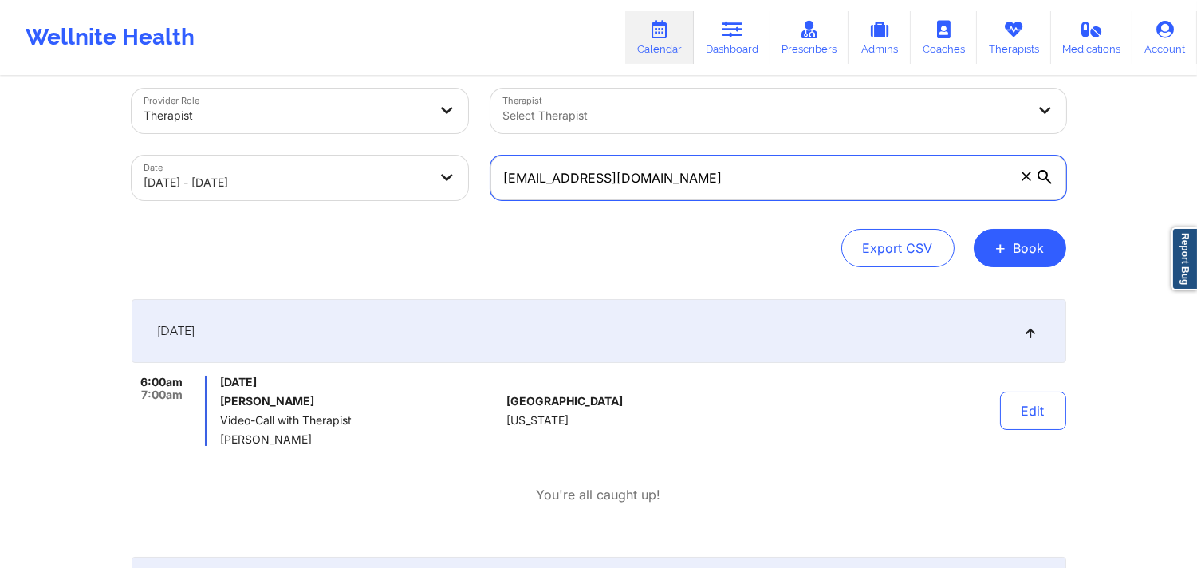
paste input "[EMAIL_ADDRESS]"
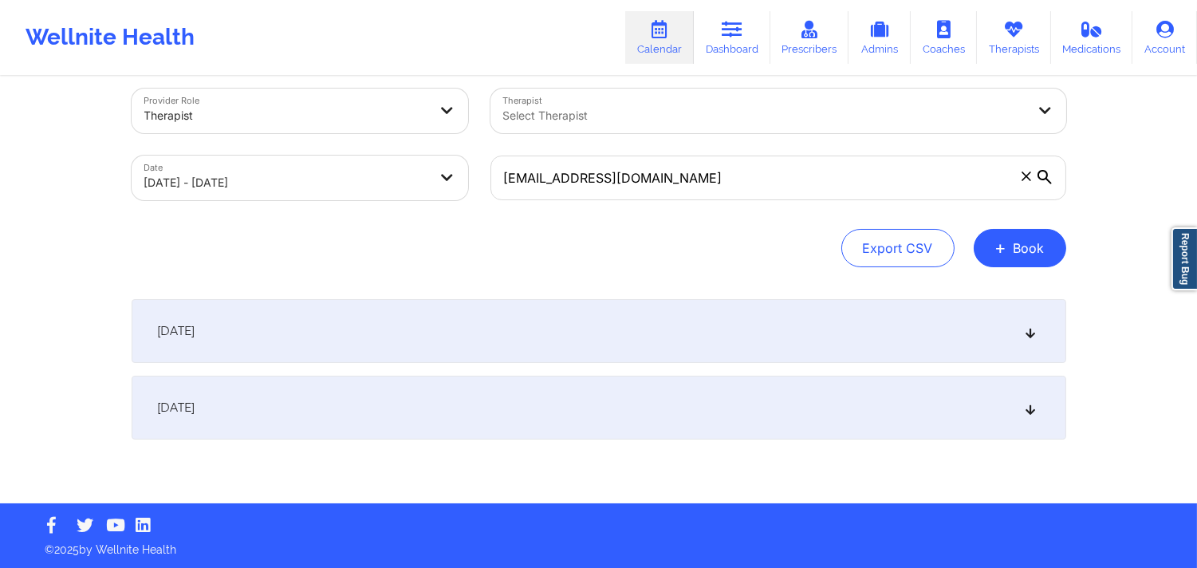
click at [1030, 325] on icon at bounding box center [1030, 330] width 14 height 11
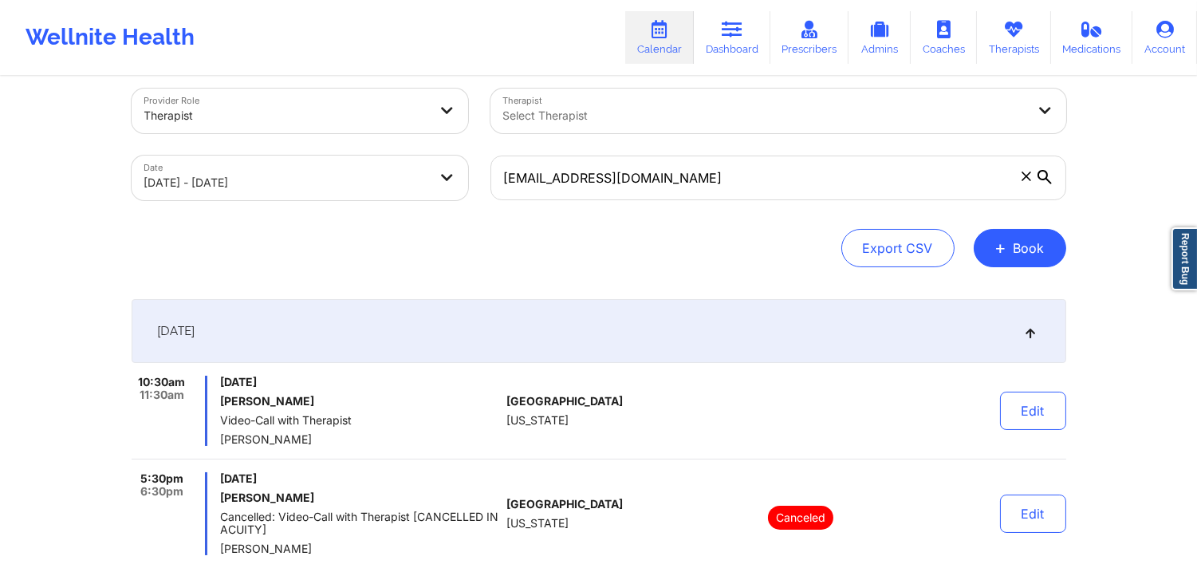
click at [1077, 373] on div "Provider Role Therapist Therapist Select Therapist Date [DATE] - [DATE] [EMAIL_…" at bounding box center [598, 388] width 1197 height 812
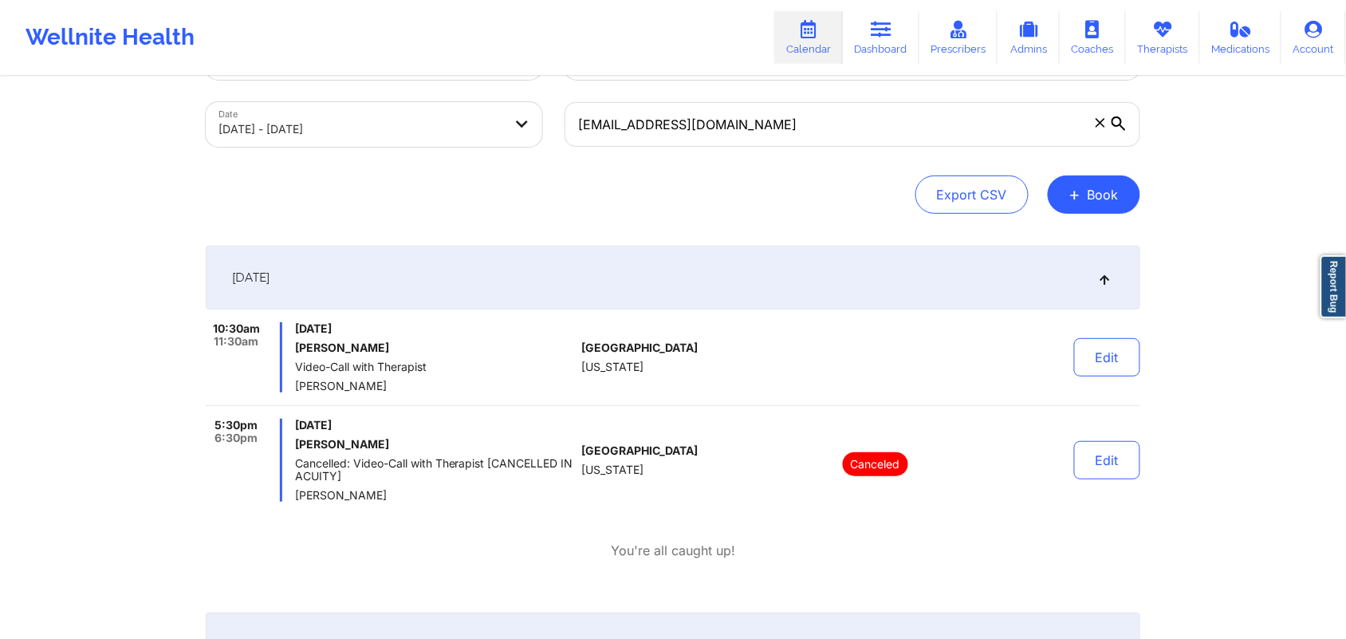
scroll to position [68, 0]
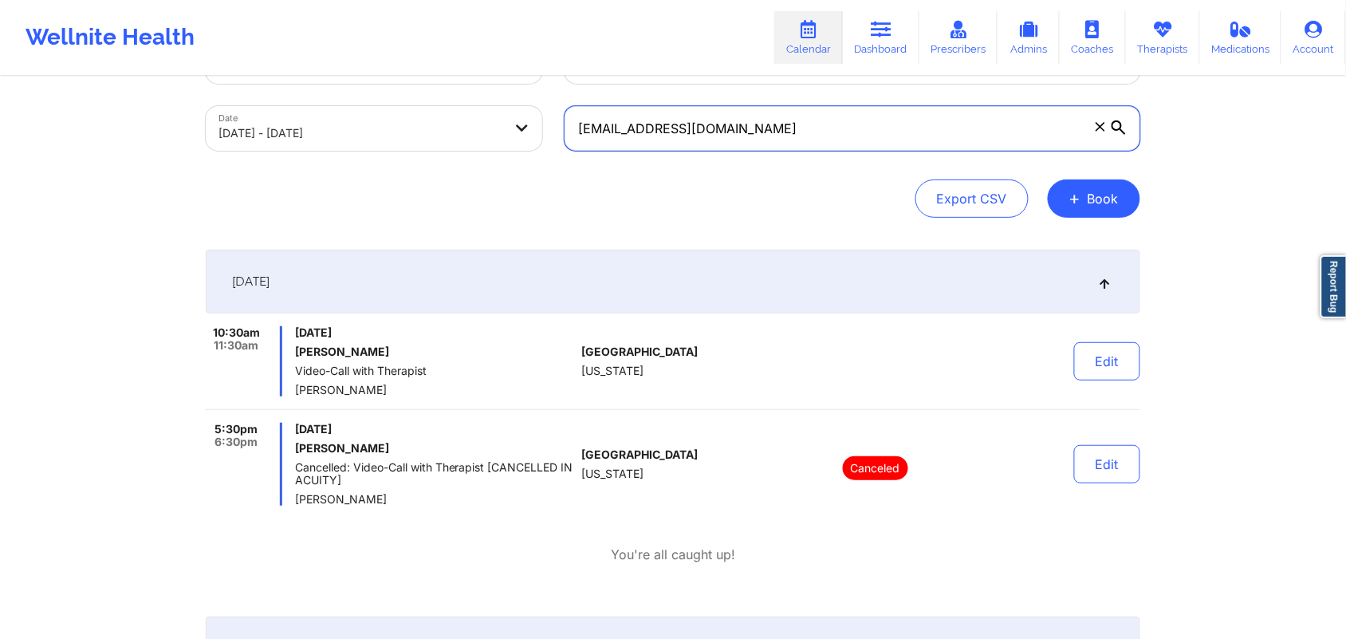
click at [936, 108] on input "[EMAIL_ADDRESS][DOMAIN_NAME]" at bounding box center [853, 128] width 576 height 45
paste input "[PERSON_NAME][EMAIL_ADDRESS][PERSON_NAME]"
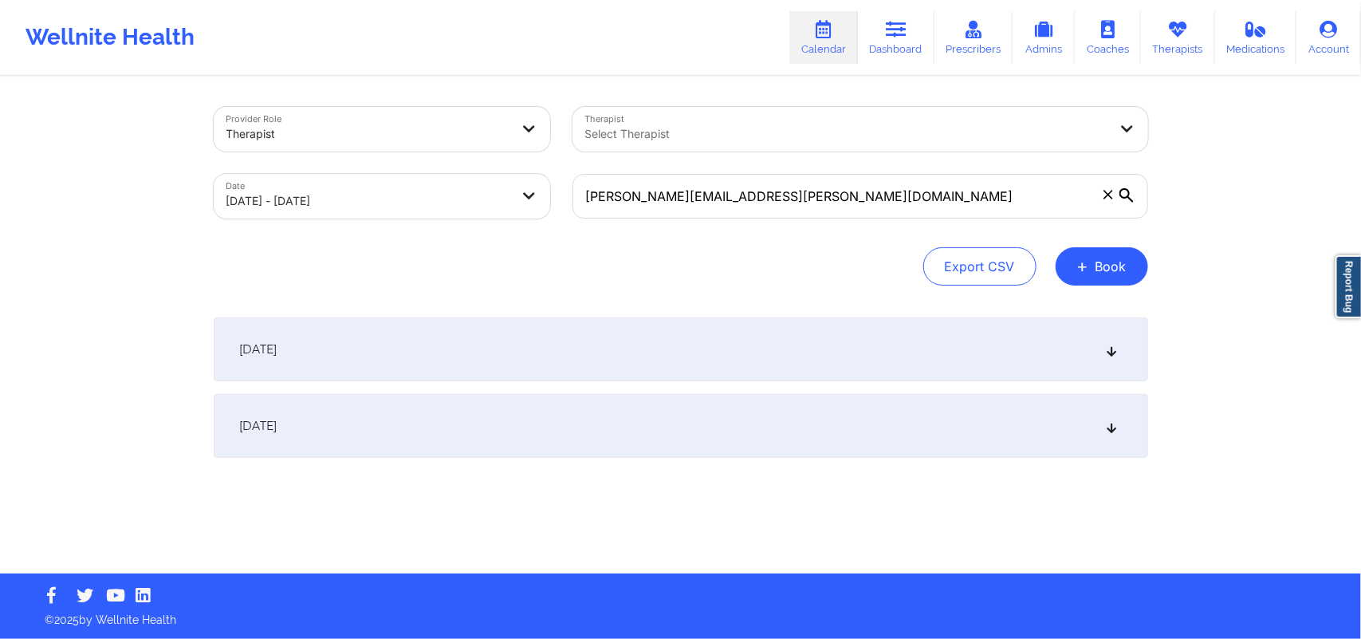
click at [1077, 345] on div "[DATE]" at bounding box center [681, 349] width 935 height 64
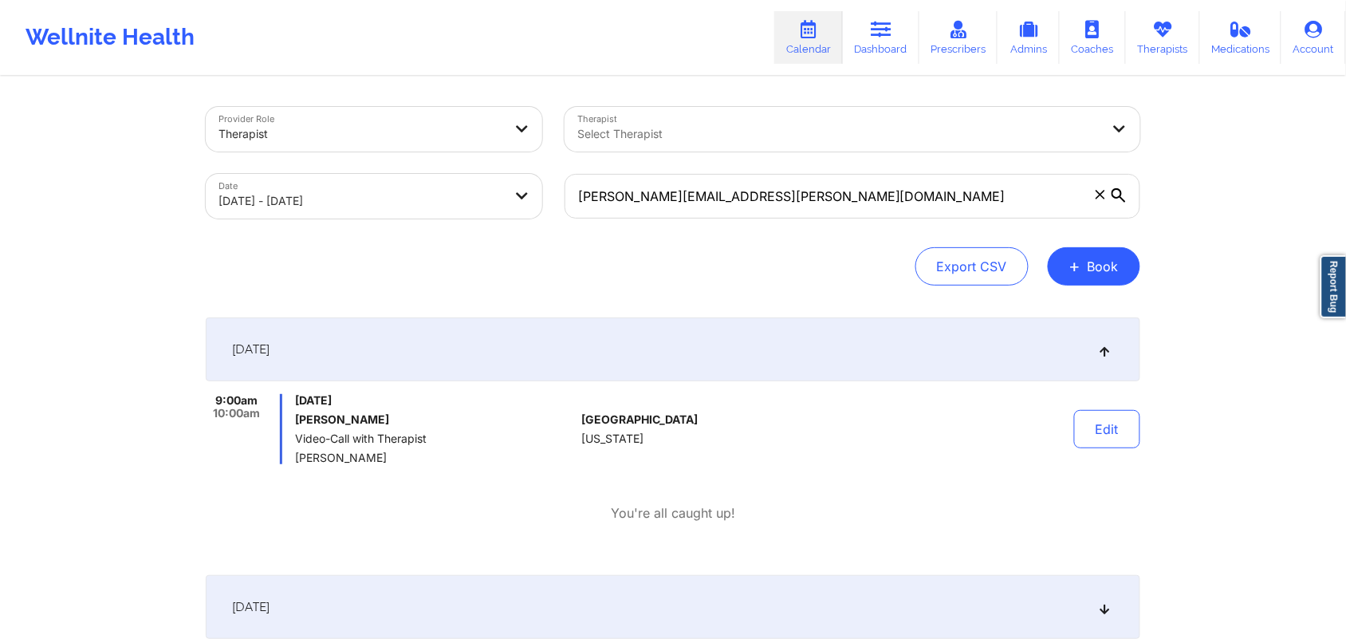
click at [1077, 344] on div "Provider Role Therapist Therapist Select Therapist Date [DATE] - [DATE] [PERSON…" at bounding box center [673, 351] width 1346 height 703
click at [883, 207] on input "[PERSON_NAME][EMAIL_ADDRESS][PERSON_NAME][DOMAIN_NAME]" at bounding box center [853, 196] width 576 height 45
paste input "[EMAIL_ADDRESS]"
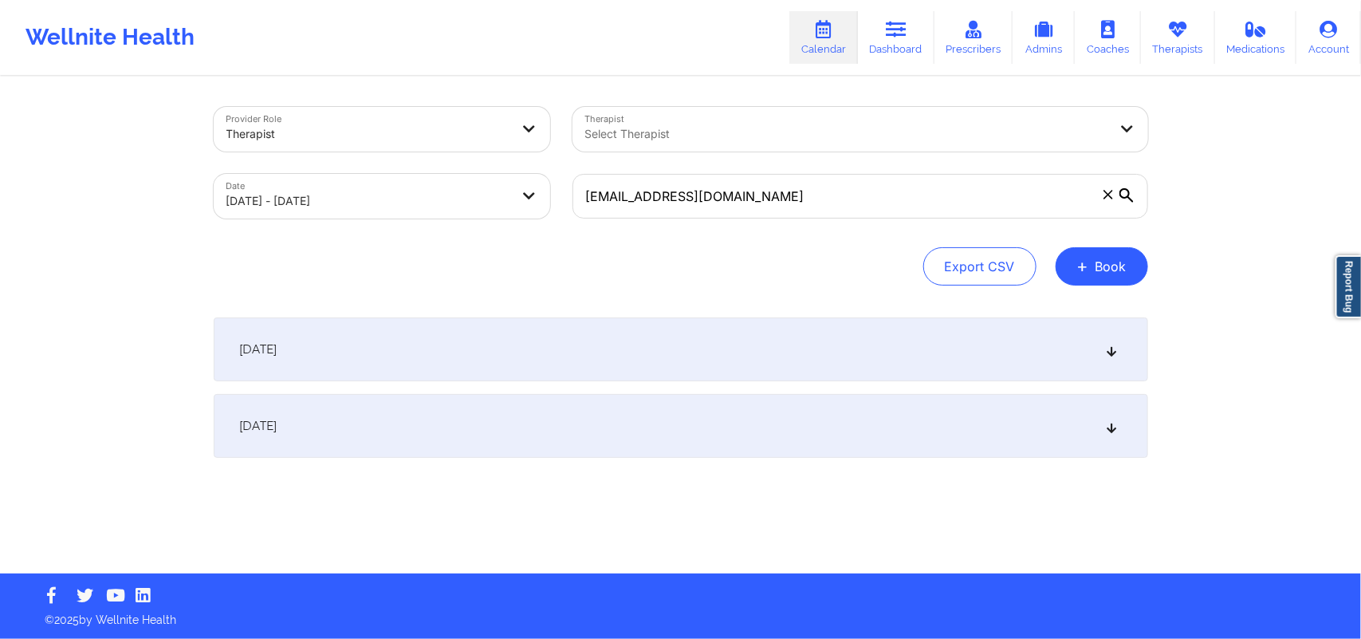
click at [1077, 351] on icon at bounding box center [1112, 349] width 14 height 11
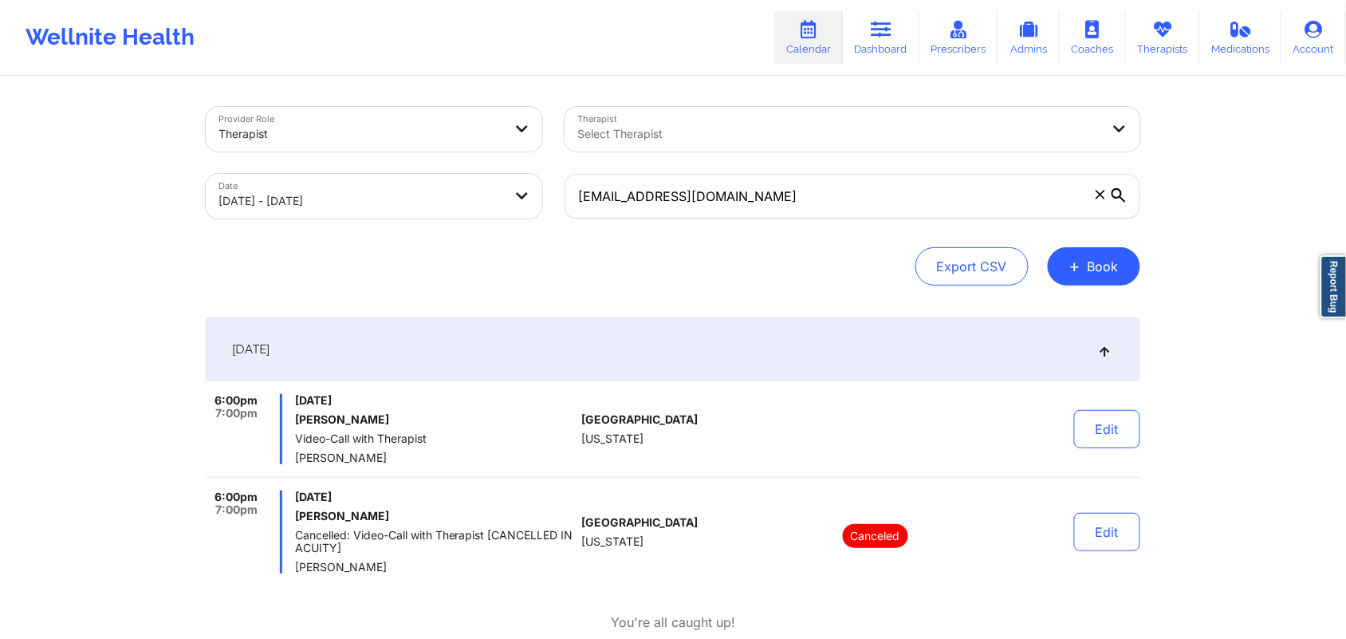
click at [1077, 361] on div "Provider Role Therapist Therapist Select Therapist Date [DATE] - [DATE] [EMAIL_…" at bounding box center [673, 406] width 1346 height 812
click at [790, 207] on input "[EMAIL_ADDRESS][DOMAIN_NAME]" at bounding box center [853, 196] width 576 height 45
paste input "[EMAIL_ADDRESS]"
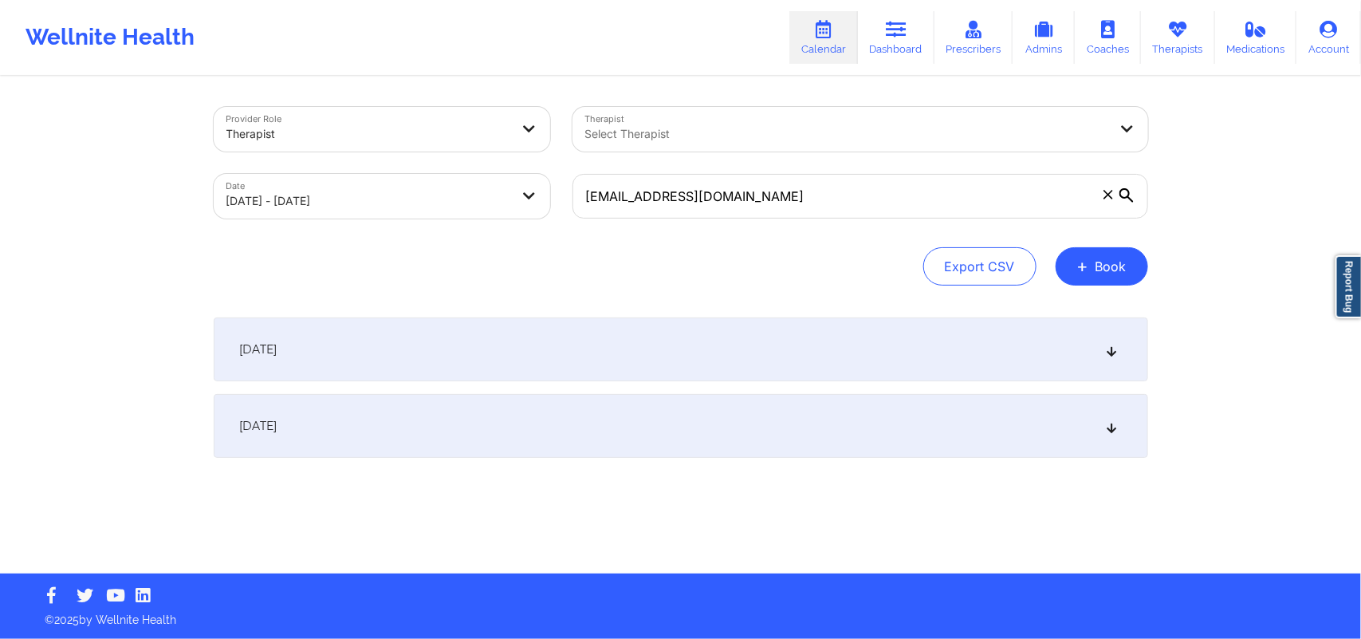
click at [1077, 349] on icon at bounding box center [1112, 349] width 14 height 11
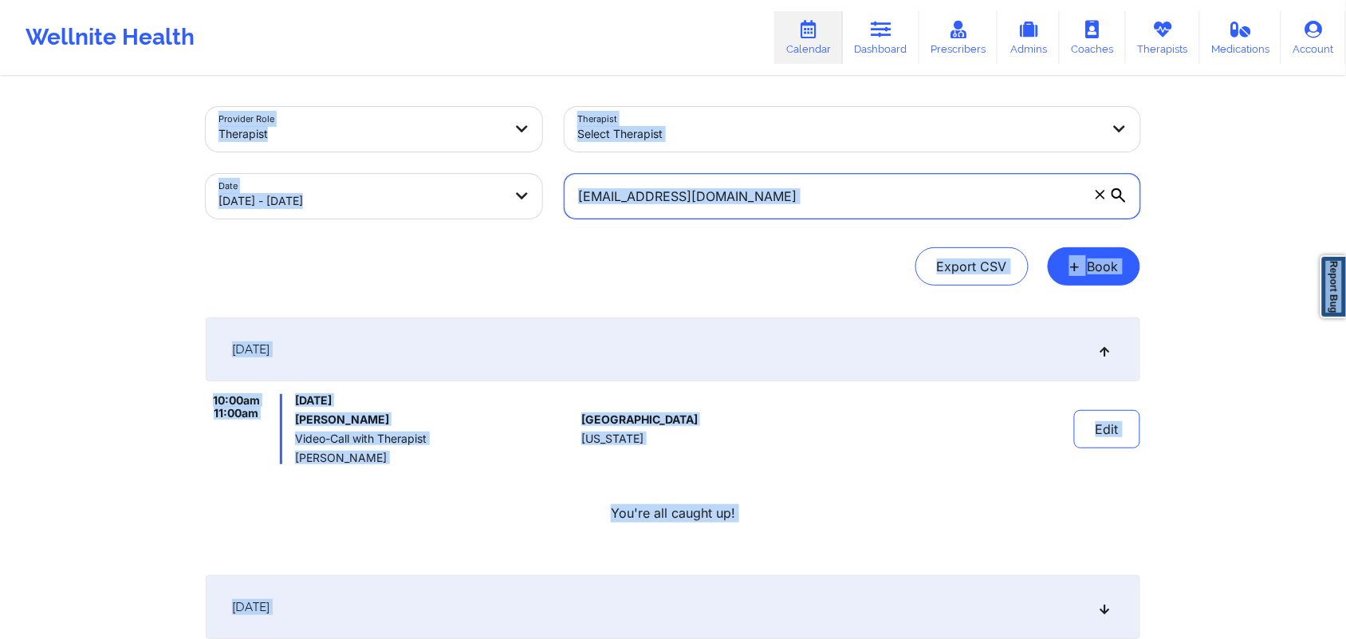
click at [794, 212] on input "[EMAIL_ADDRESS][DOMAIN_NAME]" at bounding box center [853, 196] width 576 height 45
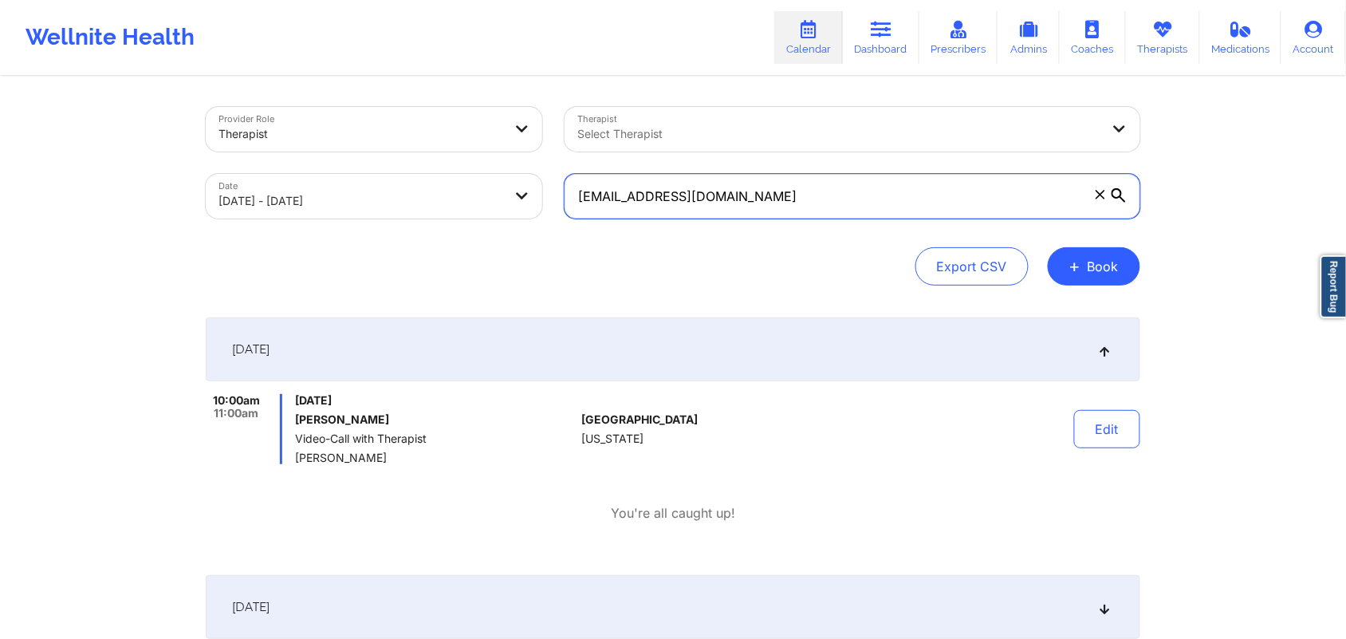
paste input "debrafl561"
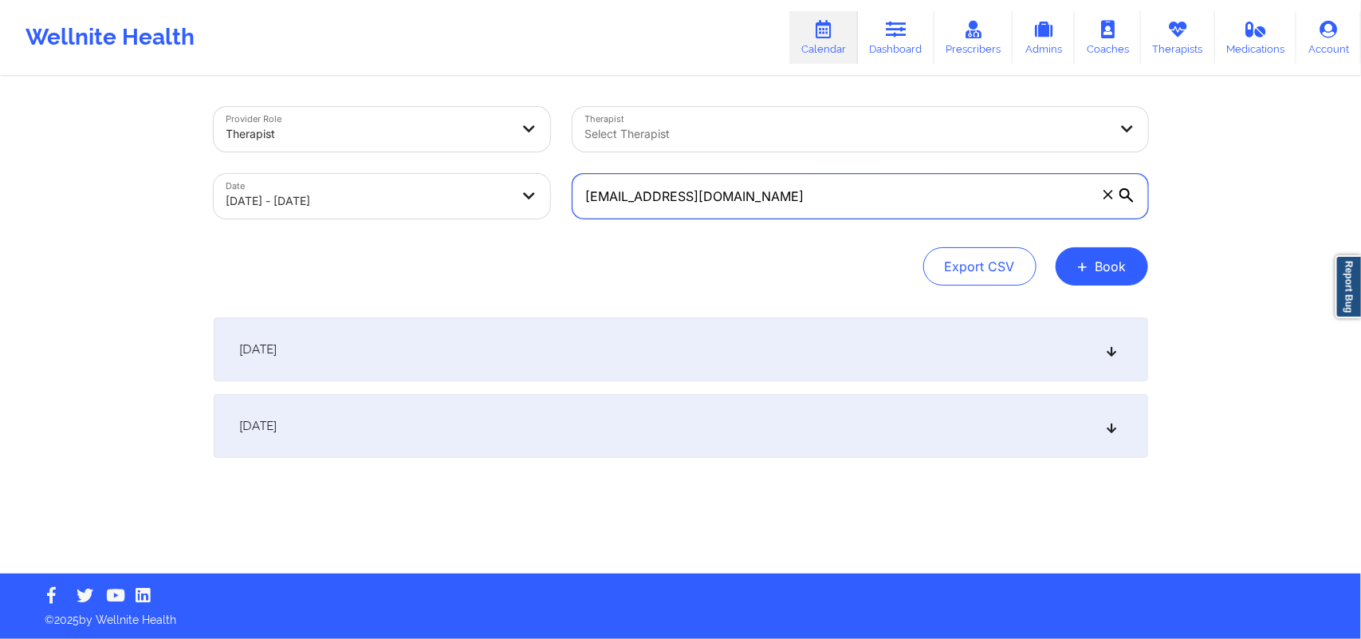
type input "[EMAIL_ADDRESS][DOMAIN_NAME]"
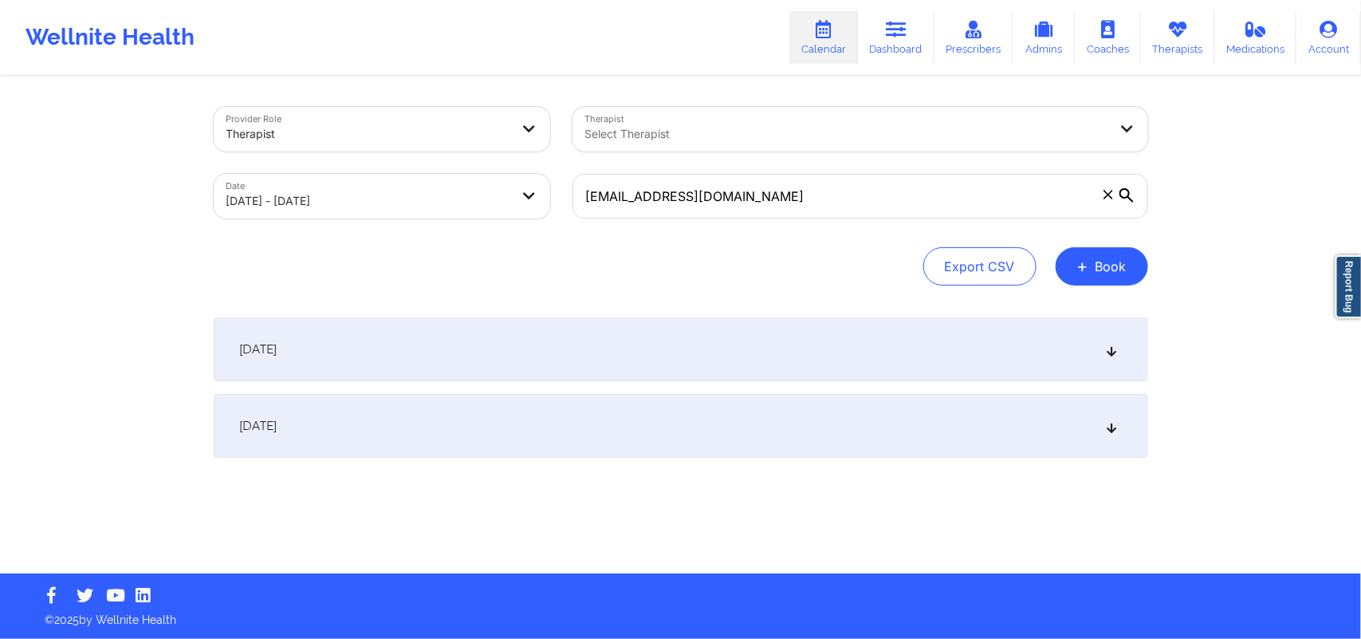
click at [1077, 344] on icon at bounding box center [1112, 349] width 14 height 11
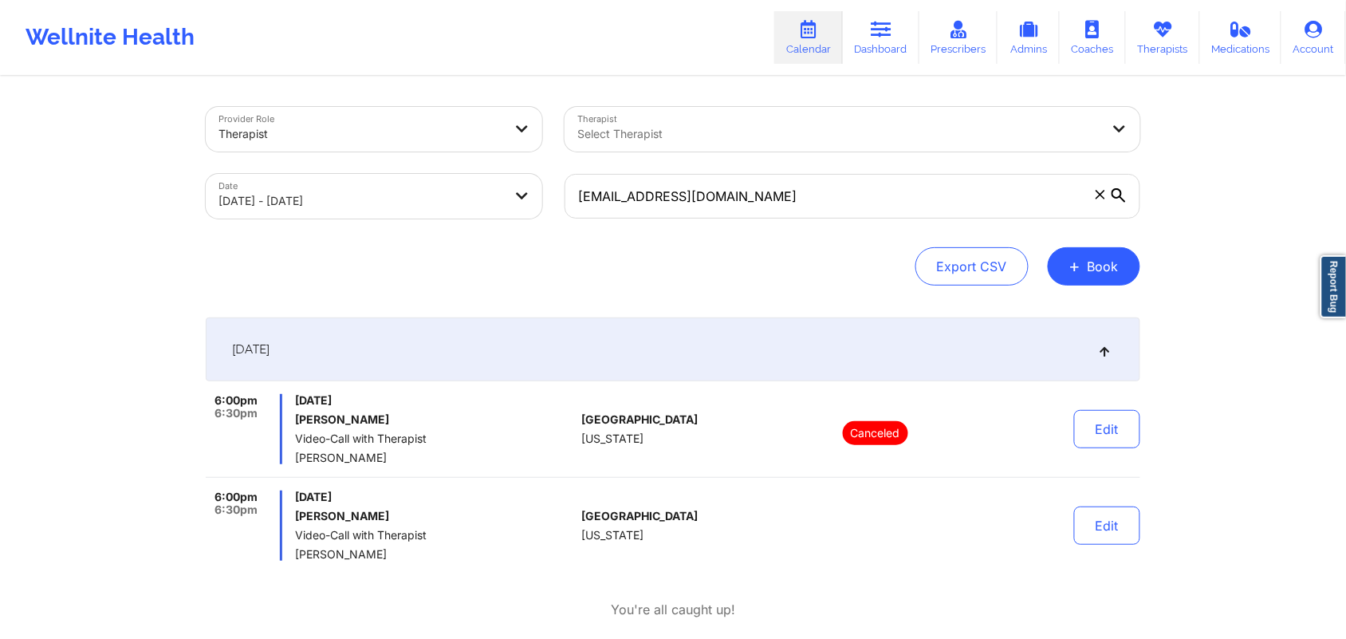
click at [1077, 349] on div "Provider Role Therapist Therapist Select Therapist Date [DATE] - [DATE] [EMAIL_…" at bounding box center [673, 438] width 957 height 721
click at [1077, 448] on div "Provider Role Therapist Therapist Select Therapist Date [DATE] - [DATE] [EMAIL_…" at bounding box center [673, 399] width 1346 height 799
